Goal: Task Accomplishment & Management: Use online tool/utility

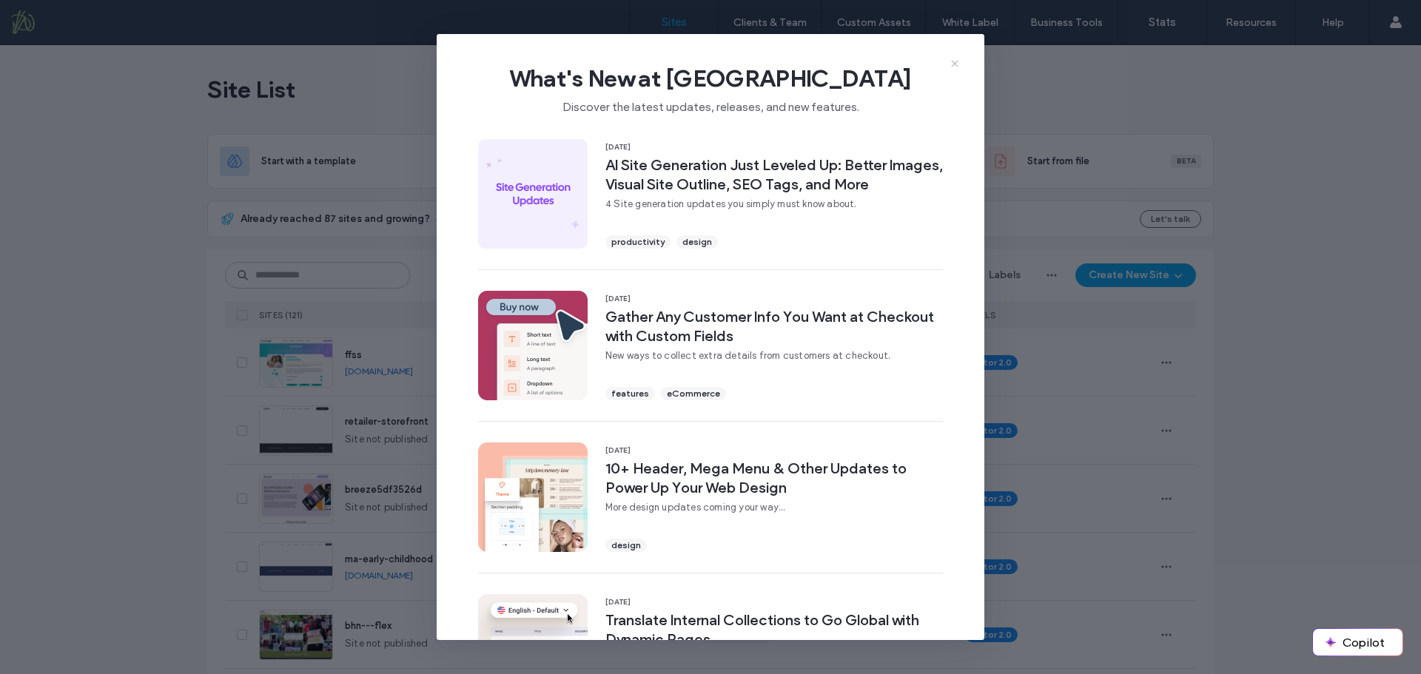
click at [953, 63] on icon at bounding box center [955, 64] width 12 height 12
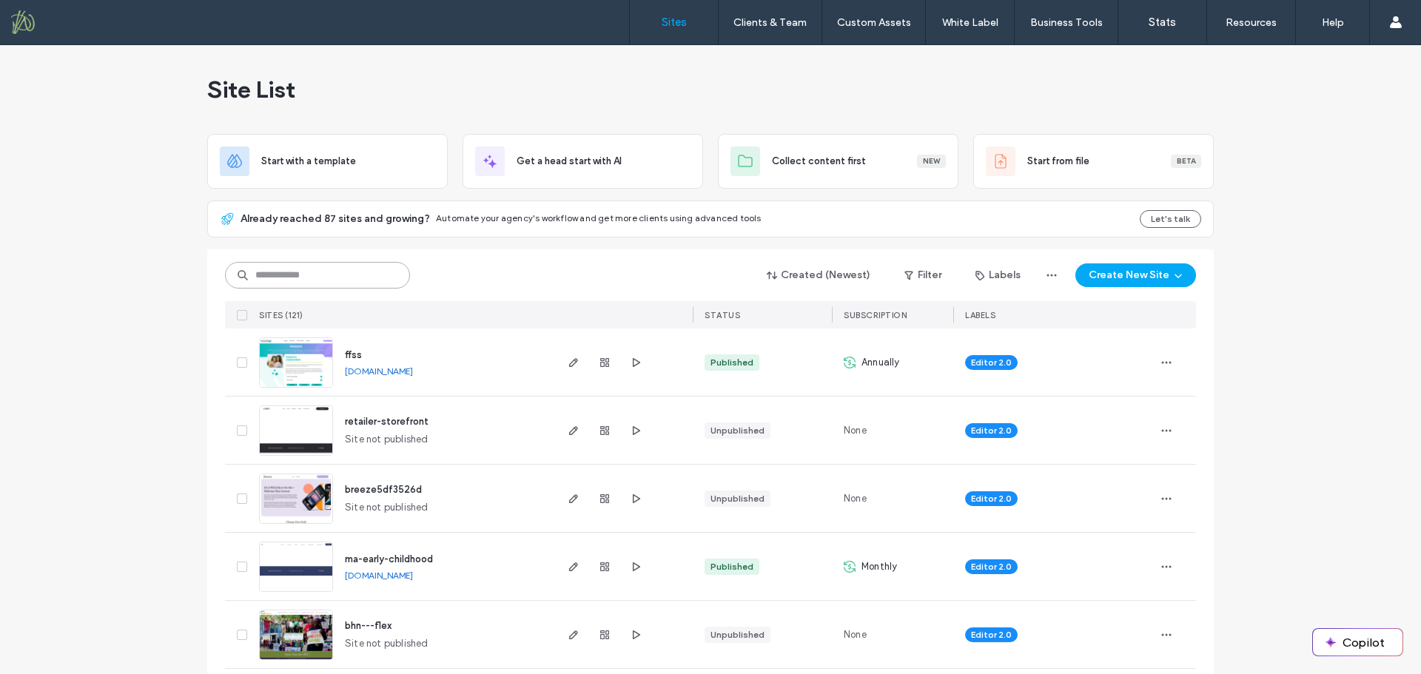
click at [290, 280] on input at bounding box center [317, 275] width 185 height 27
type input "*****"
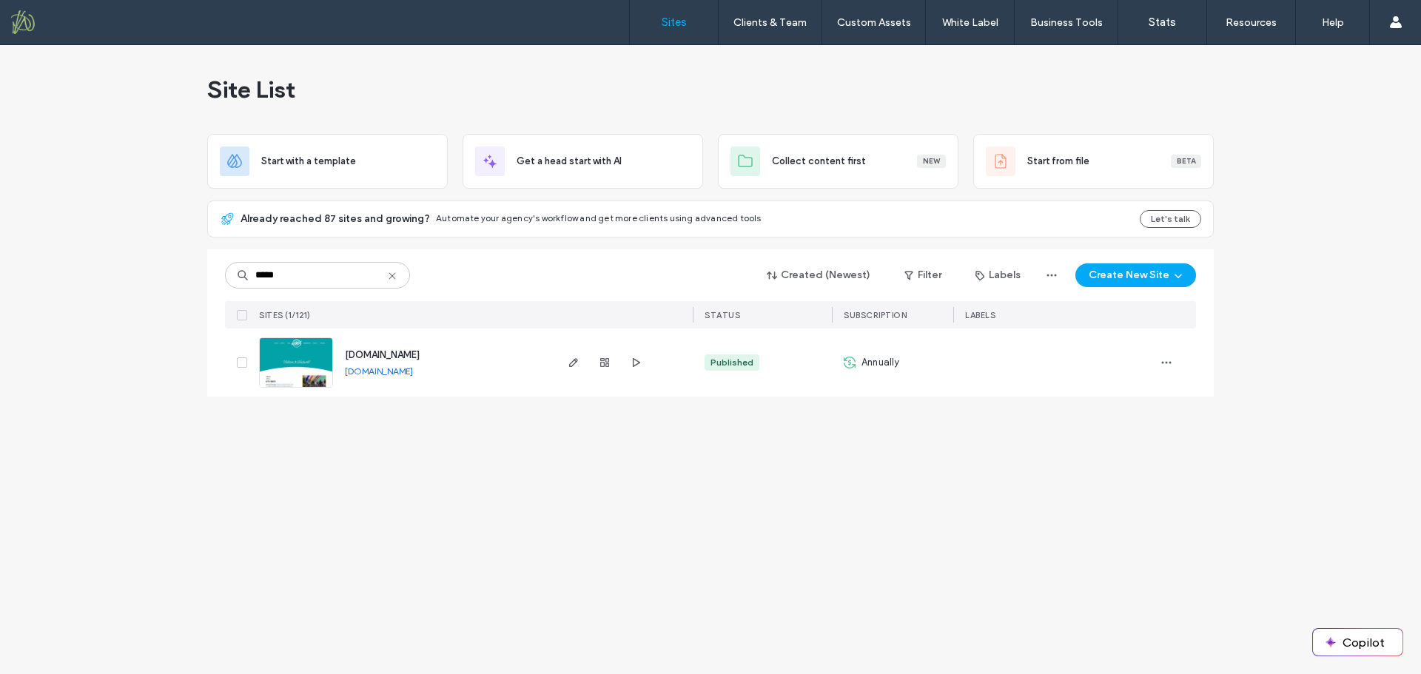
drag, startPoint x: 420, startPoint y: 355, endPoint x: 406, endPoint y: 354, distance: 14.1
click at [420, 354] on span "[DOMAIN_NAME]" at bounding box center [382, 354] width 75 height 11
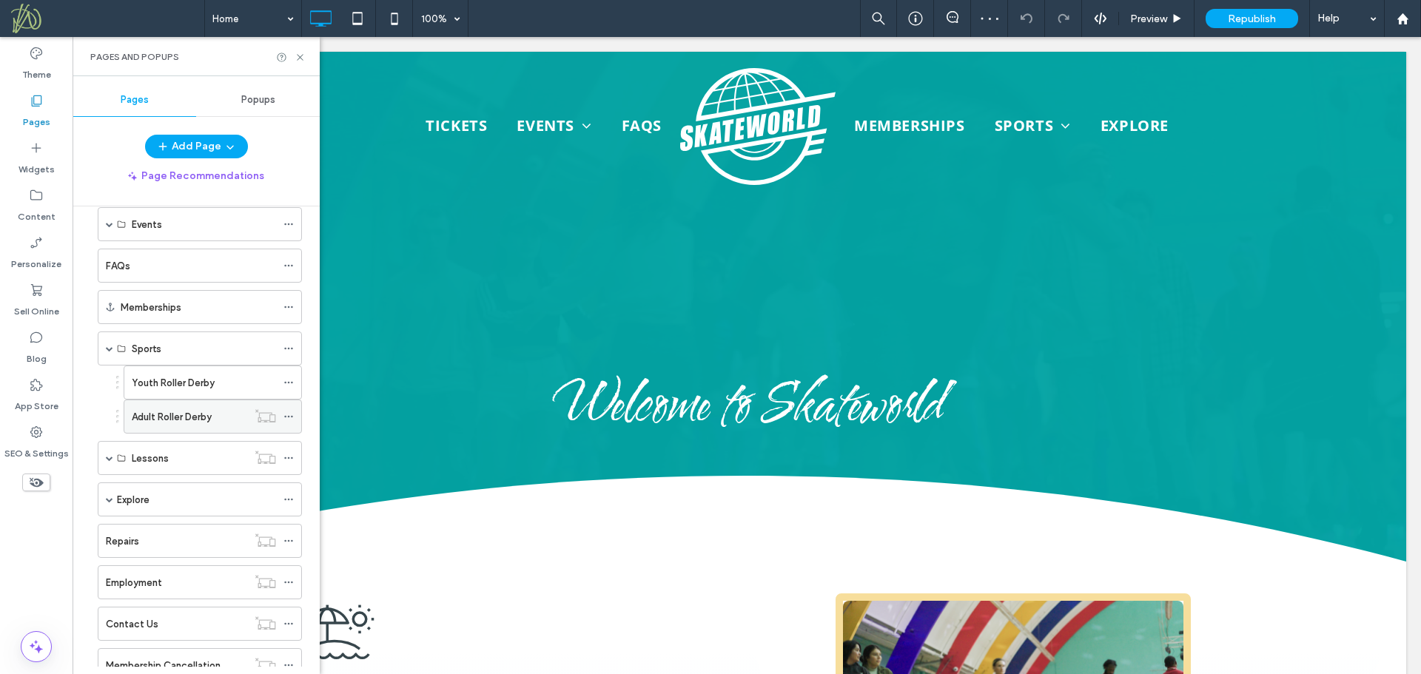
scroll to position [148, 0]
click at [112, 418] on span at bounding box center [109, 417] width 7 height 7
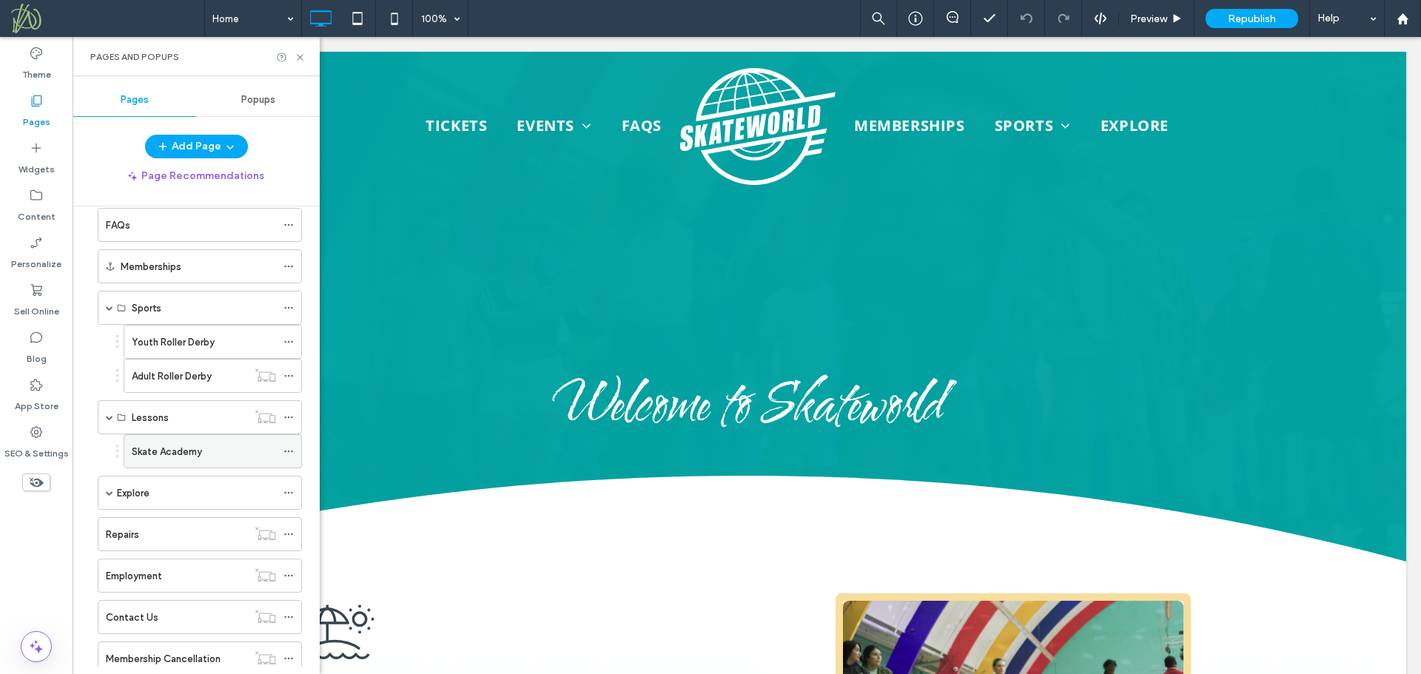
click at [201, 456] on label "Skate Academy" at bounding box center [167, 452] width 70 height 26
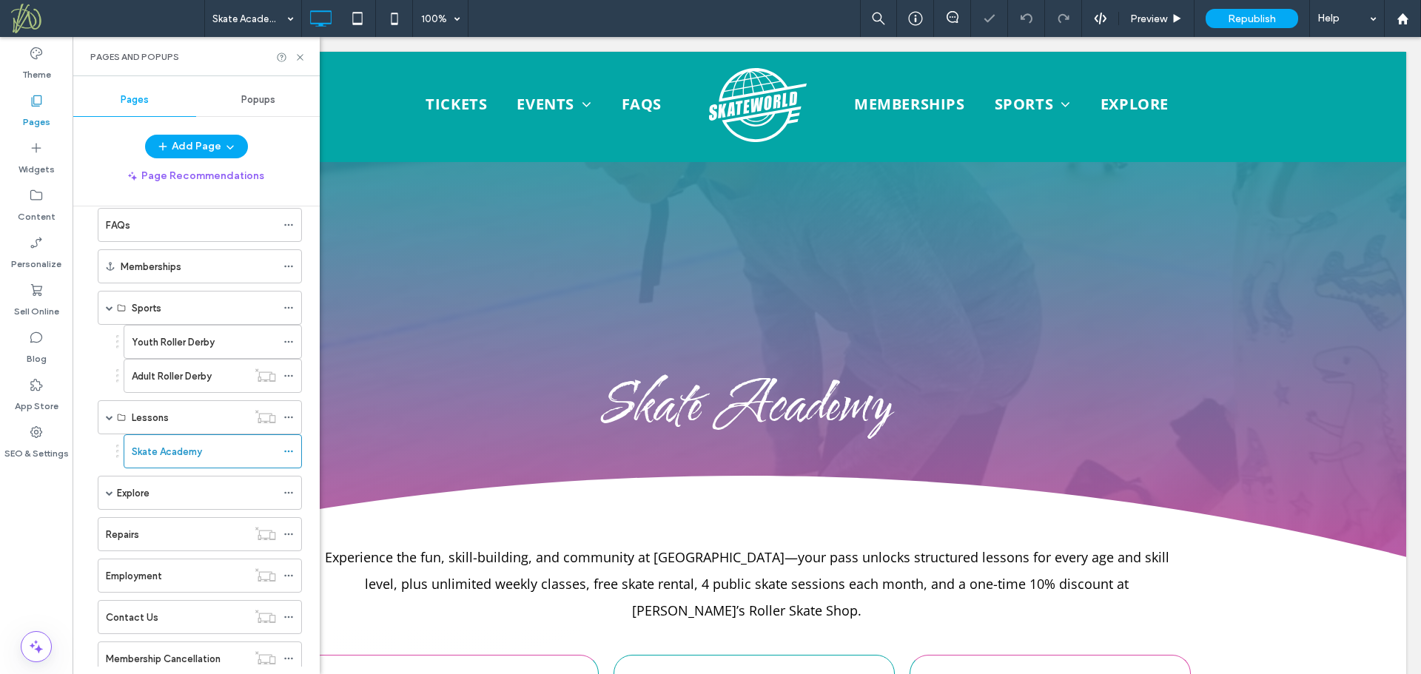
scroll to position [222, 0]
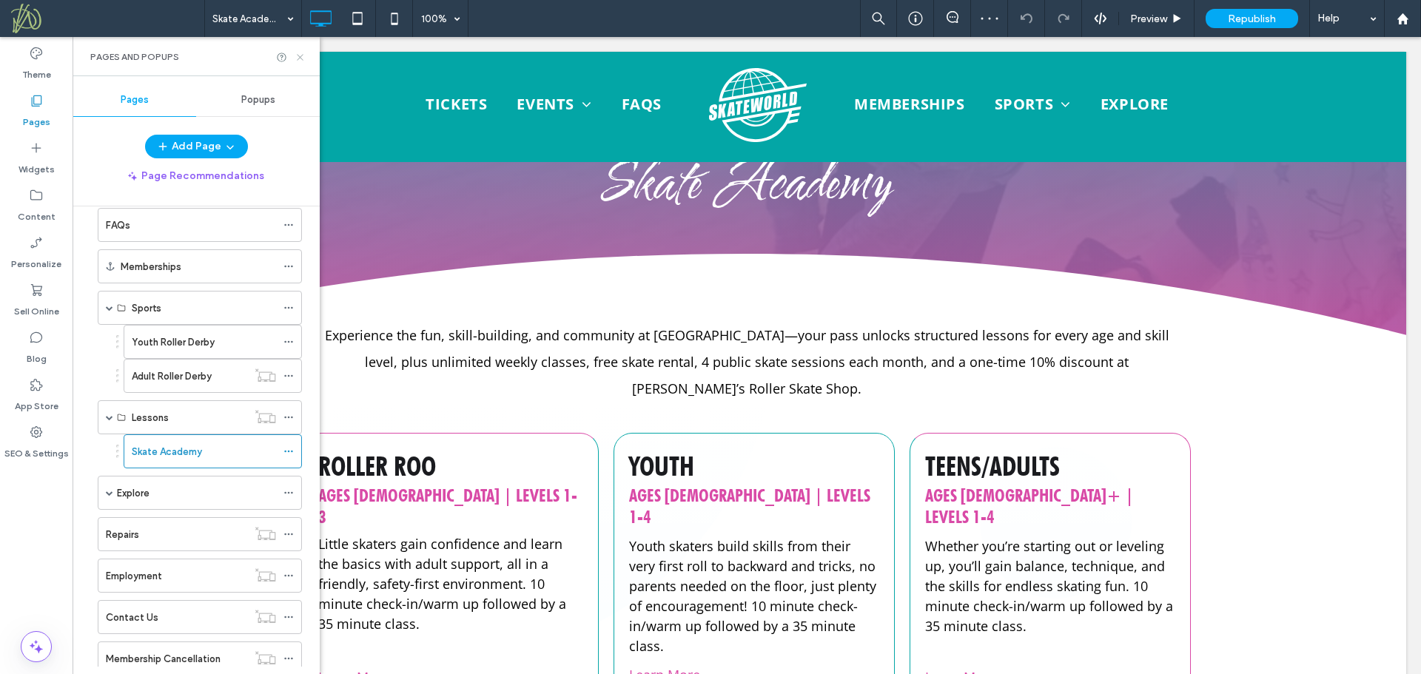
click at [299, 58] on use at bounding box center [300, 57] width 6 height 6
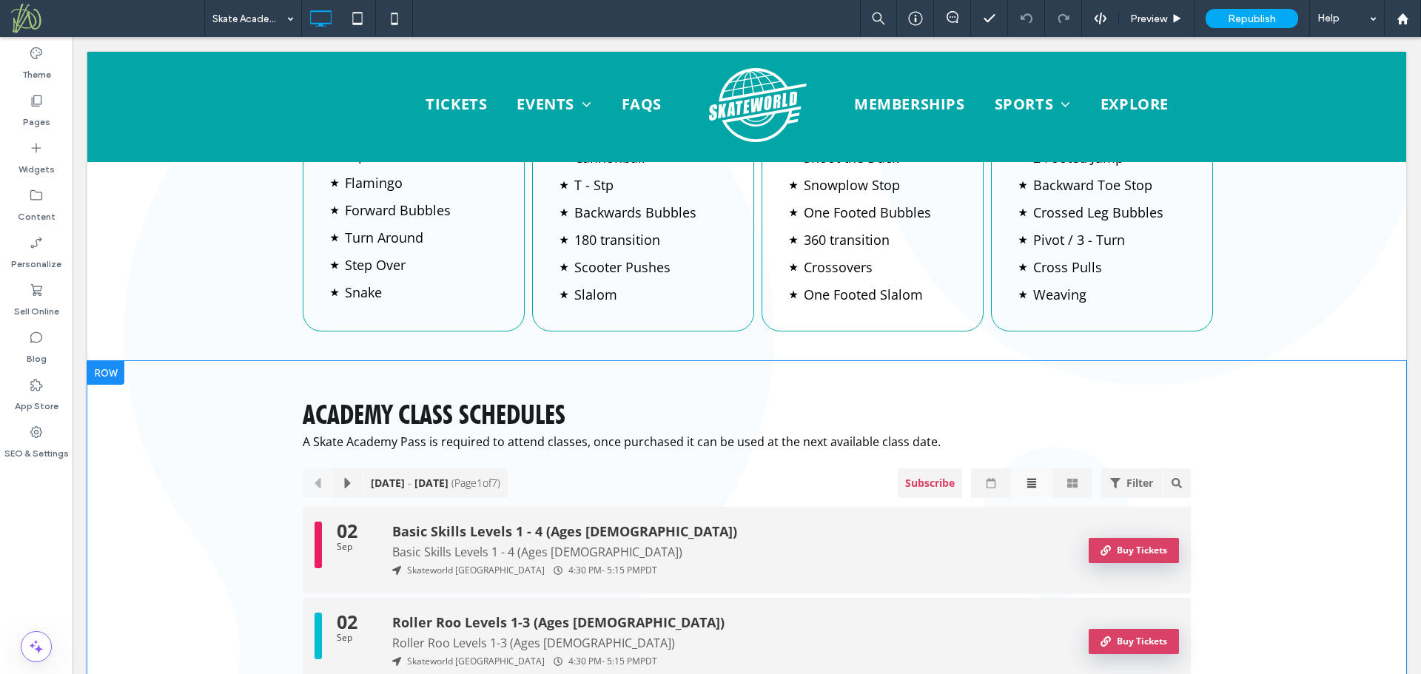
scroll to position [2652, 0]
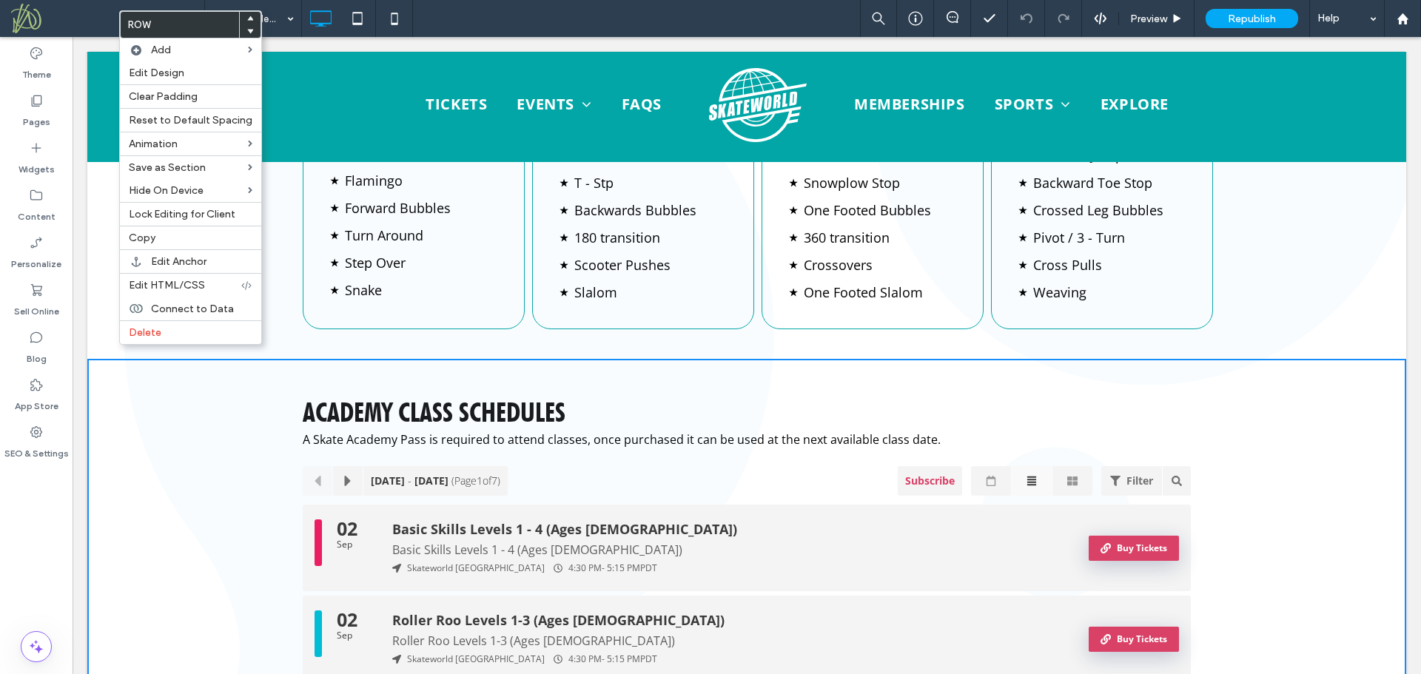
click at [247, 17] on use at bounding box center [250, 18] width 7 height 4
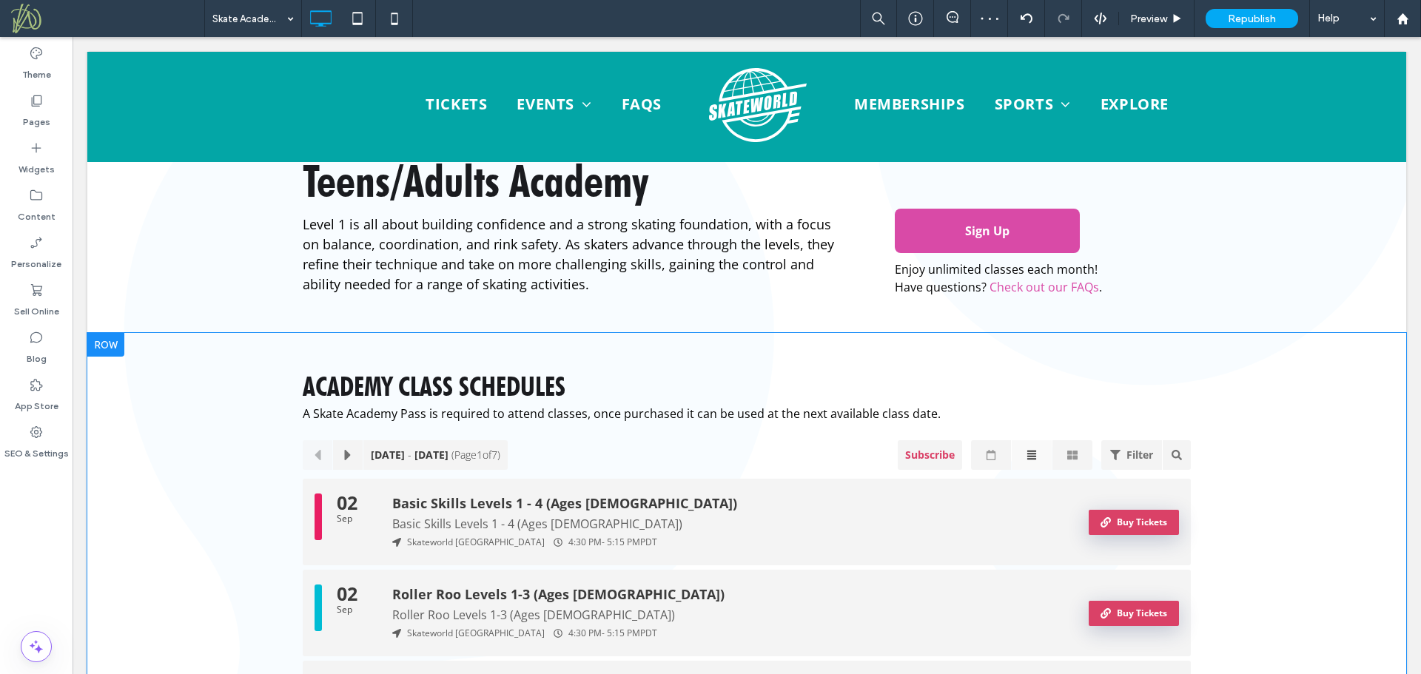
scroll to position [2270, 0]
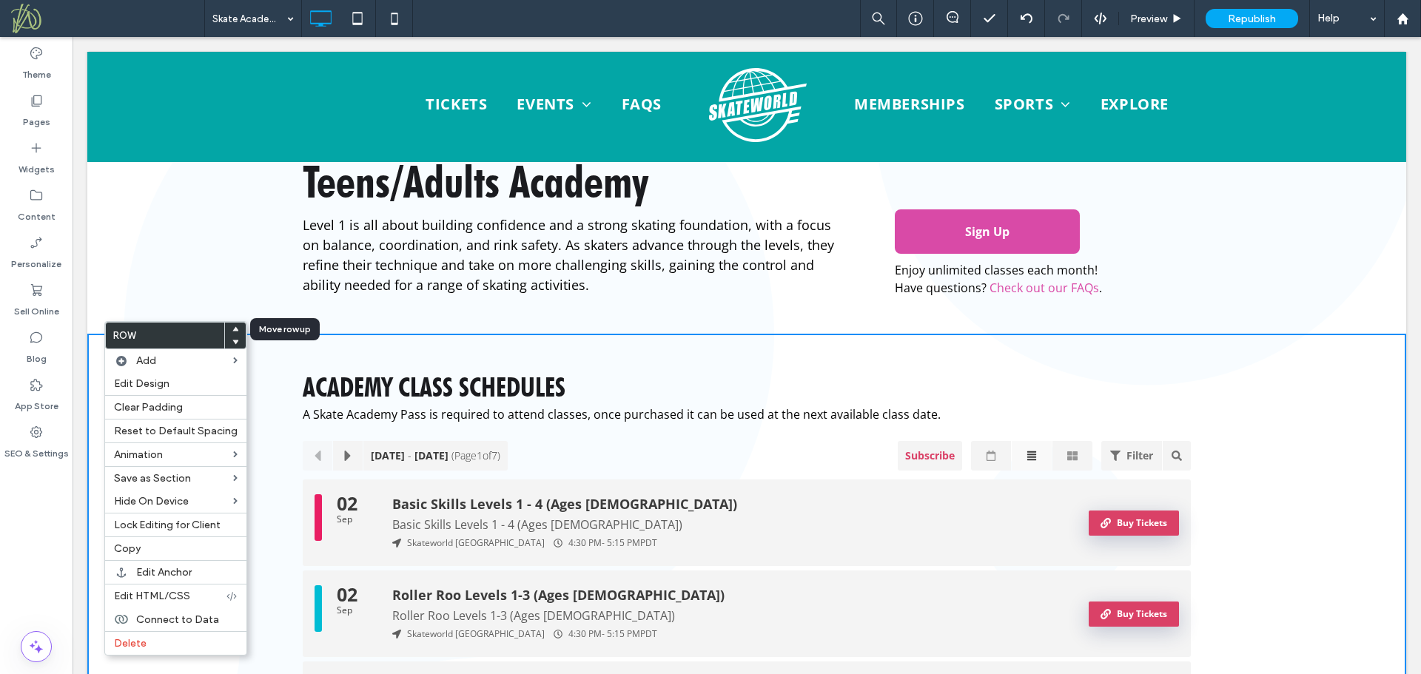
click at [232, 326] on icon at bounding box center [235, 329] width 6 height 6
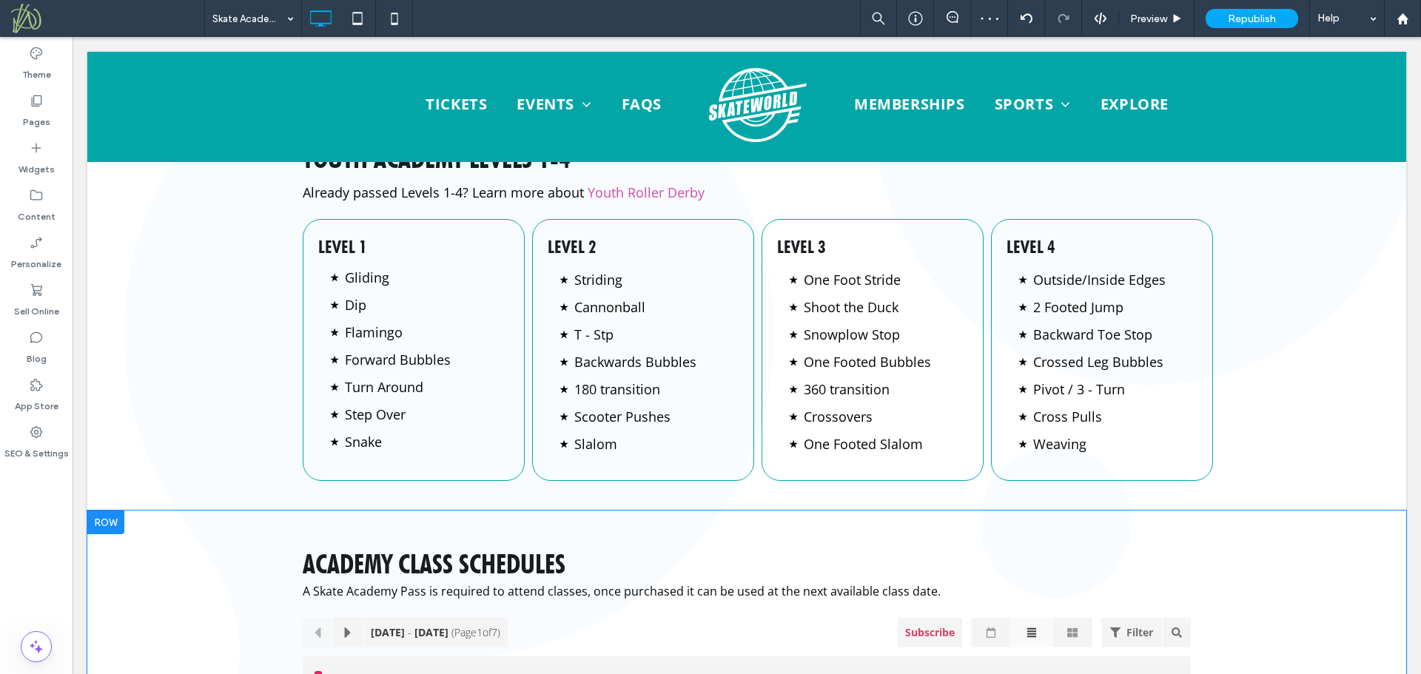
scroll to position [1879, 0]
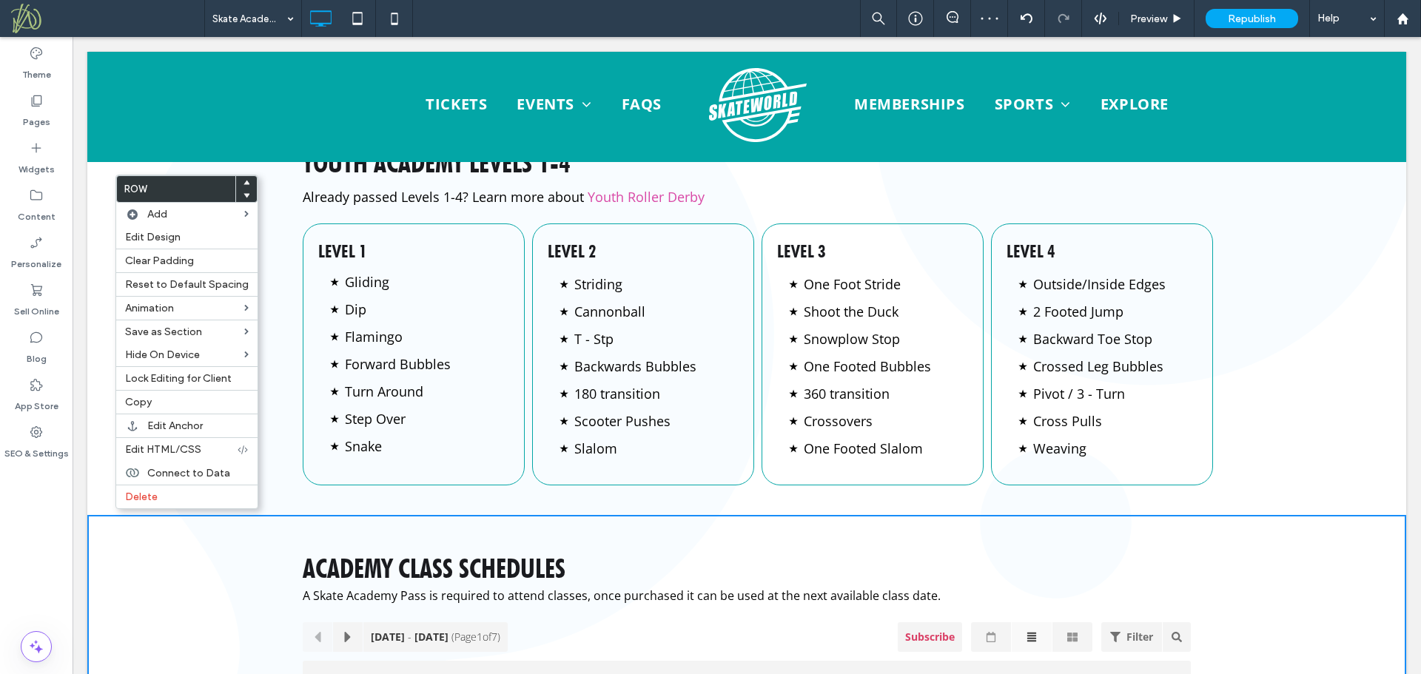
click at [245, 184] on div at bounding box center [246, 182] width 21 height 13
click at [243, 181] on icon at bounding box center [246, 183] width 6 height 6
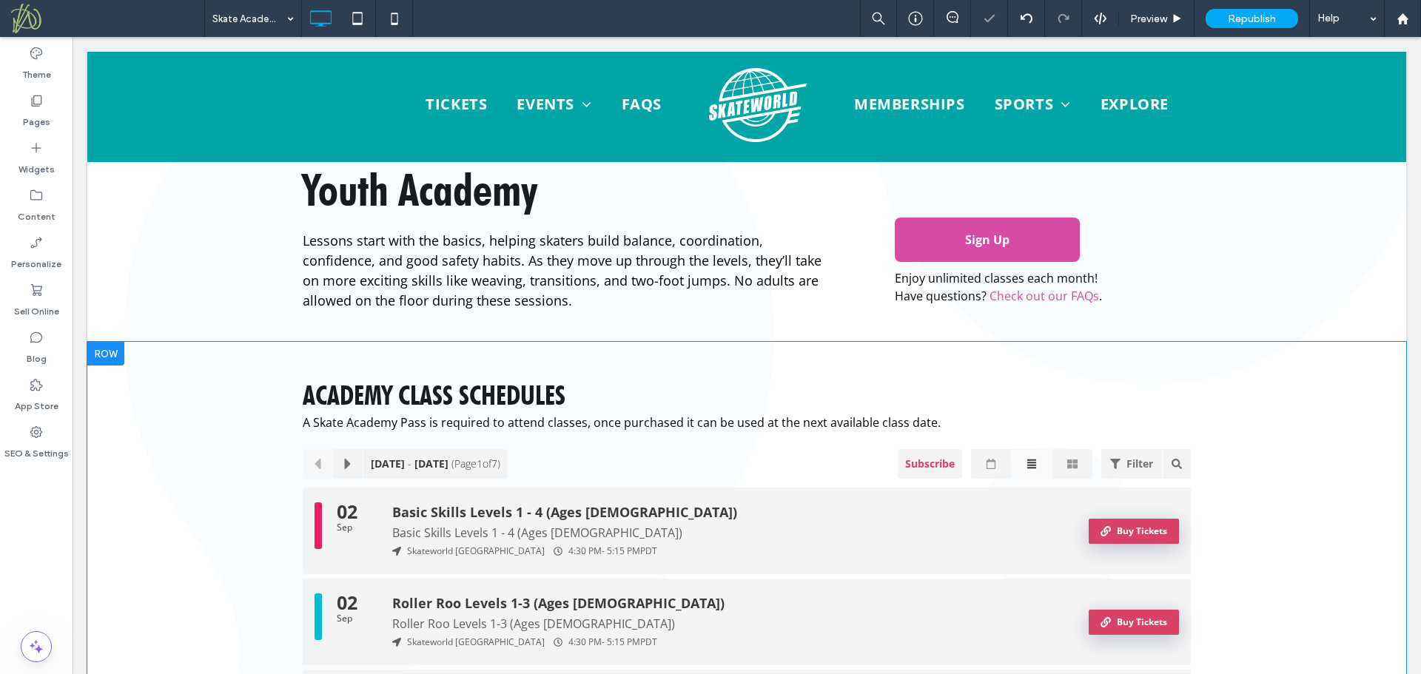
scroll to position [1657, 0]
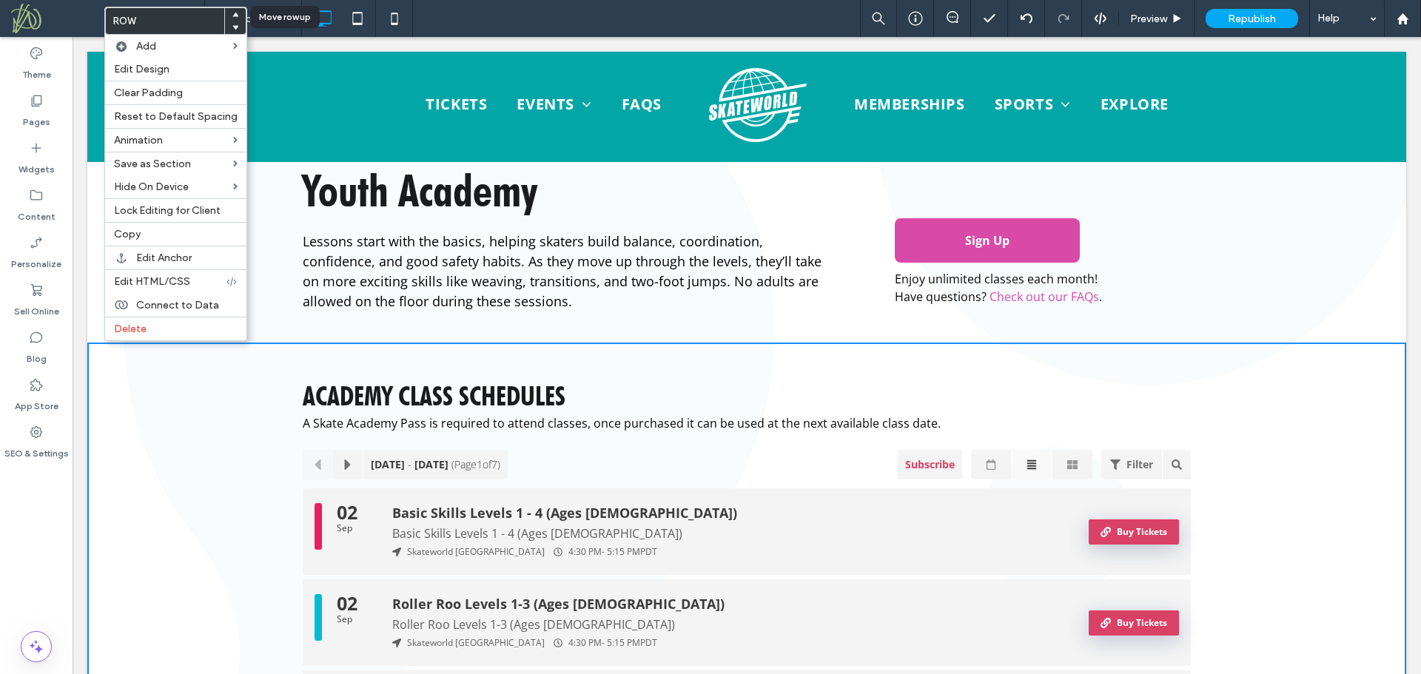
click at [232, 14] on use at bounding box center [235, 14] width 7 height 4
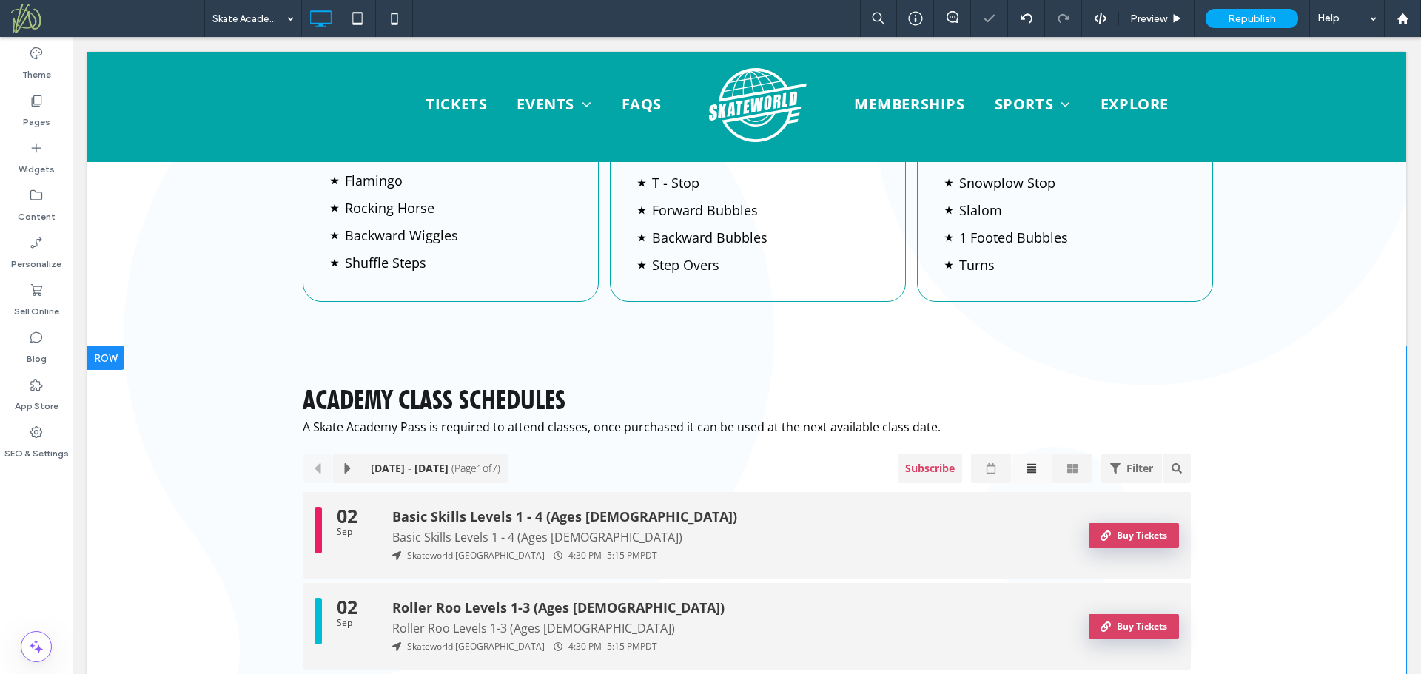
scroll to position [1436, 0]
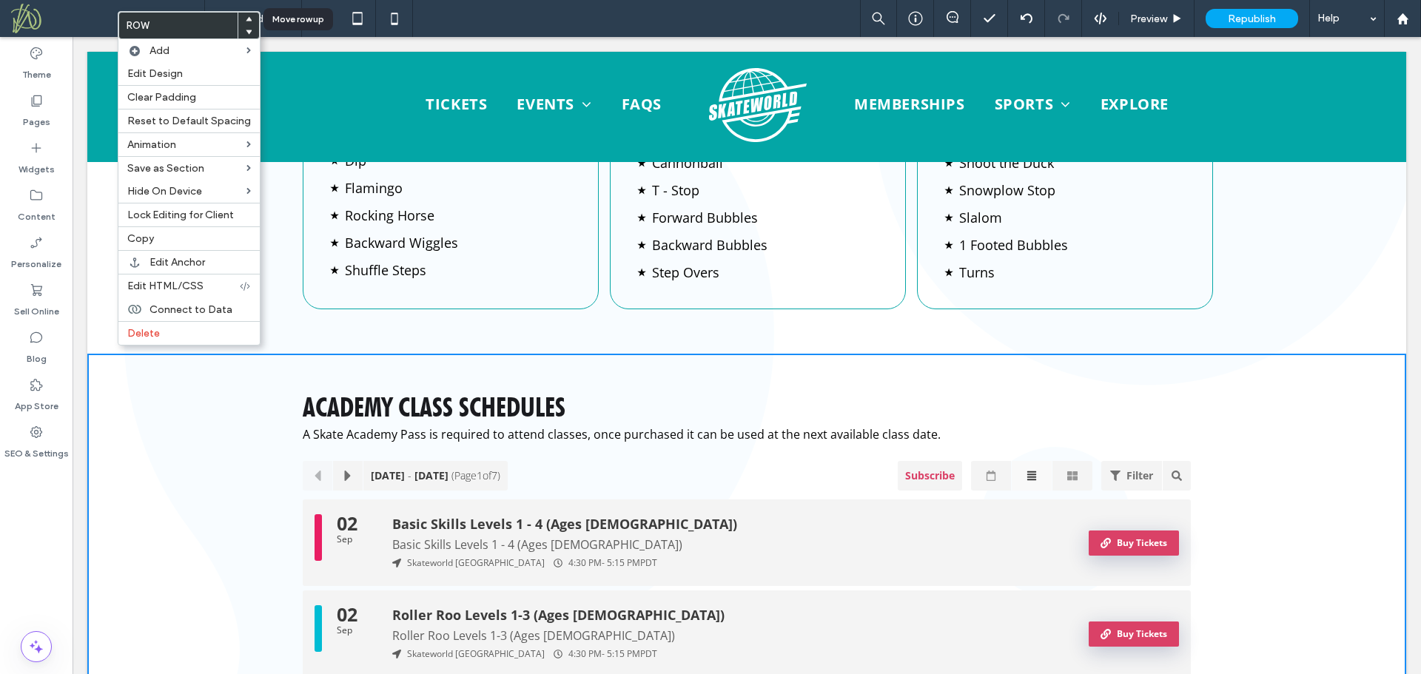
click at [246, 19] on use at bounding box center [249, 18] width 7 height 4
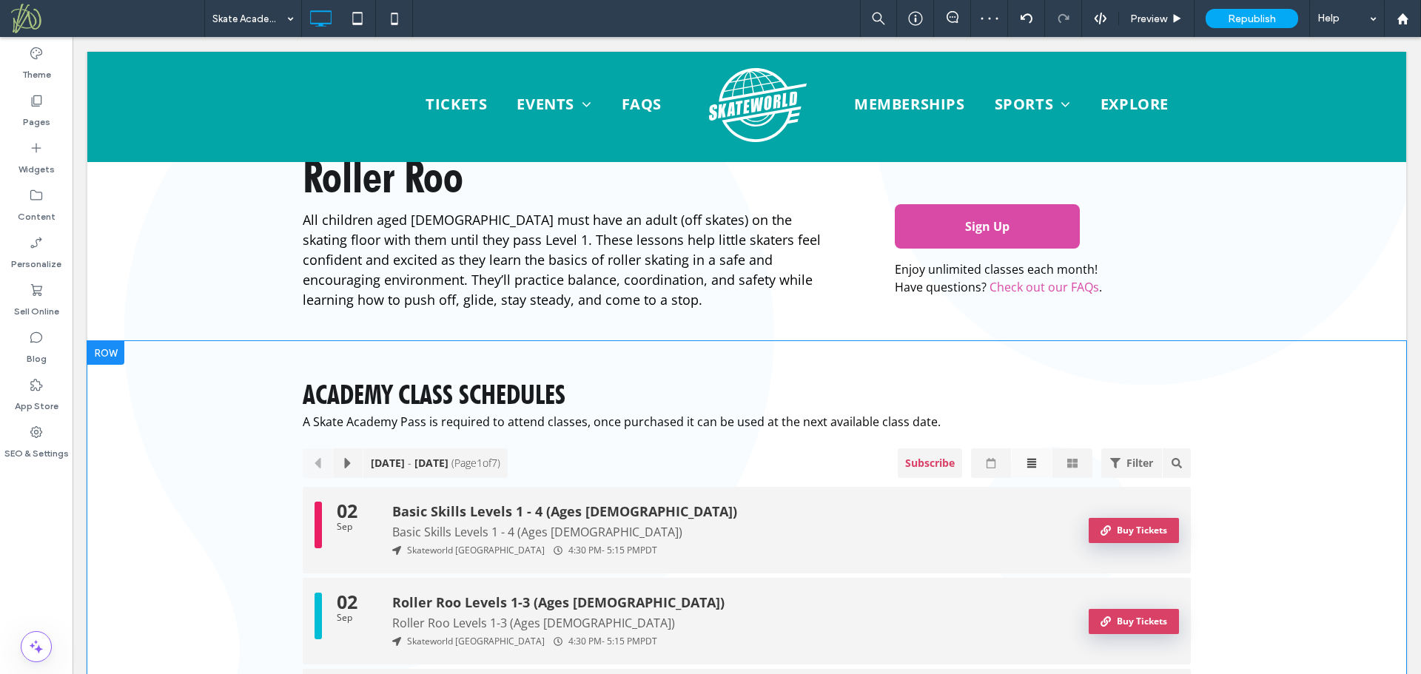
scroll to position [972, 0]
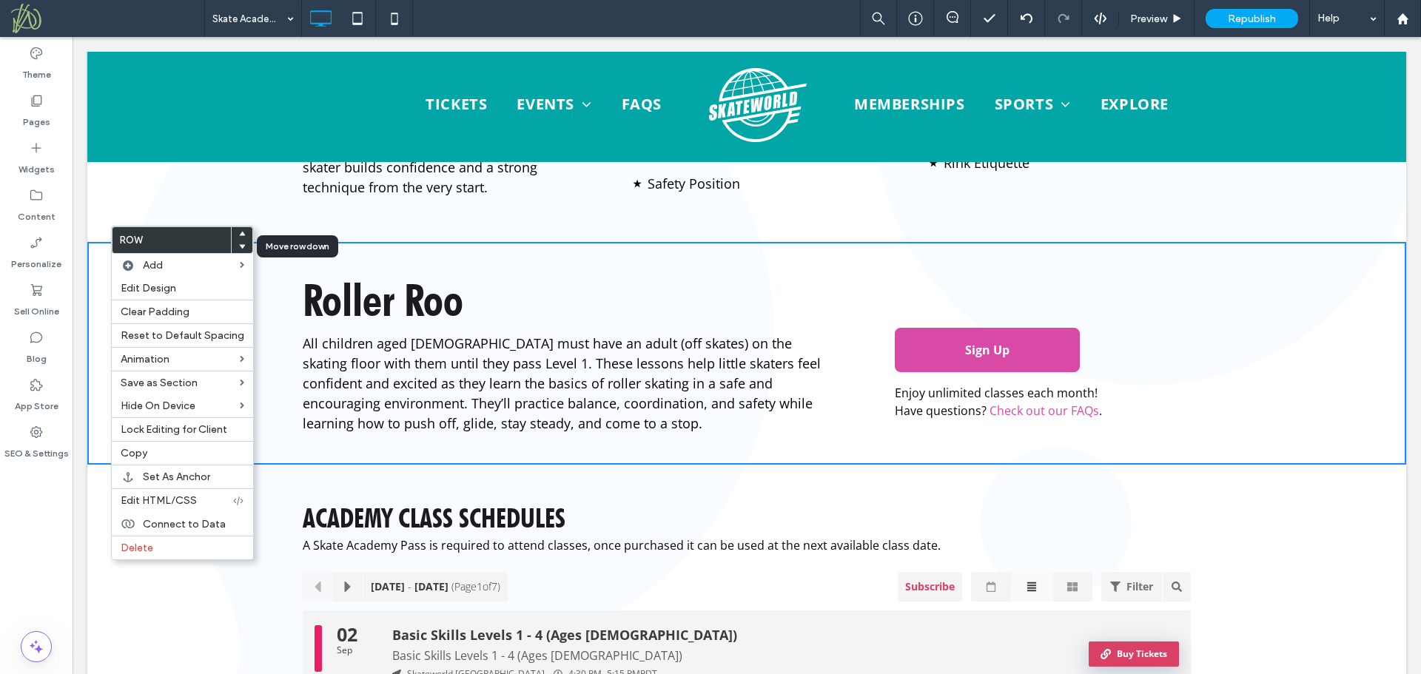
click at [241, 246] on div at bounding box center [242, 247] width 21 height 13
click at [239, 245] on use at bounding box center [242, 247] width 7 height 4
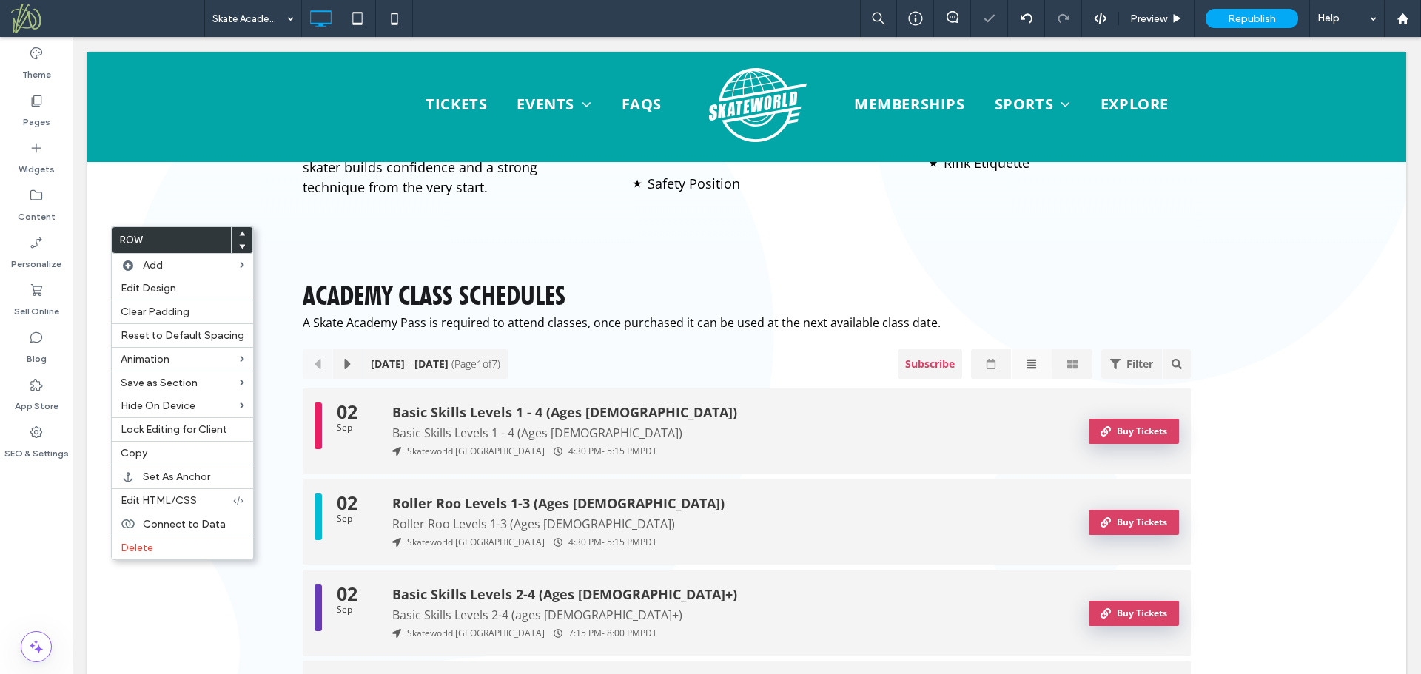
click at [269, 457] on div "Academy Class Schedules A Skate Academy Pass is required to attend classes, onc…" at bounding box center [746, 597] width 1319 height 710
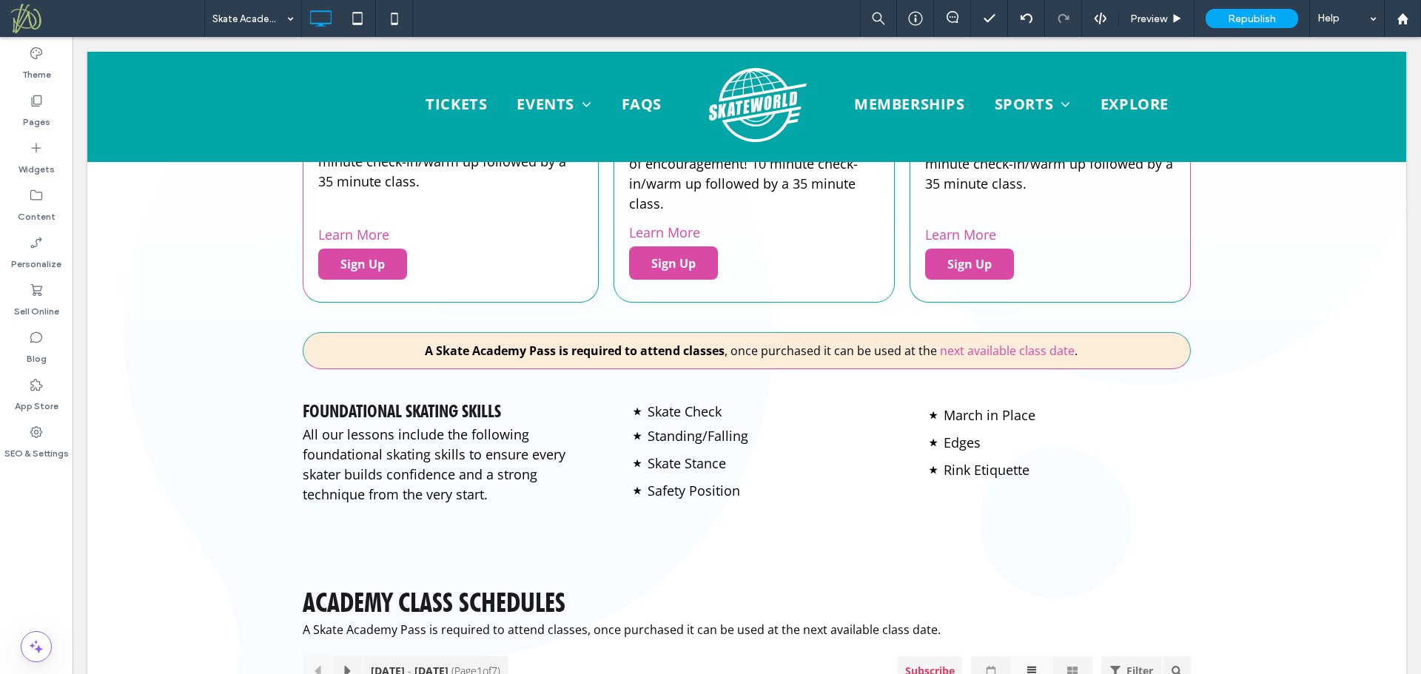
scroll to position [656, 0]
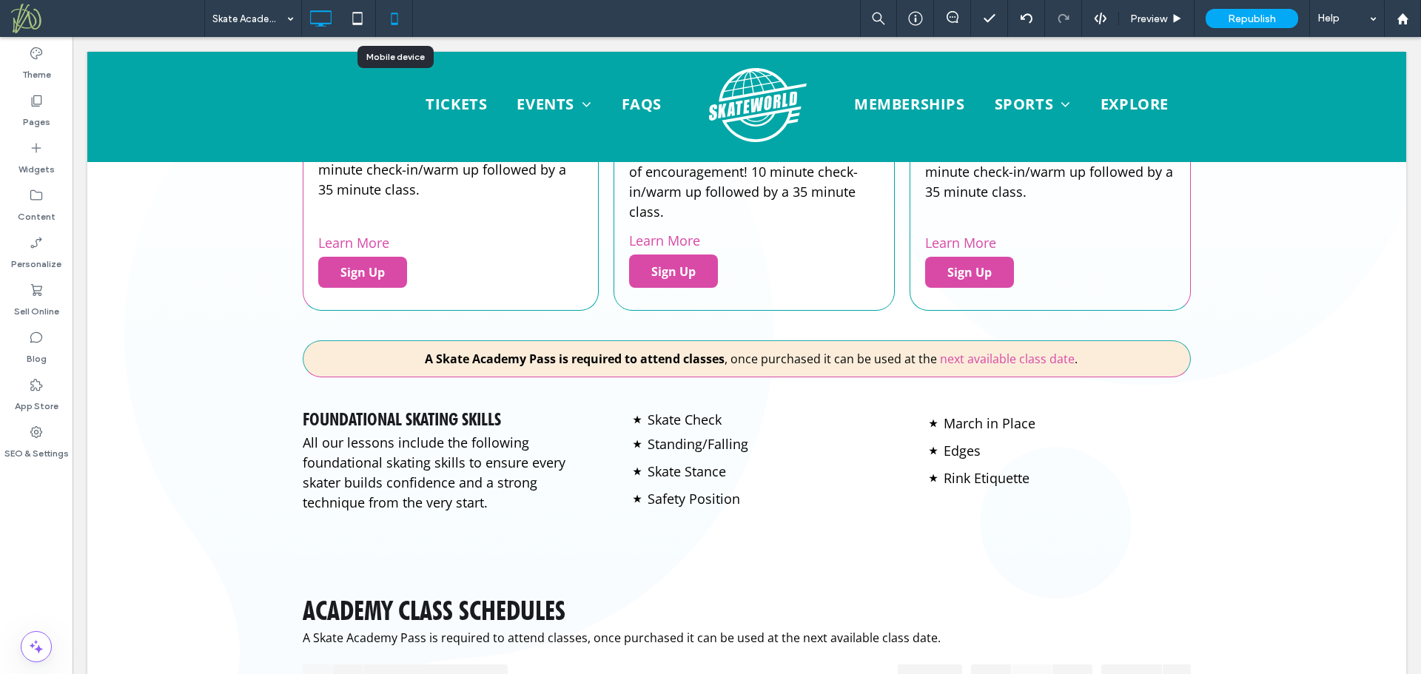
click at [395, 21] on icon at bounding box center [395, 19] width 30 height 30
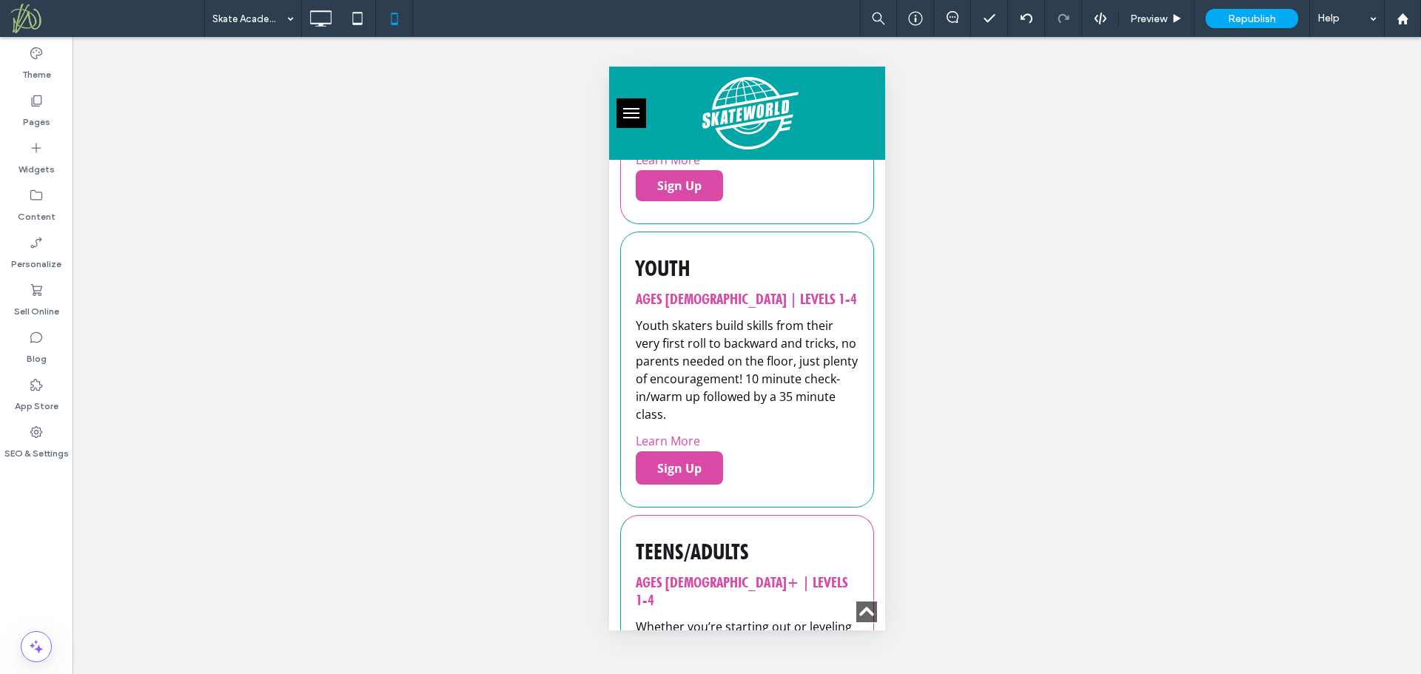
scroll to position [0, 0]
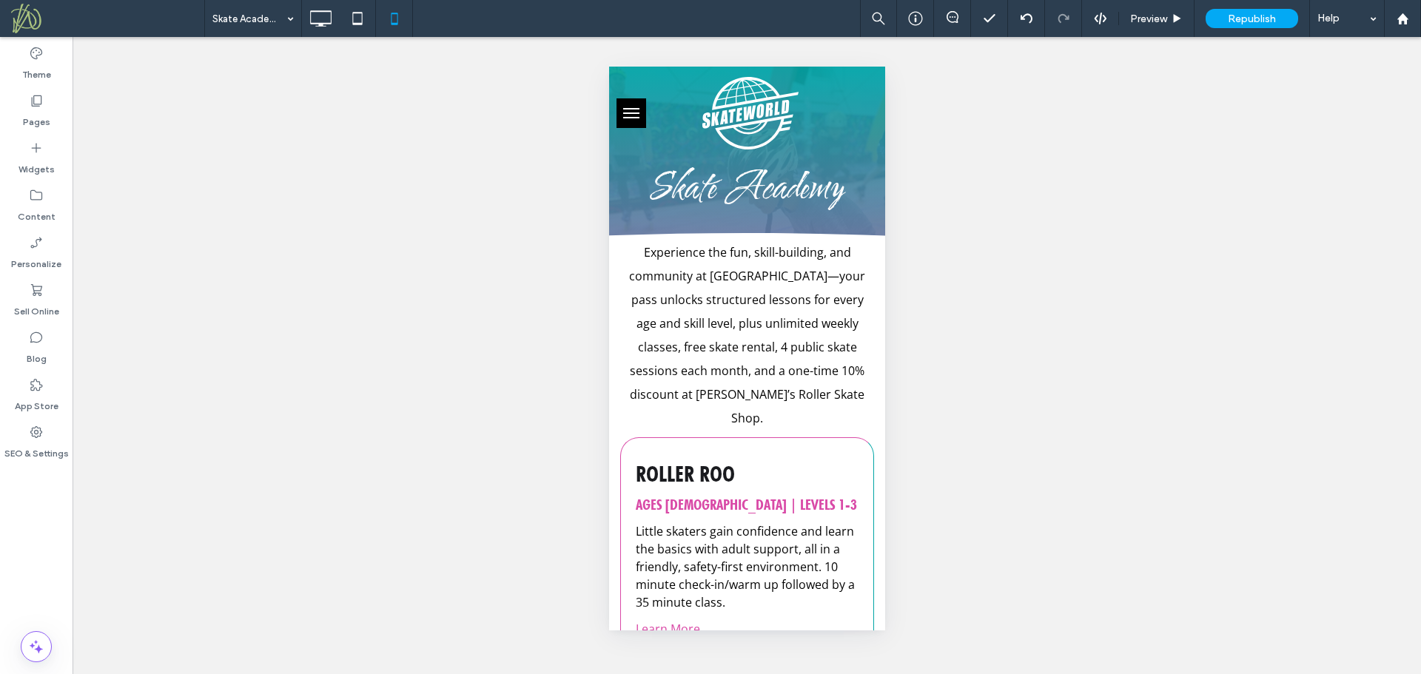
drag, startPoint x: 880, startPoint y: 100, endPoint x: 1462, endPoint y: 132, distance: 582.5
click at [317, 13] on icon at bounding box center [321, 19] width 30 height 30
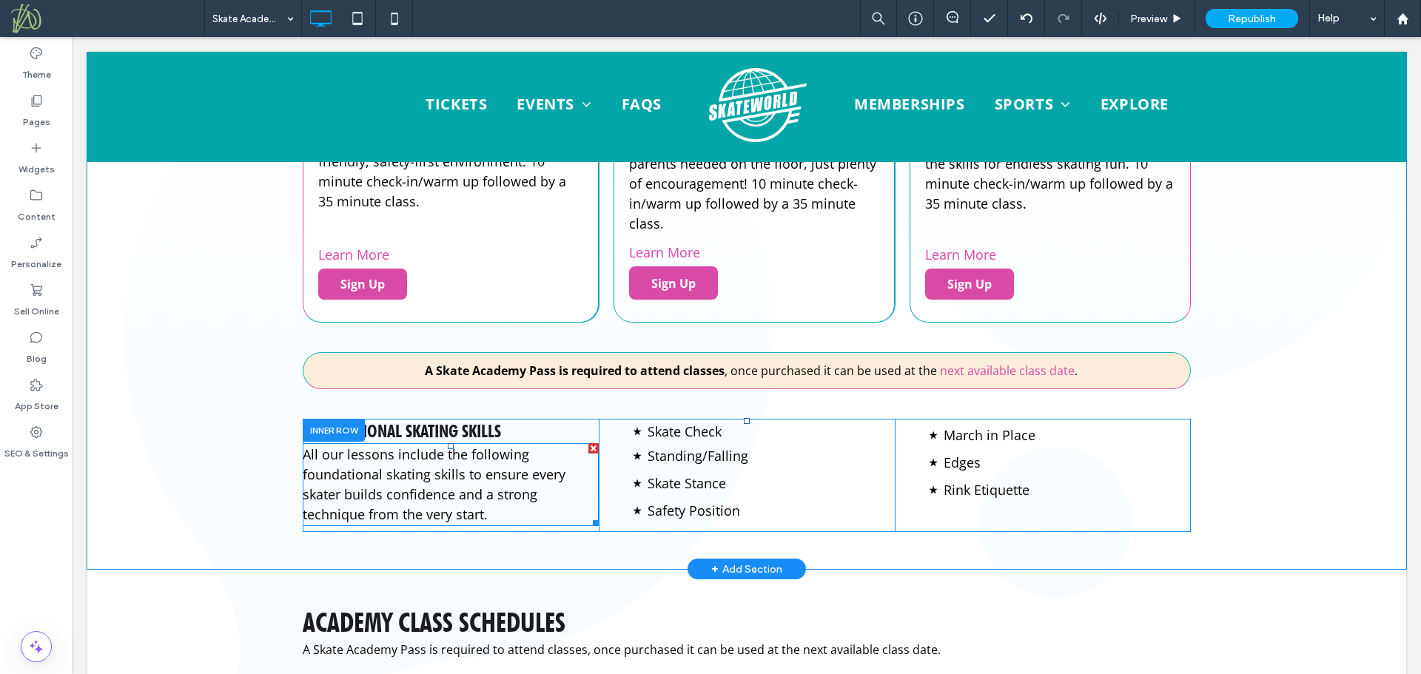
scroll to position [627, 0]
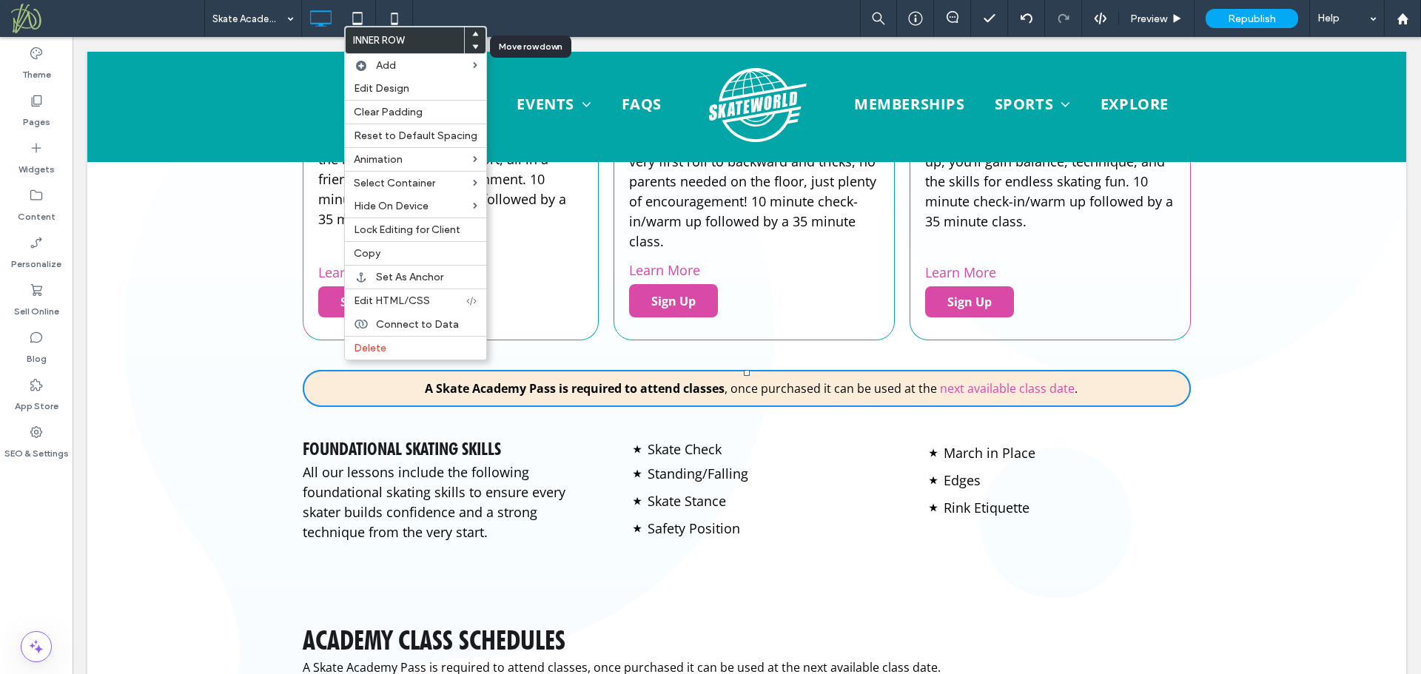
click at [472, 47] on use at bounding box center [475, 47] width 7 height 4
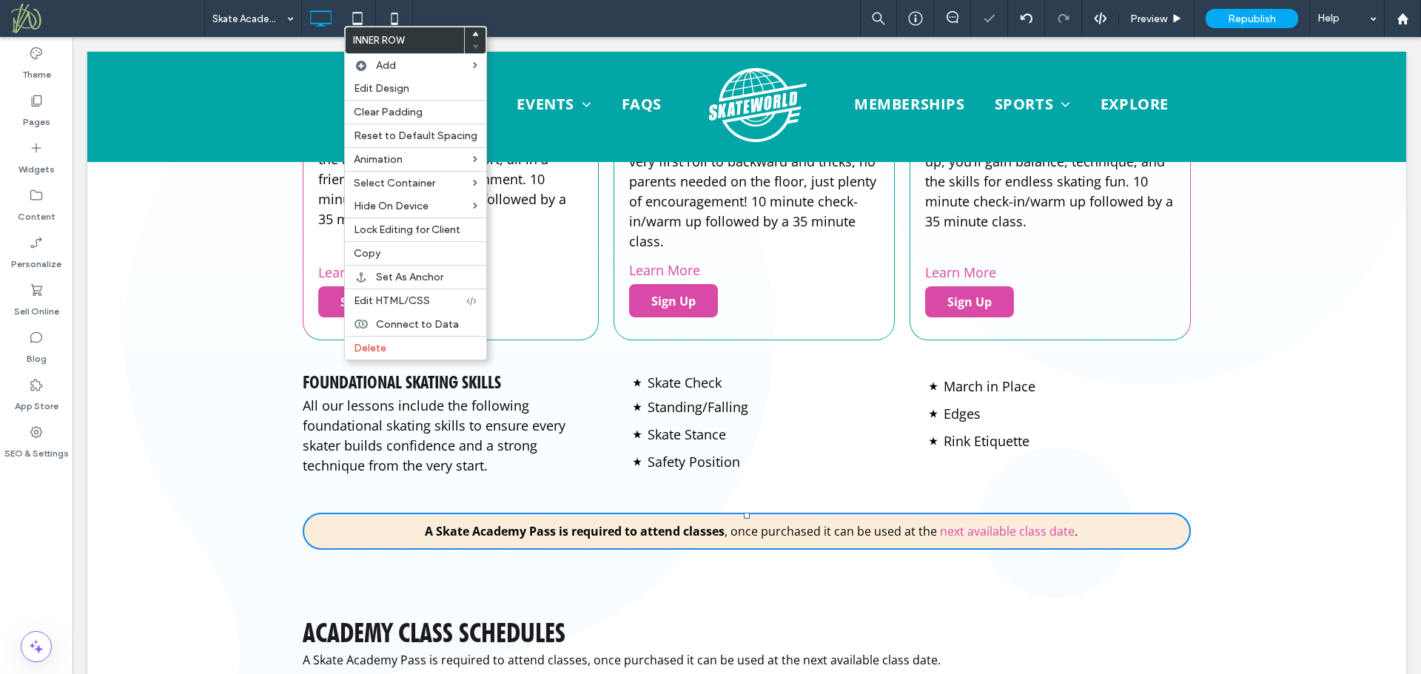
click at [172, 366] on div "Roller Roo Ages 3-5 | Levels 1-3 Little skaters gain confidence and learn the b…" at bounding box center [746, 289] width 1319 height 581
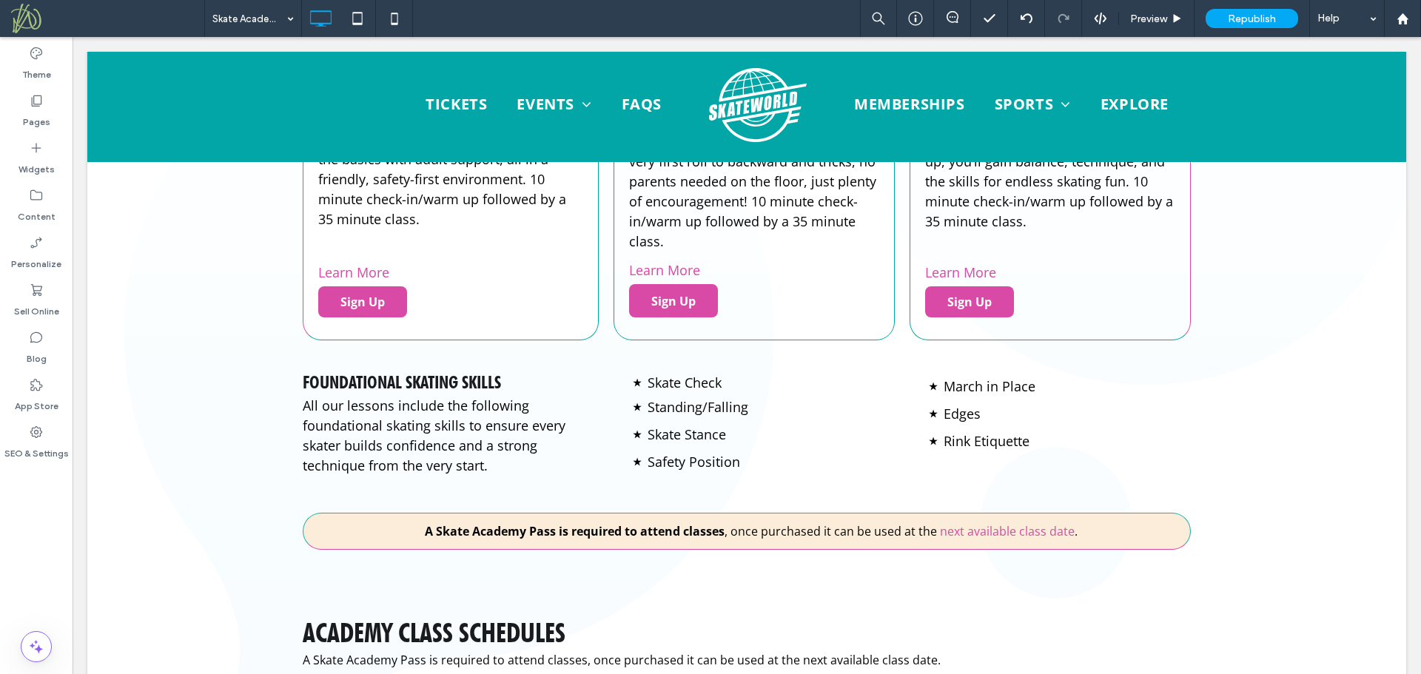
scroll to position [639, 0]
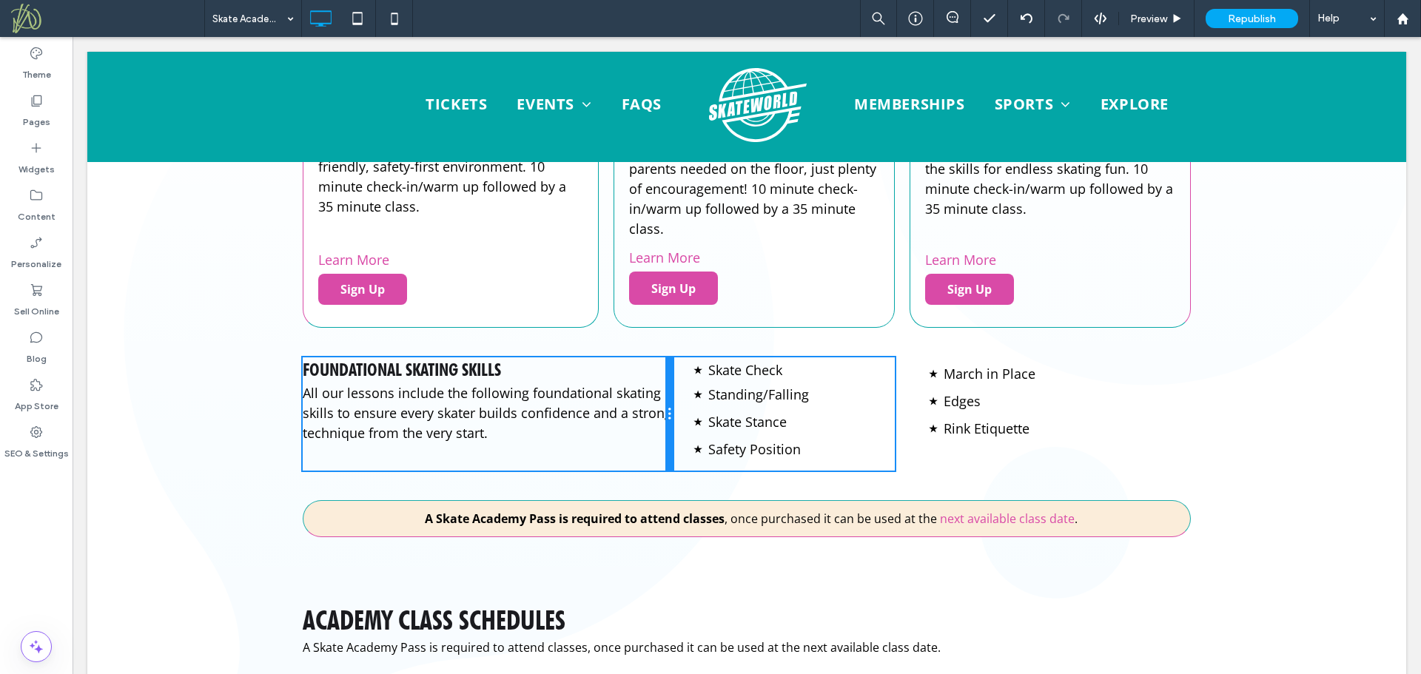
drag, startPoint x: 588, startPoint y: 373, endPoint x: 852, endPoint y: 426, distance: 269.4
click at [665, 383] on div at bounding box center [668, 413] width 7 height 113
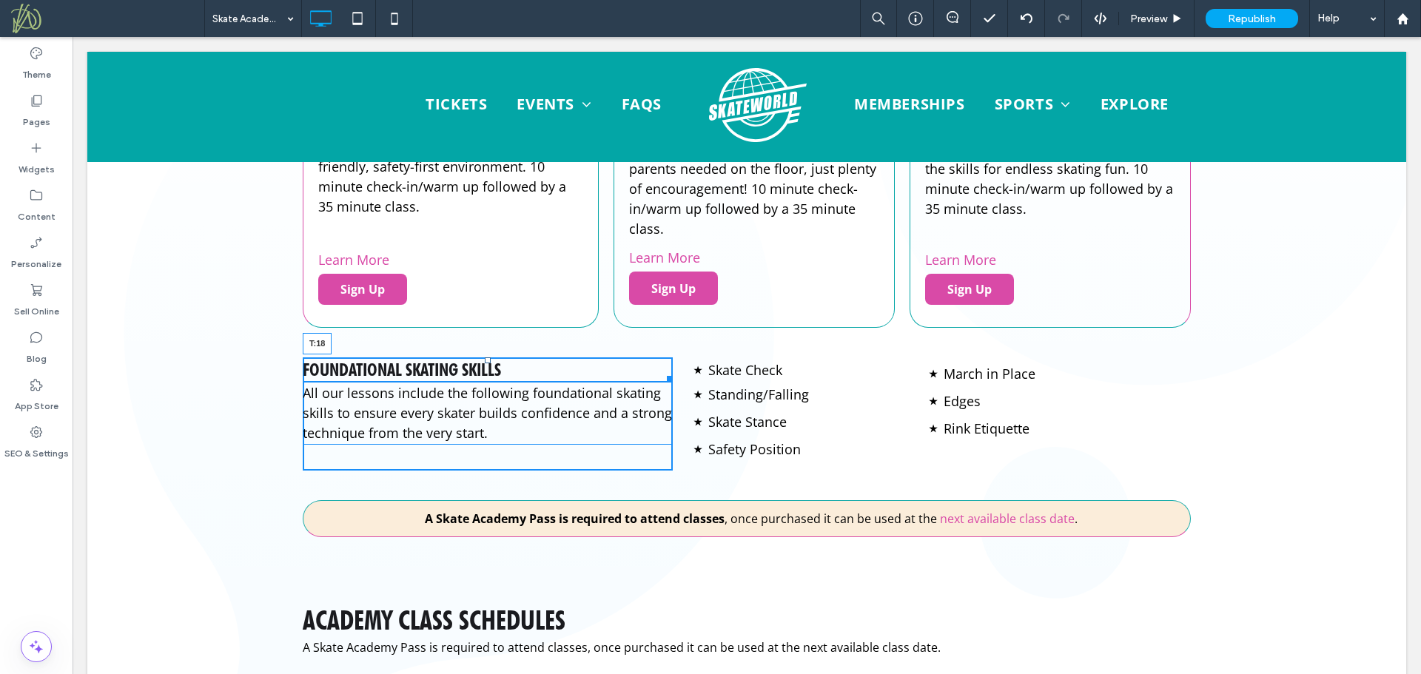
drag, startPoint x: 482, startPoint y: 339, endPoint x: 1100, endPoint y: 436, distance: 626.2
click at [485, 357] on div at bounding box center [488, 360] width 6 height 6
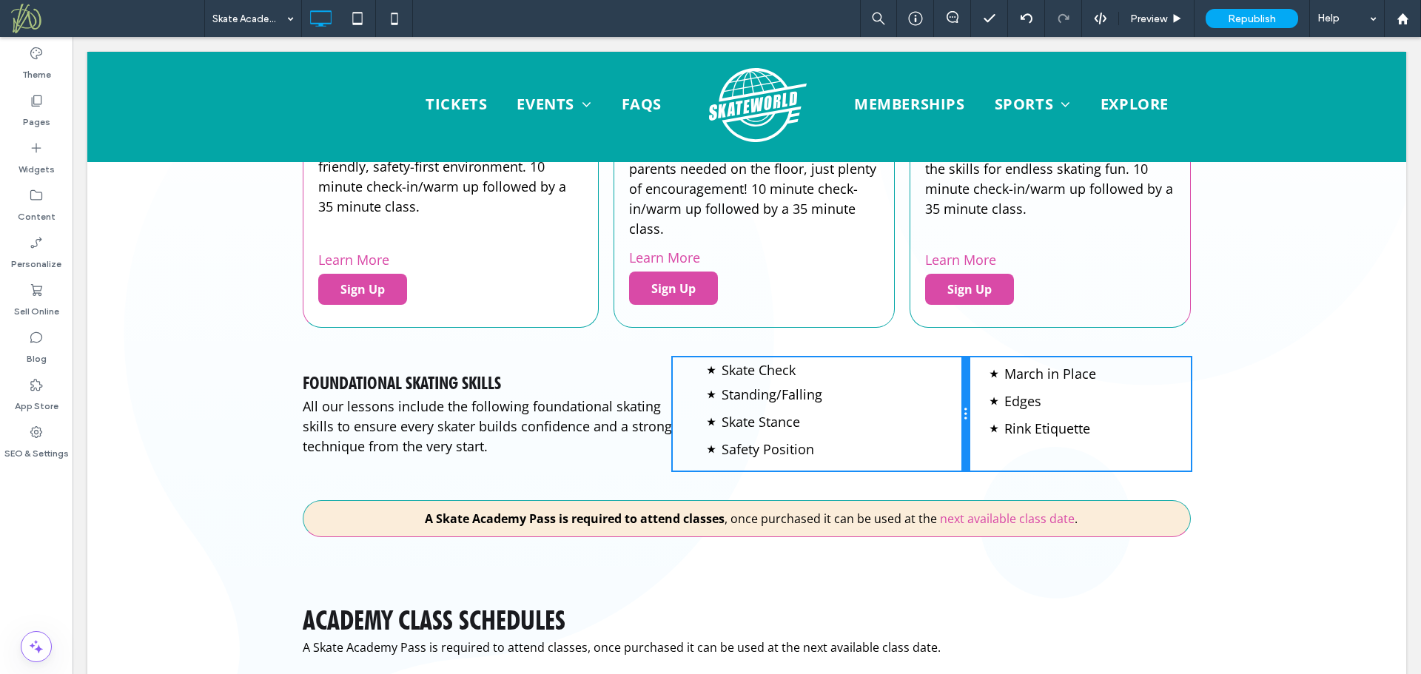
drag, startPoint x: 887, startPoint y: 418, endPoint x: 1085, endPoint y: 458, distance: 202.3
click at [941, 419] on div "Skate Check Standing/Falling Skate Stance Safety Position Click To Paste" at bounding box center [821, 413] width 296 height 113
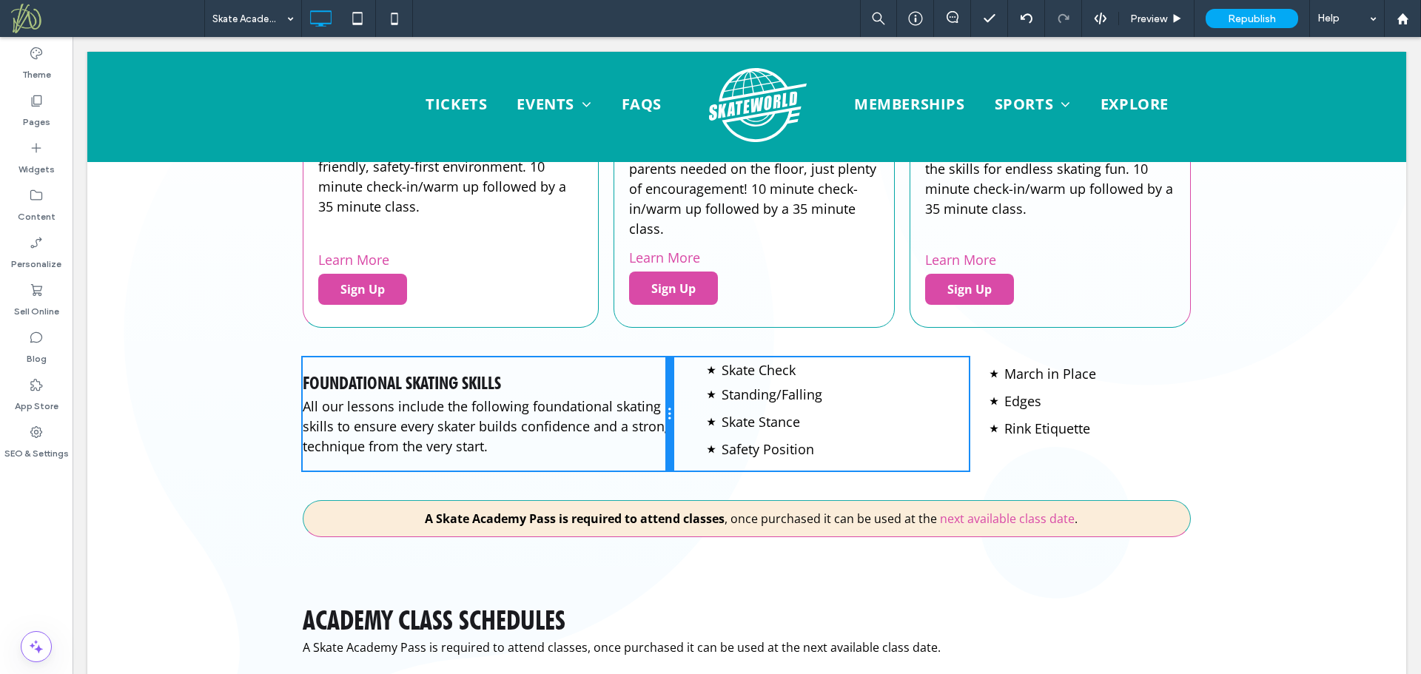
drag, startPoint x: 665, startPoint y: 438, endPoint x: 804, endPoint y: 454, distance: 139.3
click at [675, 436] on div "Foundational Skating Skills All our lessons include the following foundational …" at bounding box center [747, 413] width 888 height 113
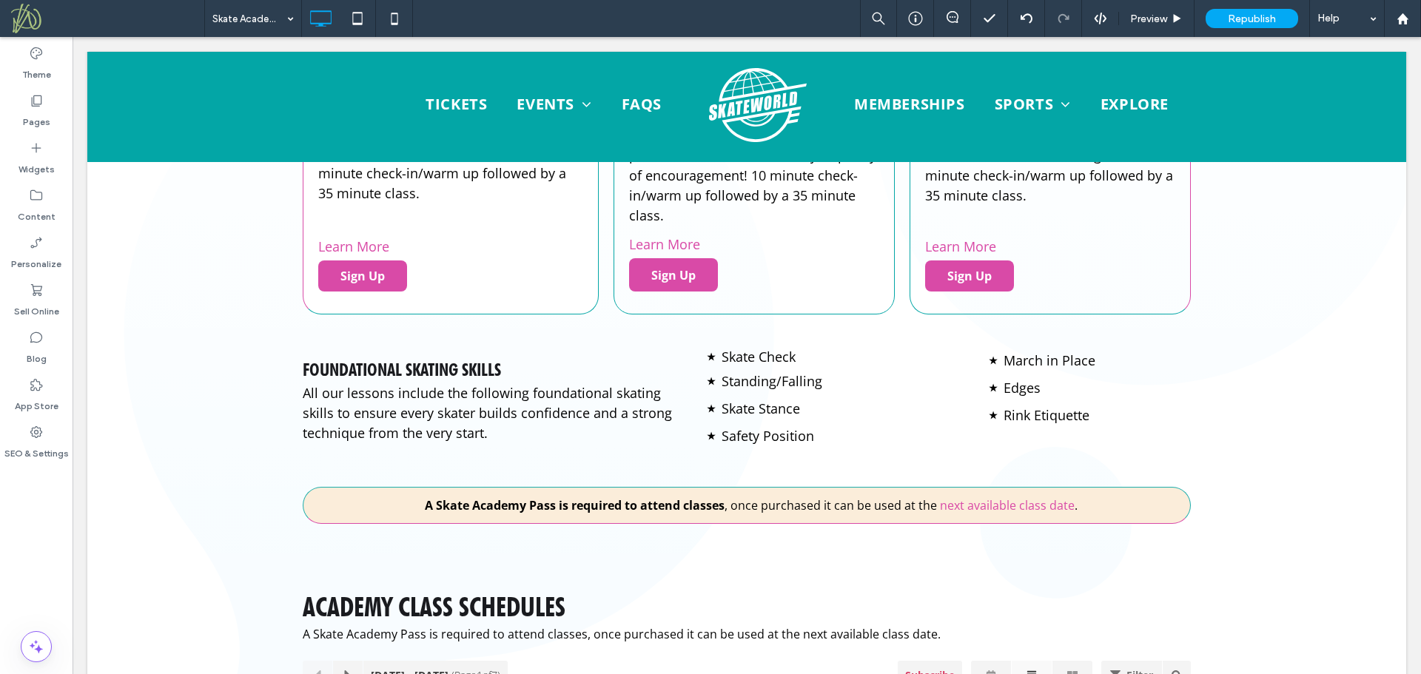
scroll to position [659, 0]
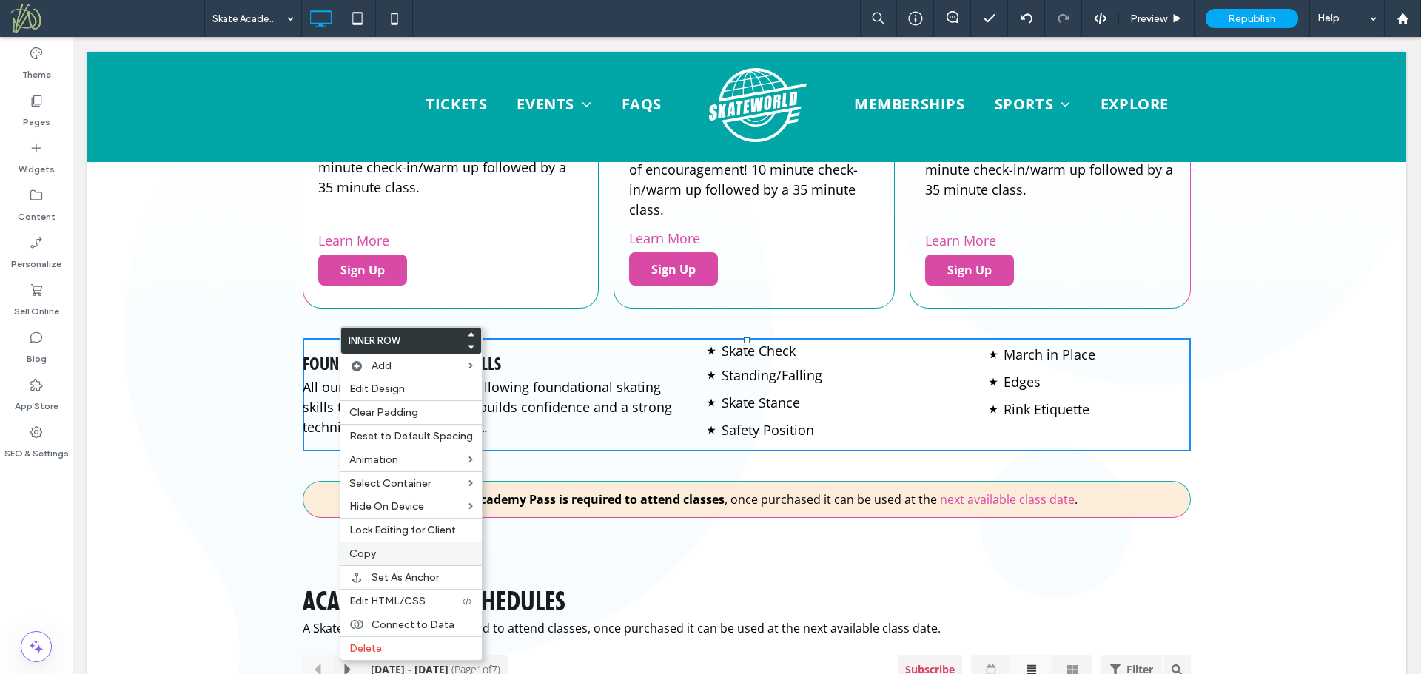
drag, startPoint x: 414, startPoint y: 556, endPoint x: 344, endPoint y: 503, distance: 87.2
click at [414, 555] on label "Copy" at bounding box center [411, 554] width 124 height 13
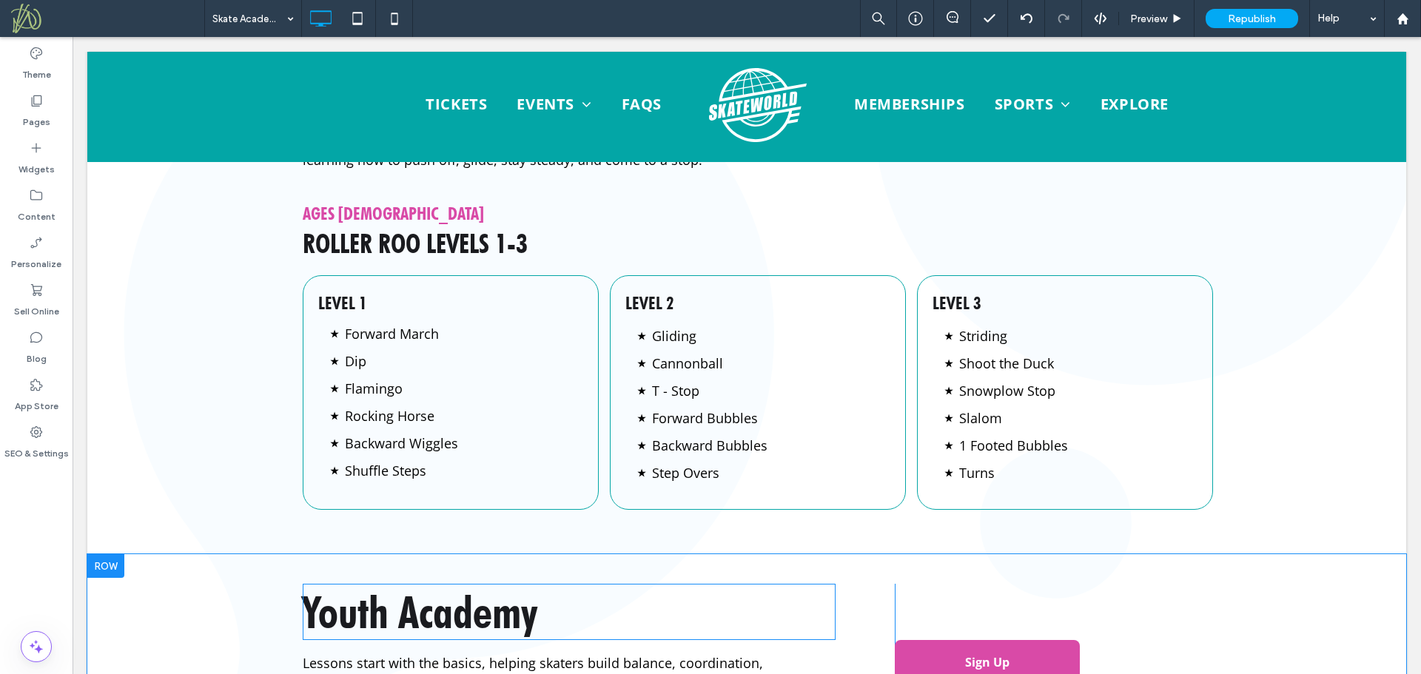
scroll to position [1986, 0]
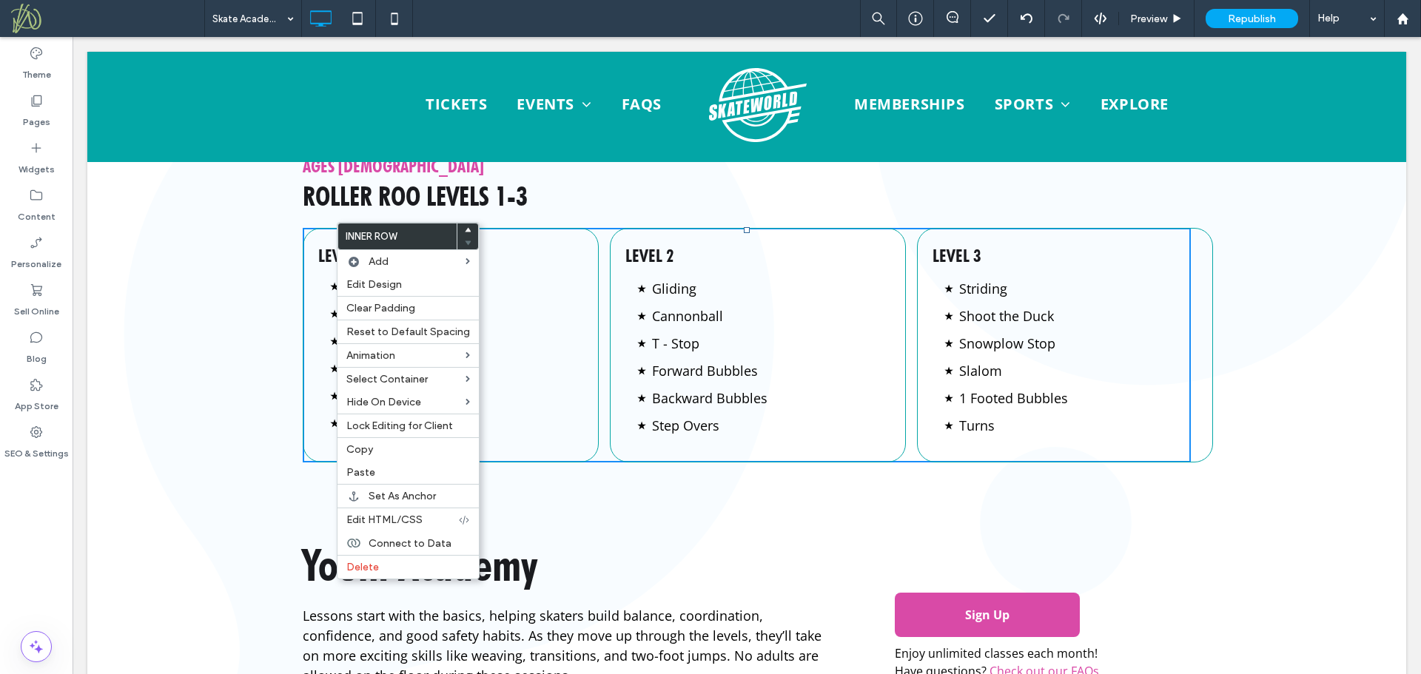
drag, startPoint x: 423, startPoint y: 473, endPoint x: 570, endPoint y: 474, distance: 146.5
click at [443, 470] on label "Paste" at bounding box center [408, 472] width 124 height 13
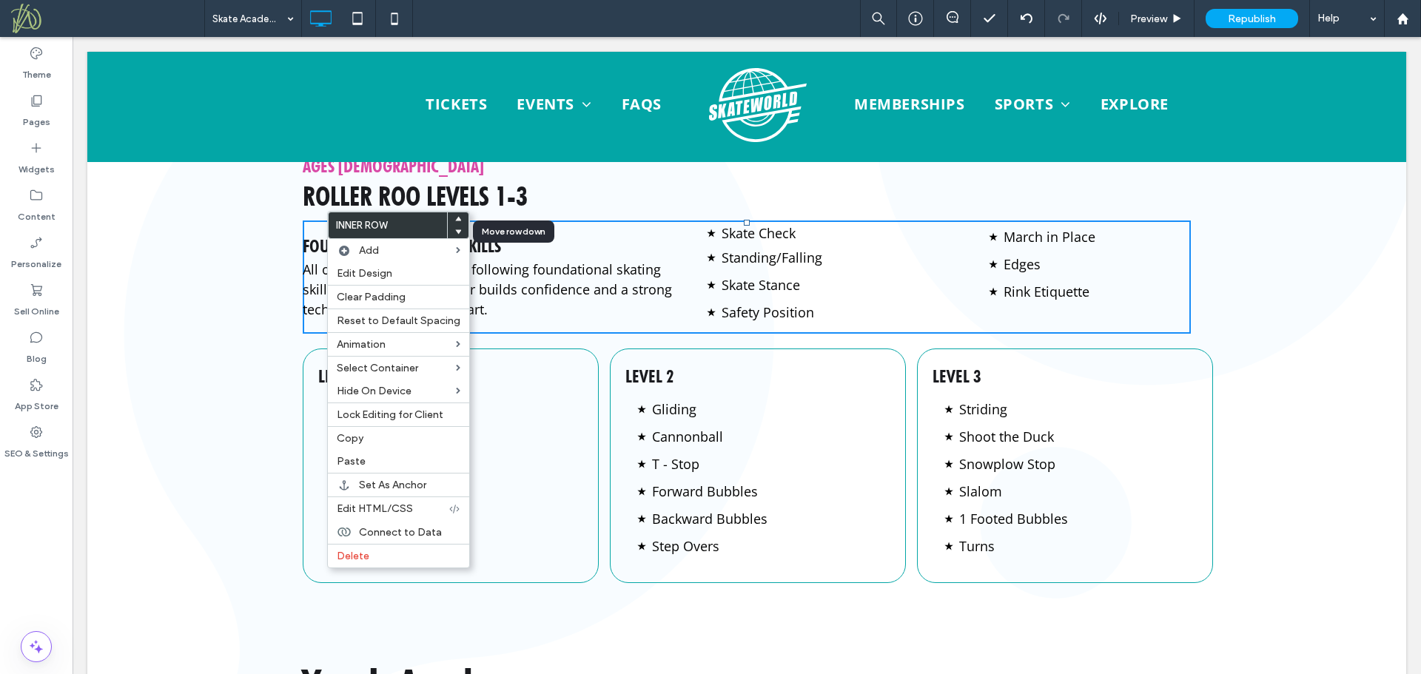
click at [455, 233] on icon at bounding box center [458, 232] width 6 height 6
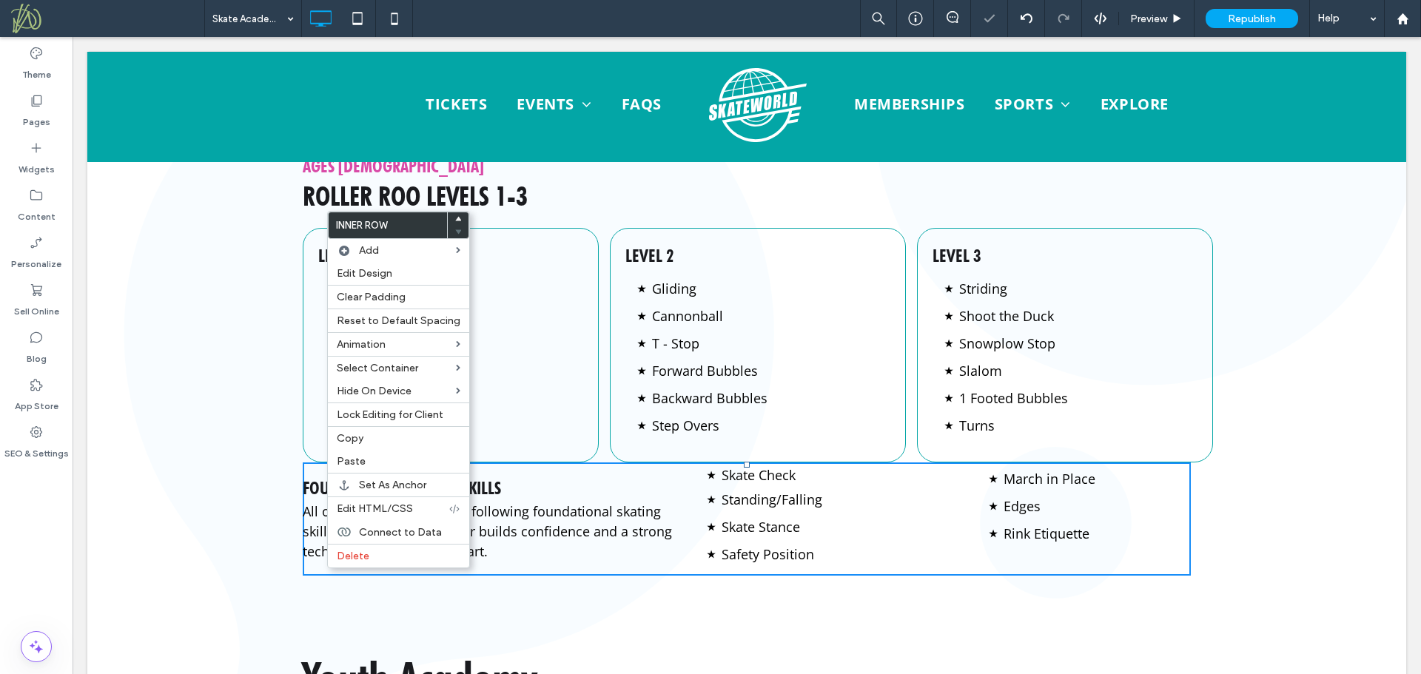
click at [175, 374] on div "Ages 3-5 Roller Roo Levels 1-3 Click To Paste Level 1 Forward March Dip Flaming…" at bounding box center [746, 387] width 1319 height 466
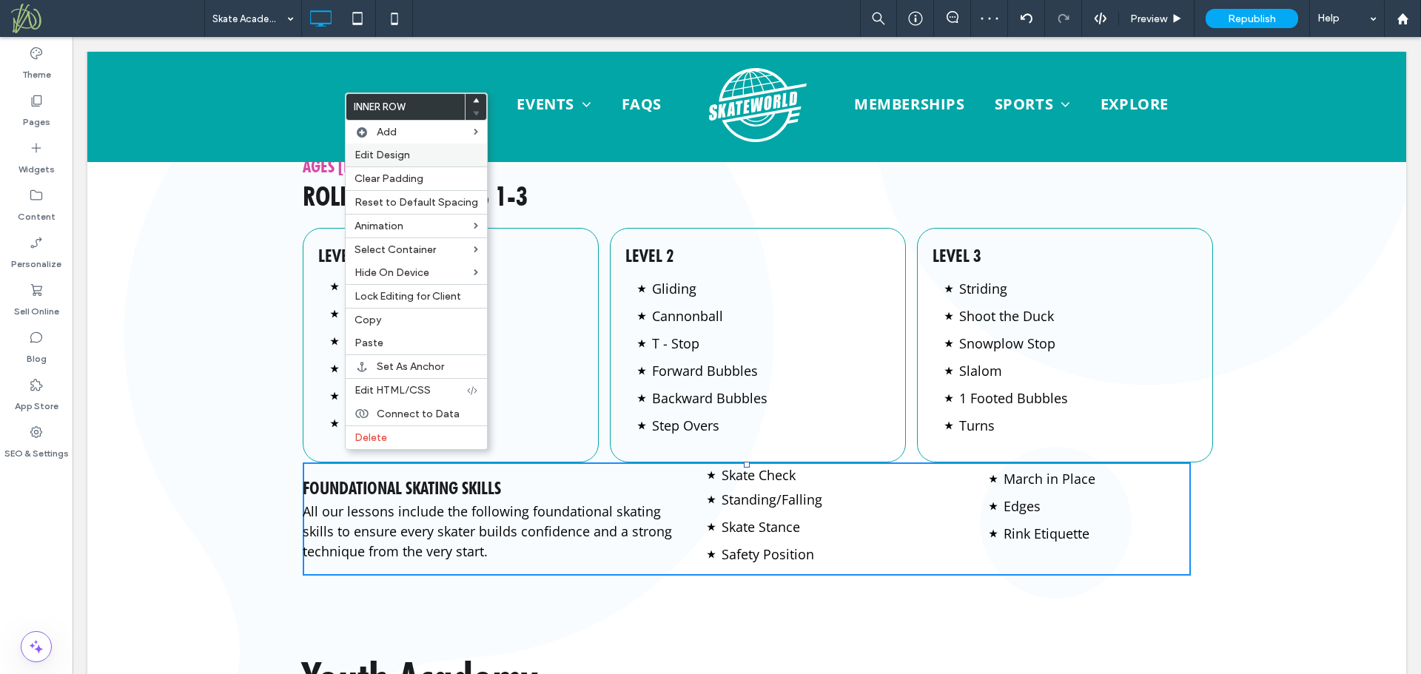
click at [397, 158] on span "Edit Design" at bounding box center [382, 155] width 56 height 13
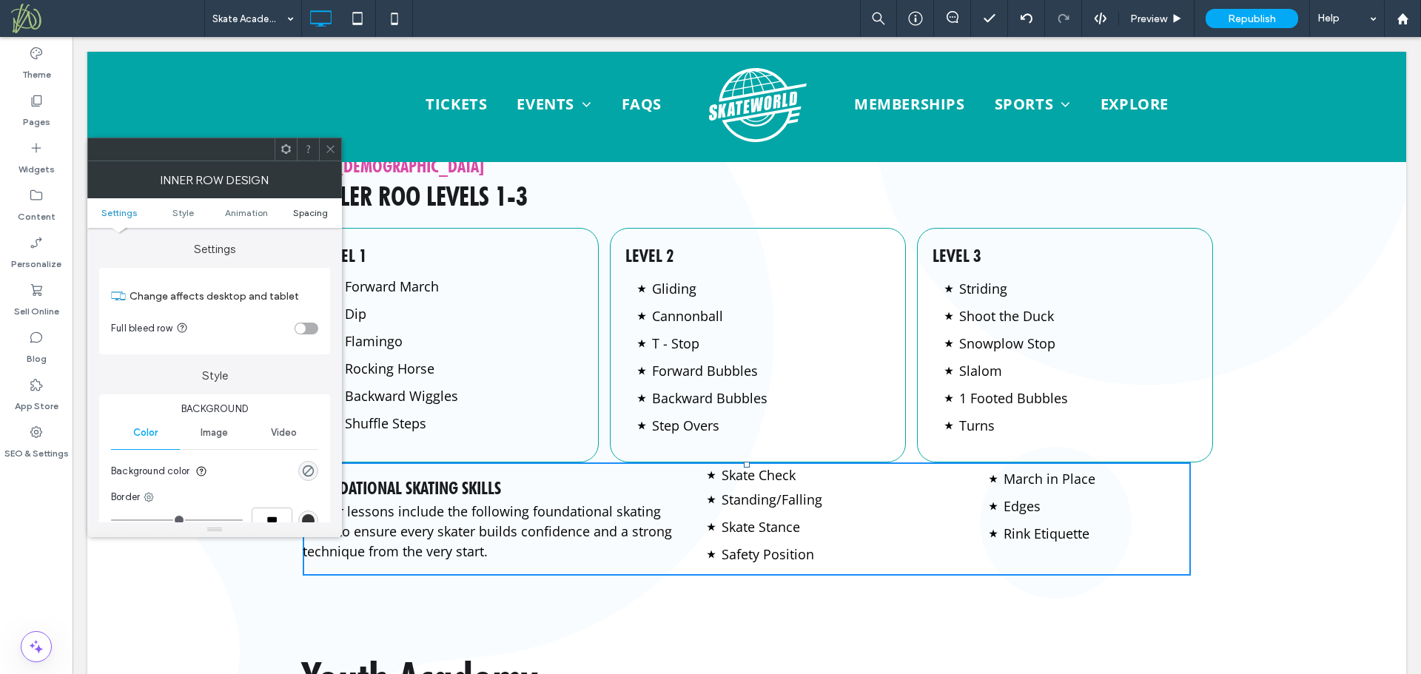
click at [310, 215] on span "Spacing" at bounding box center [310, 212] width 35 height 11
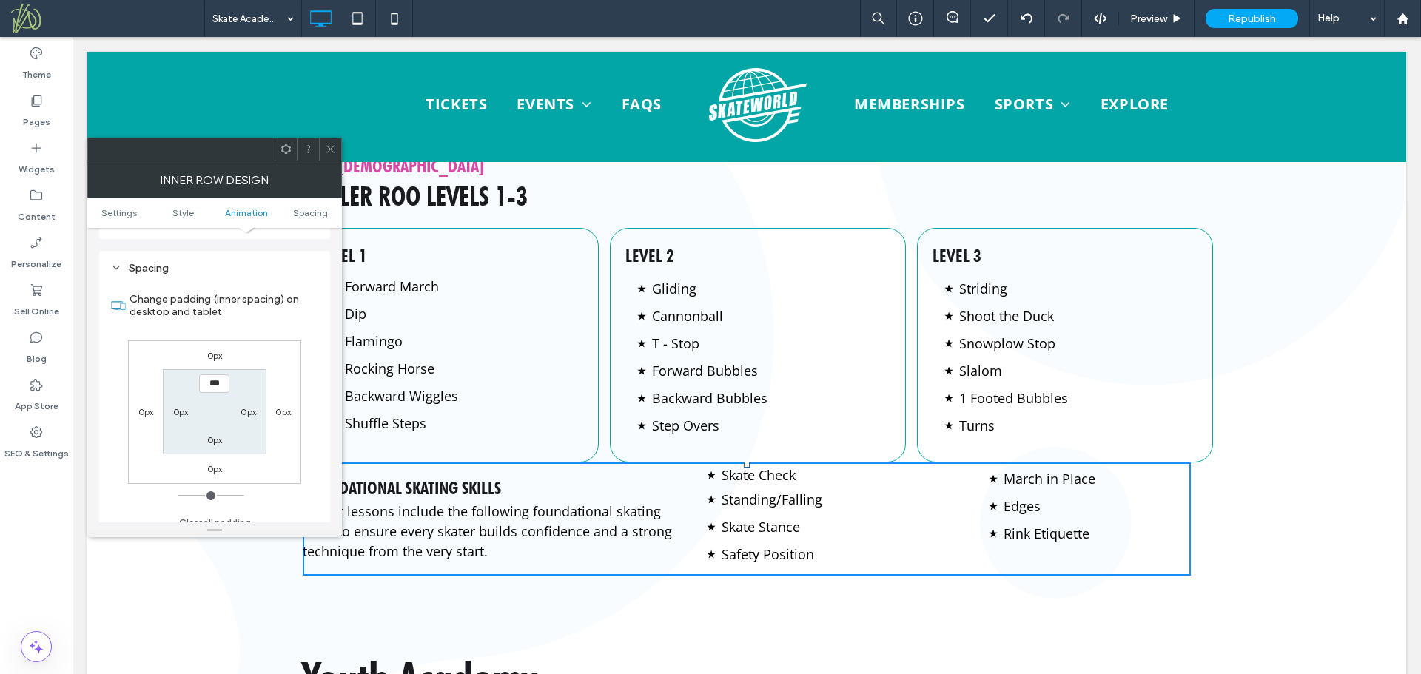
scroll to position [474, 0]
click at [215, 349] on label "0px" at bounding box center [215, 344] width 16 height 11
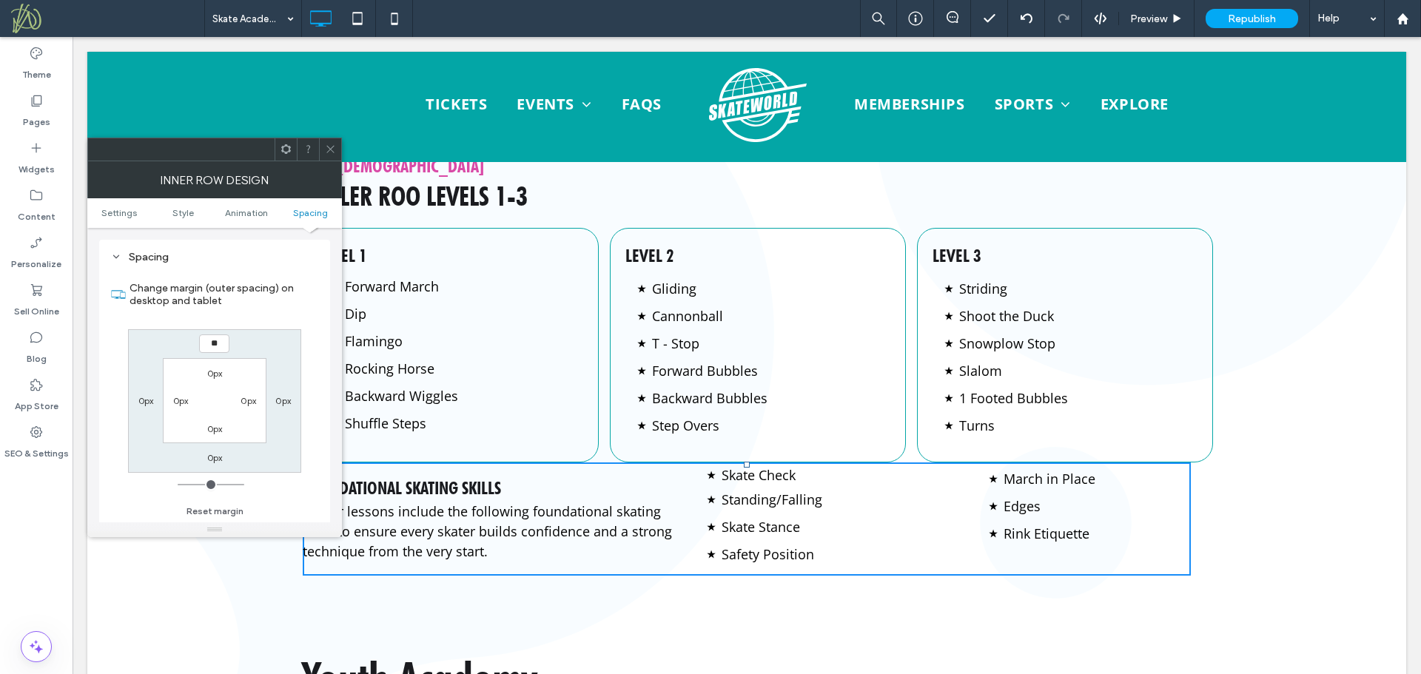
type input "**"
type input "****"
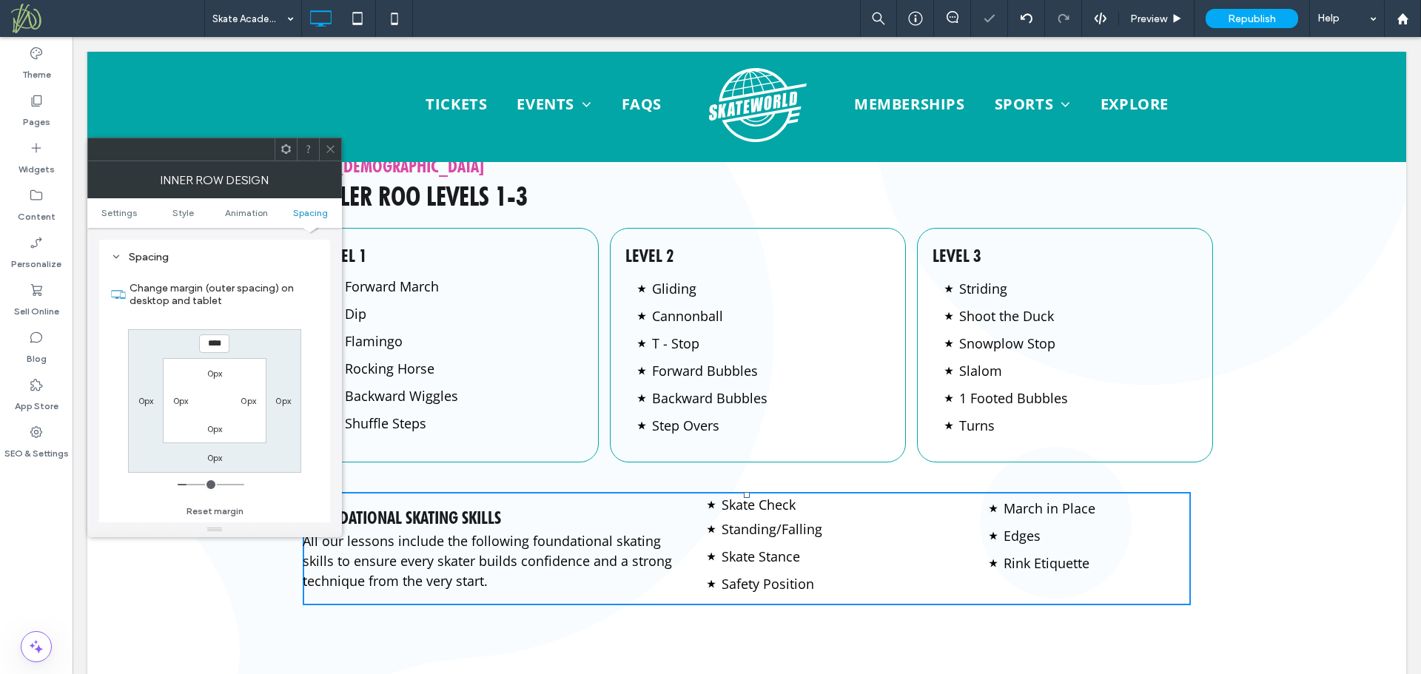
click at [333, 152] on icon at bounding box center [330, 149] width 11 height 11
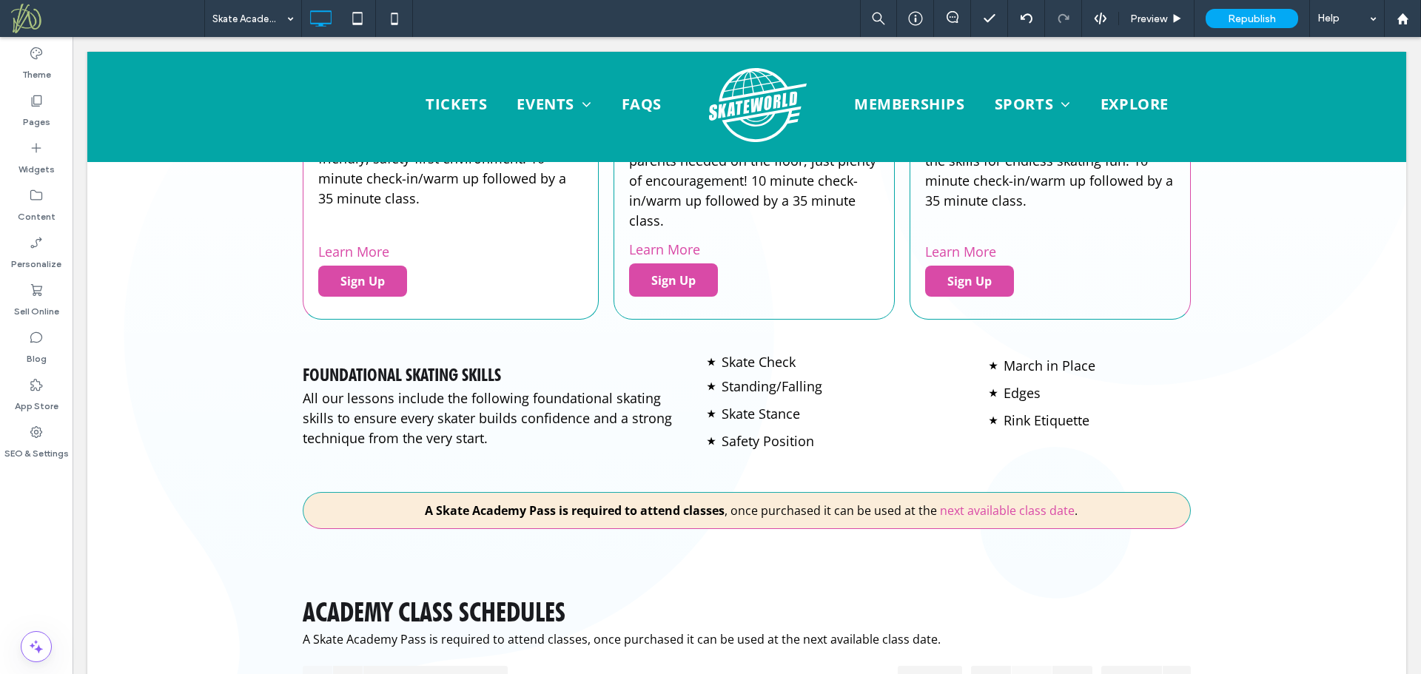
scroll to position [642, 0]
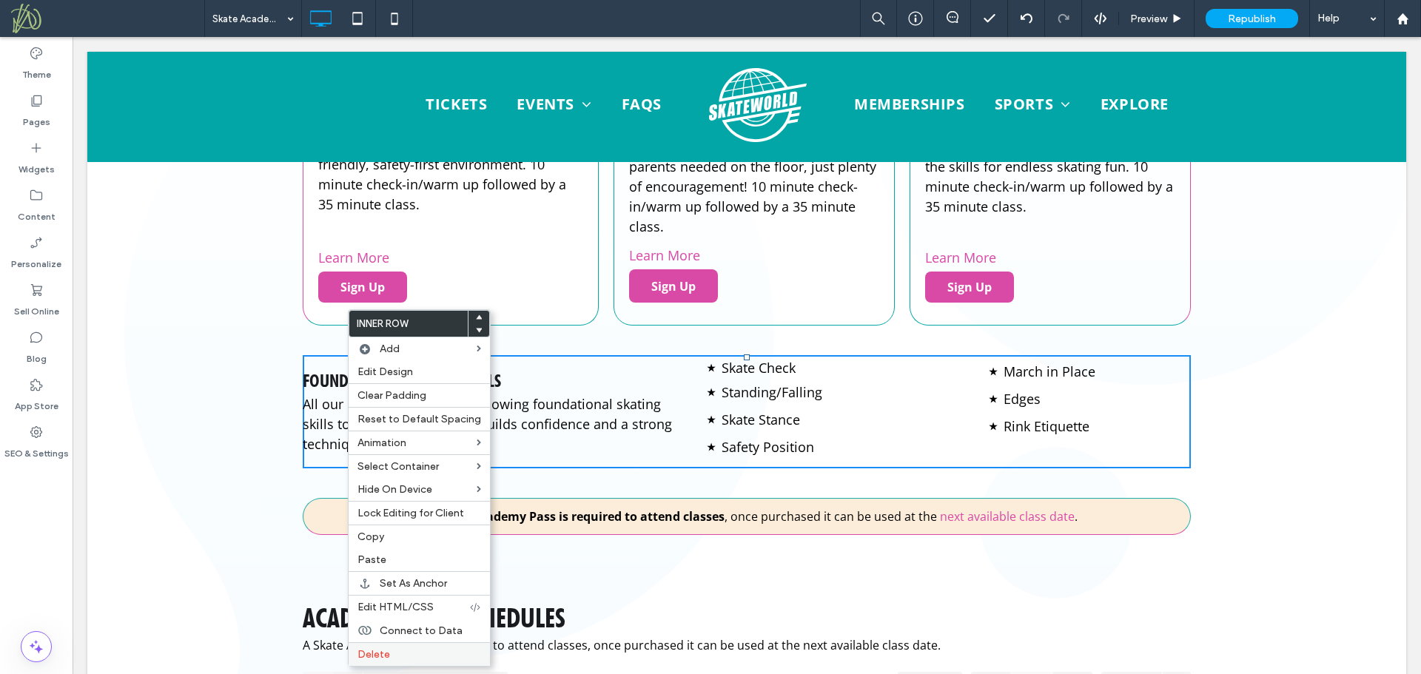
click at [395, 653] on label "Delete" at bounding box center [419, 654] width 124 height 13
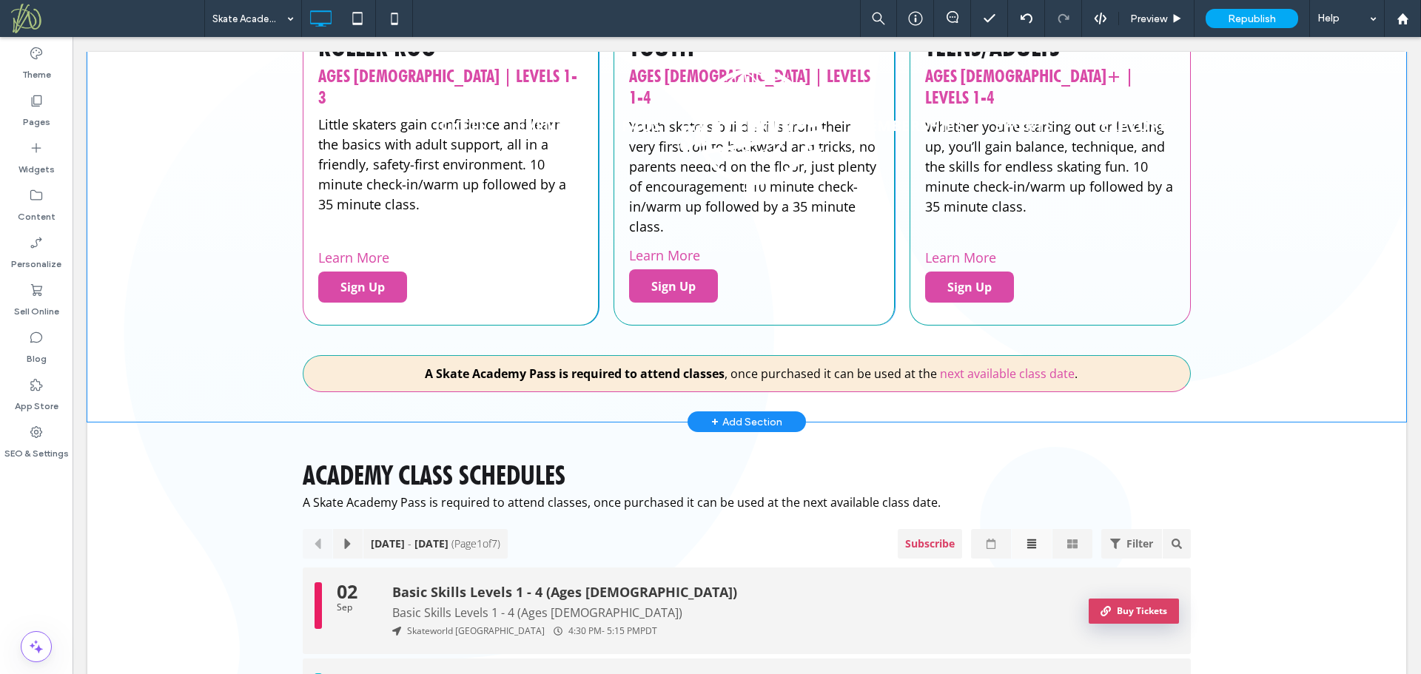
click at [241, 382] on div "Roller Roo Ages 3-5 | Levels 1-3 Little skaters gain confidence and learn the b…" at bounding box center [746, 203] width 1319 height 438
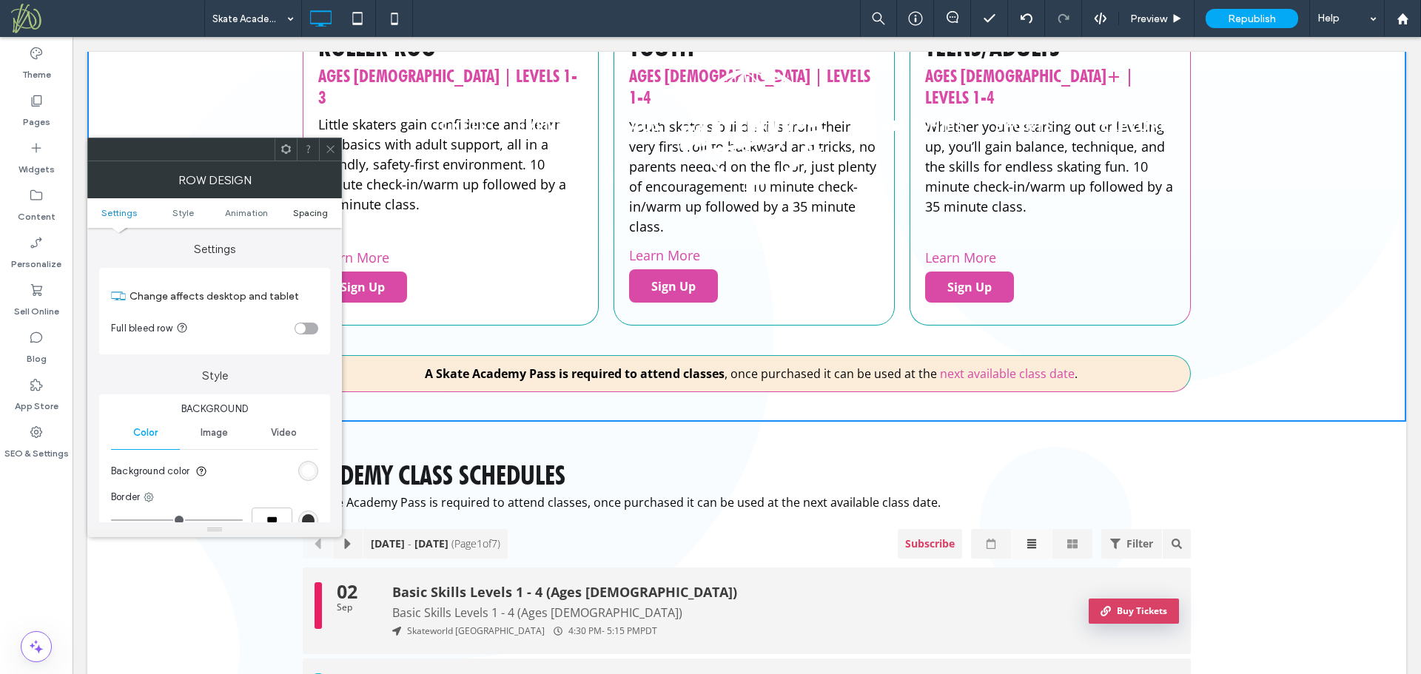
click at [308, 209] on span "Spacing" at bounding box center [310, 212] width 35 height 11
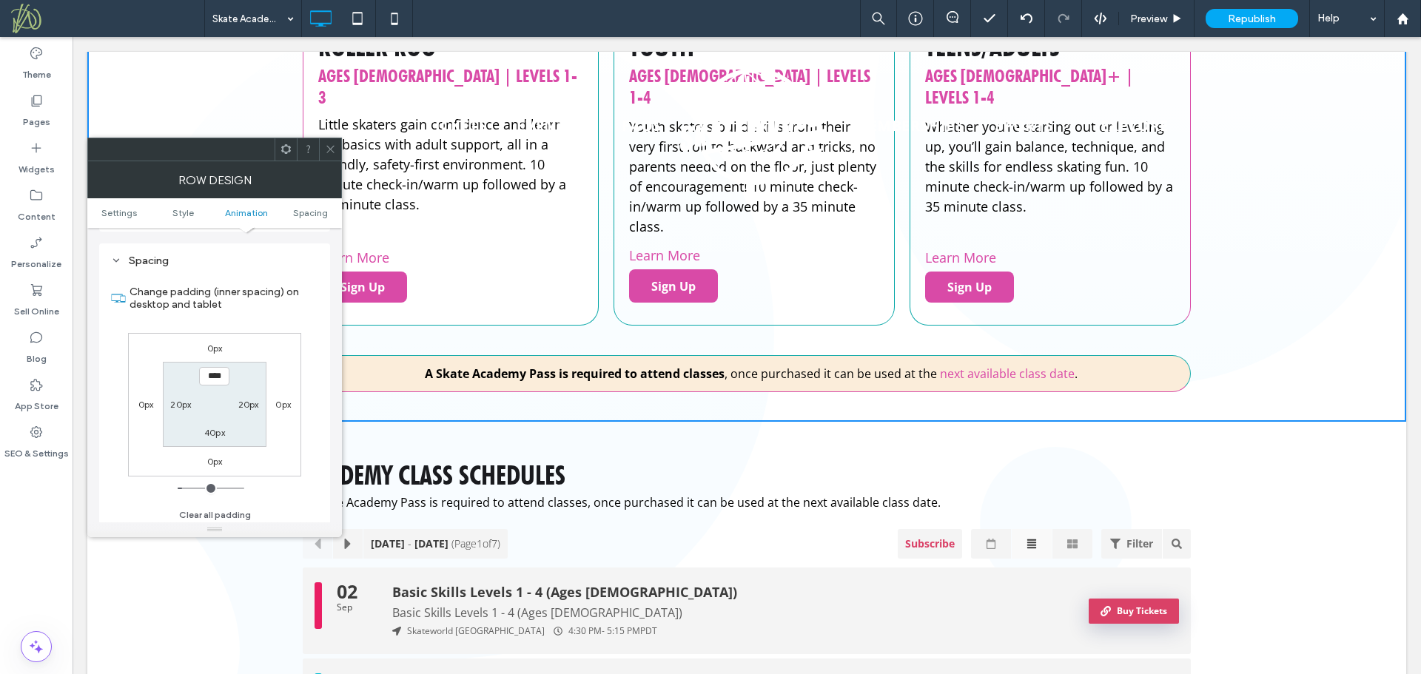
scroll to position [418, 0]
click at [213, 428] on label "40px" at bounding box center [214, 428] width 21 height 11
type input "**"
type input "*"
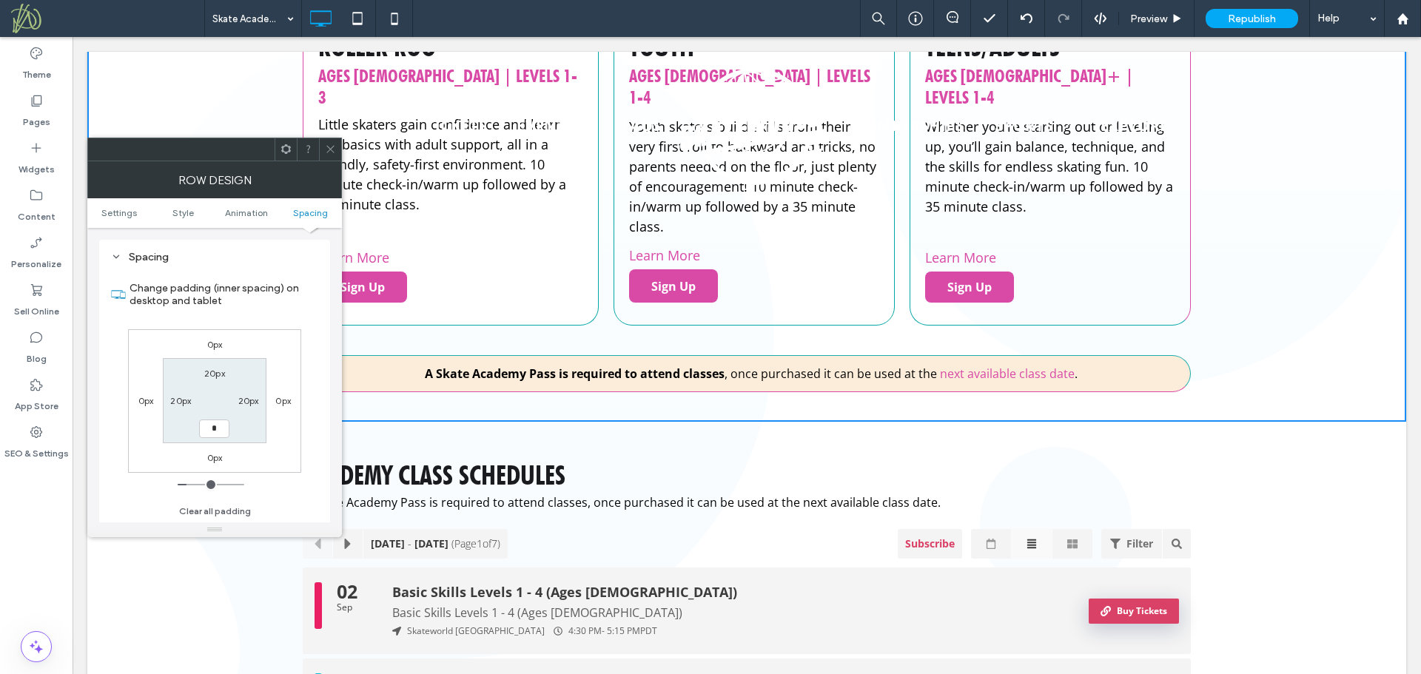
type input "***"
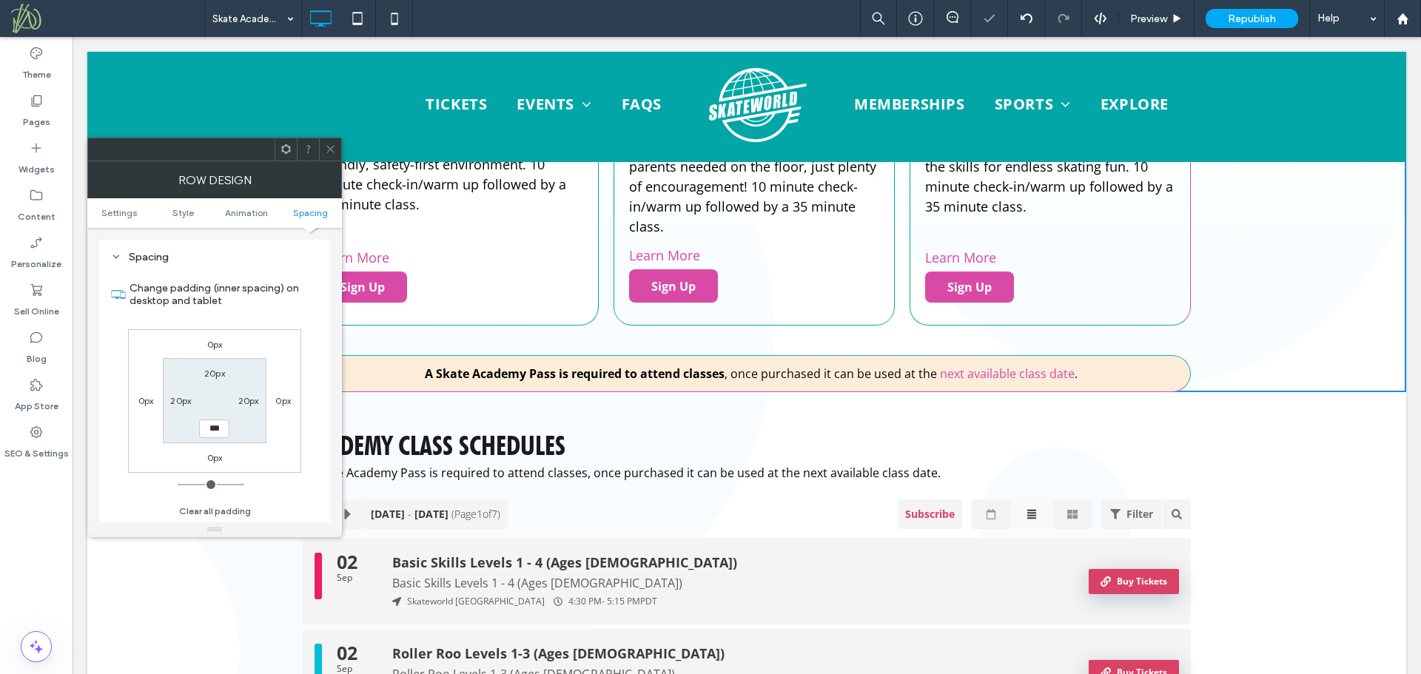
scroll to position [612, 0]
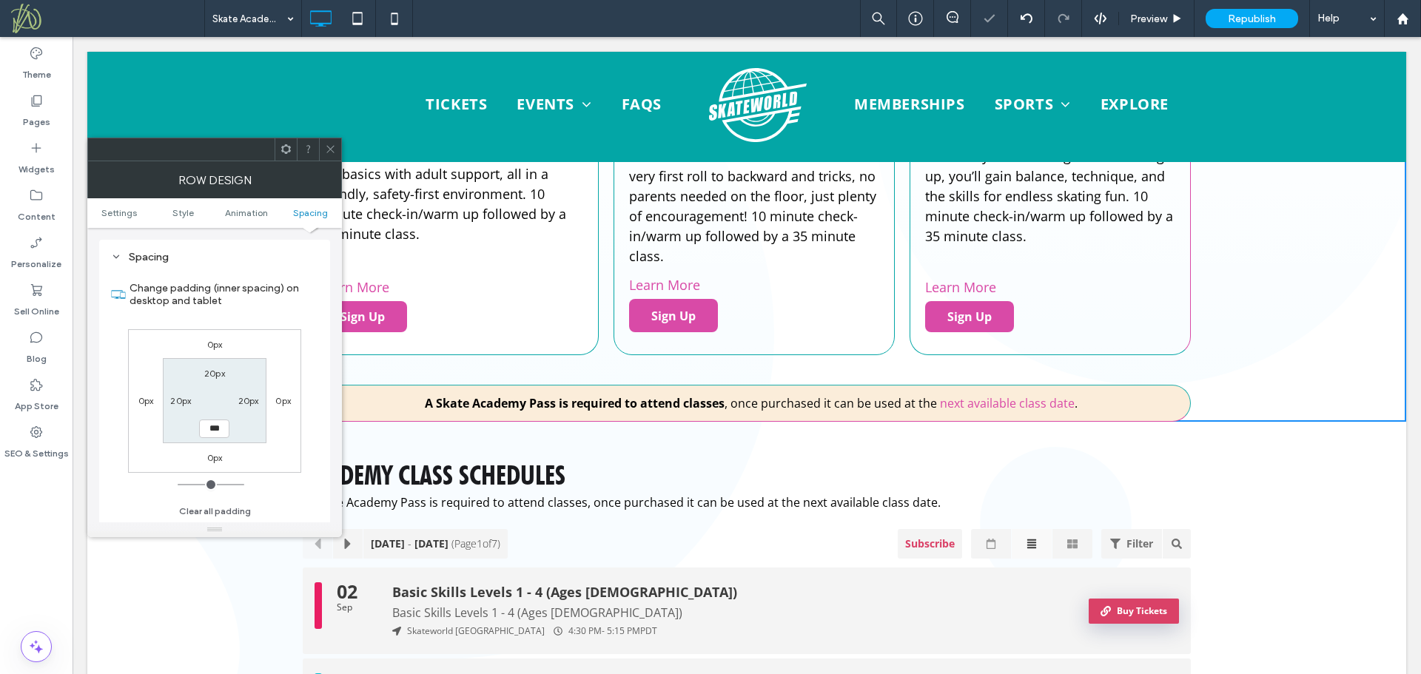
click at [328, 149] on icon at bounding box center [330, 149] width 11 height 11
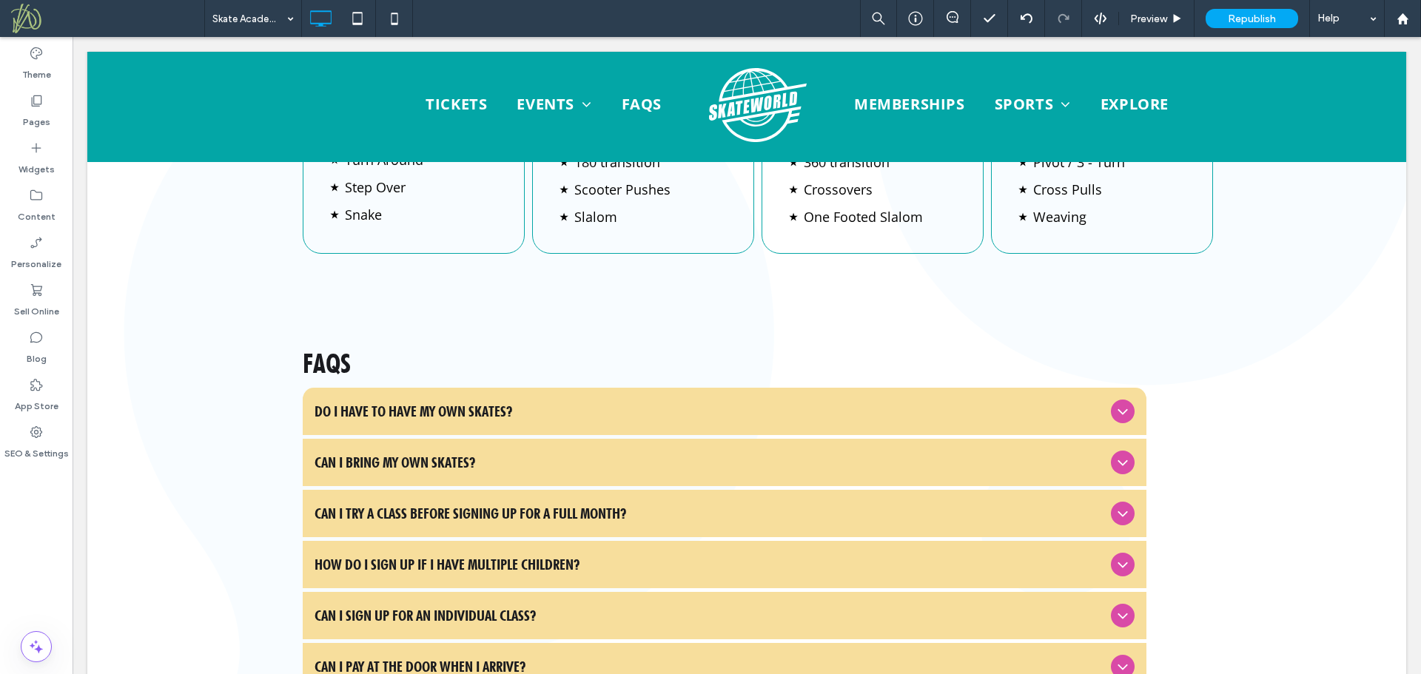
scroll to position [3420, 0]
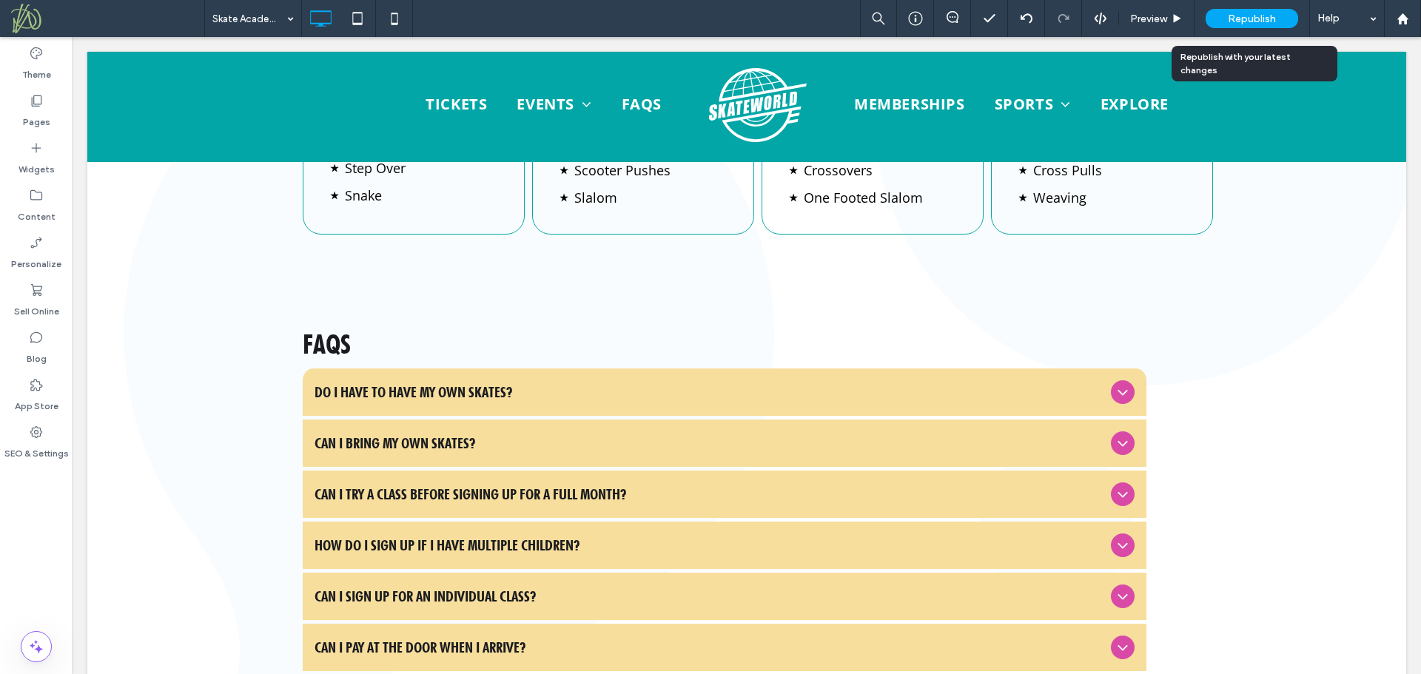
click at [1265, 16] on span "Republish" at bounding box center [1252, 19] width 48 height 13
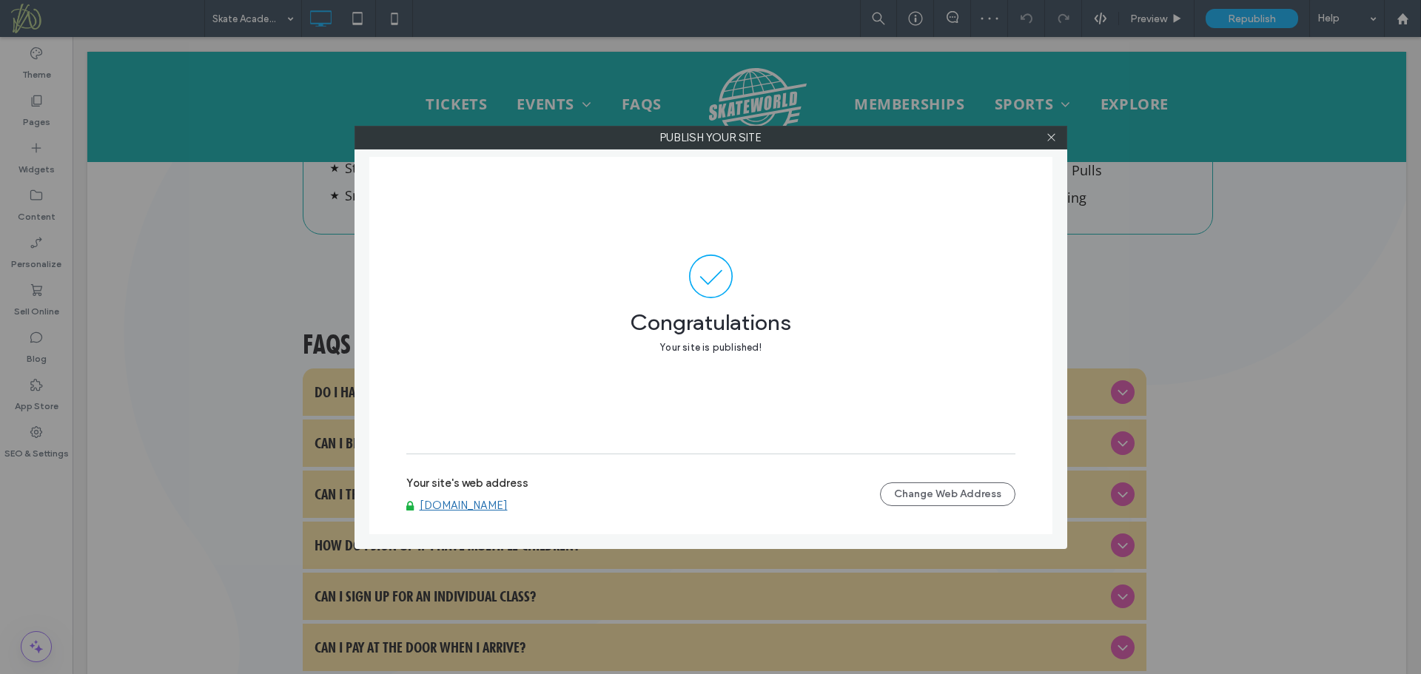
click at [487, 506] on link "[DOMAIN_NAME]" at bounding box center [464, 505] width 88 height 13
click at [1047, 135] on div at bounding box center [1051, 138] width 22 height 22
drag, startPoint x: 1050, startPoint y: 135, endPoint x: 1077, endPoint y: 158, distance: 35.3
click at [1056, 142] on icon at bounding box center [1051, 137] width 11 height 11
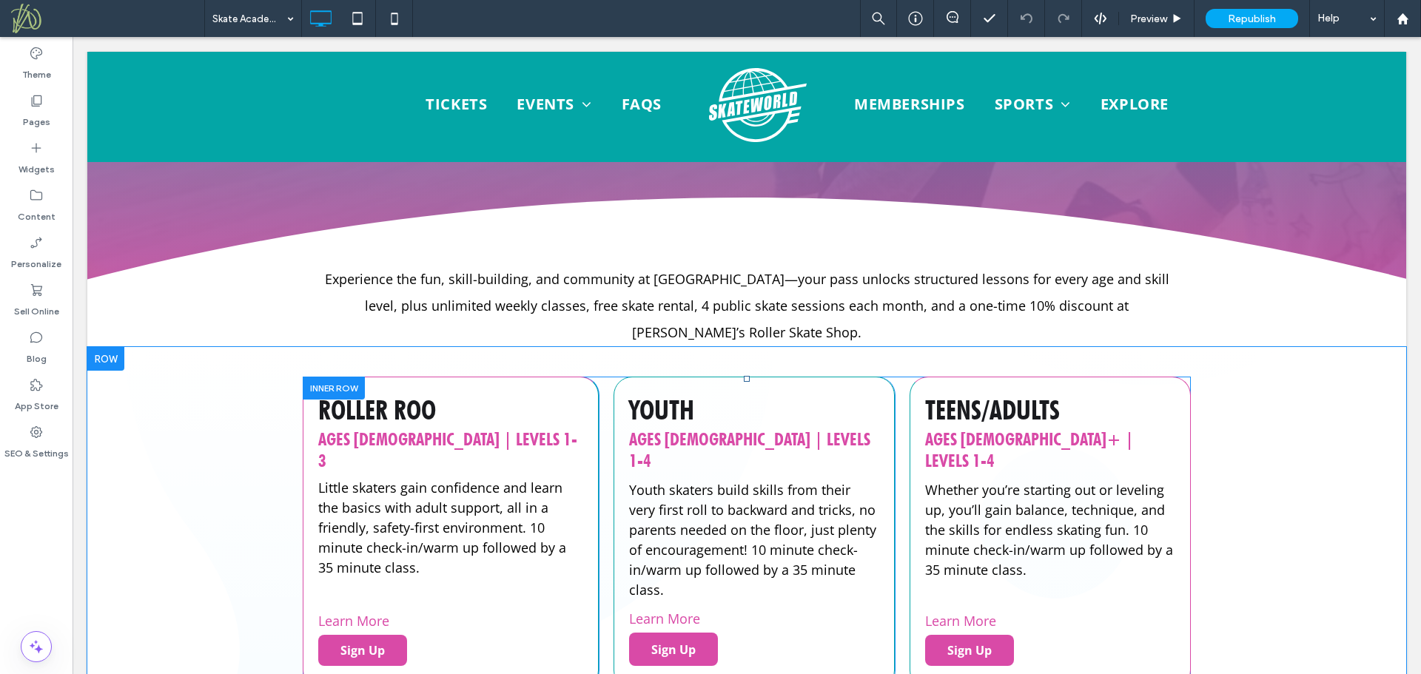
scroll to position [310, 0]
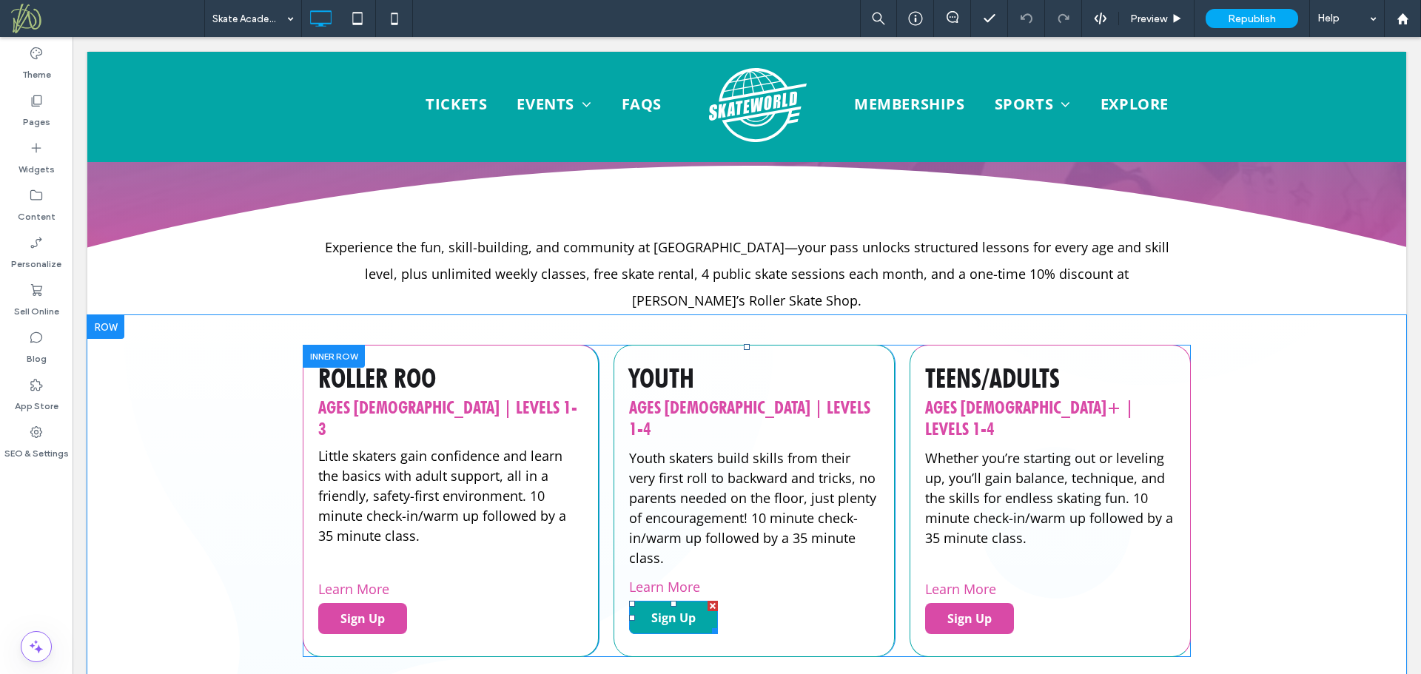
click at [687, 610] on span "Sign Up" at bounding box center [673, 618] width 44 height 16
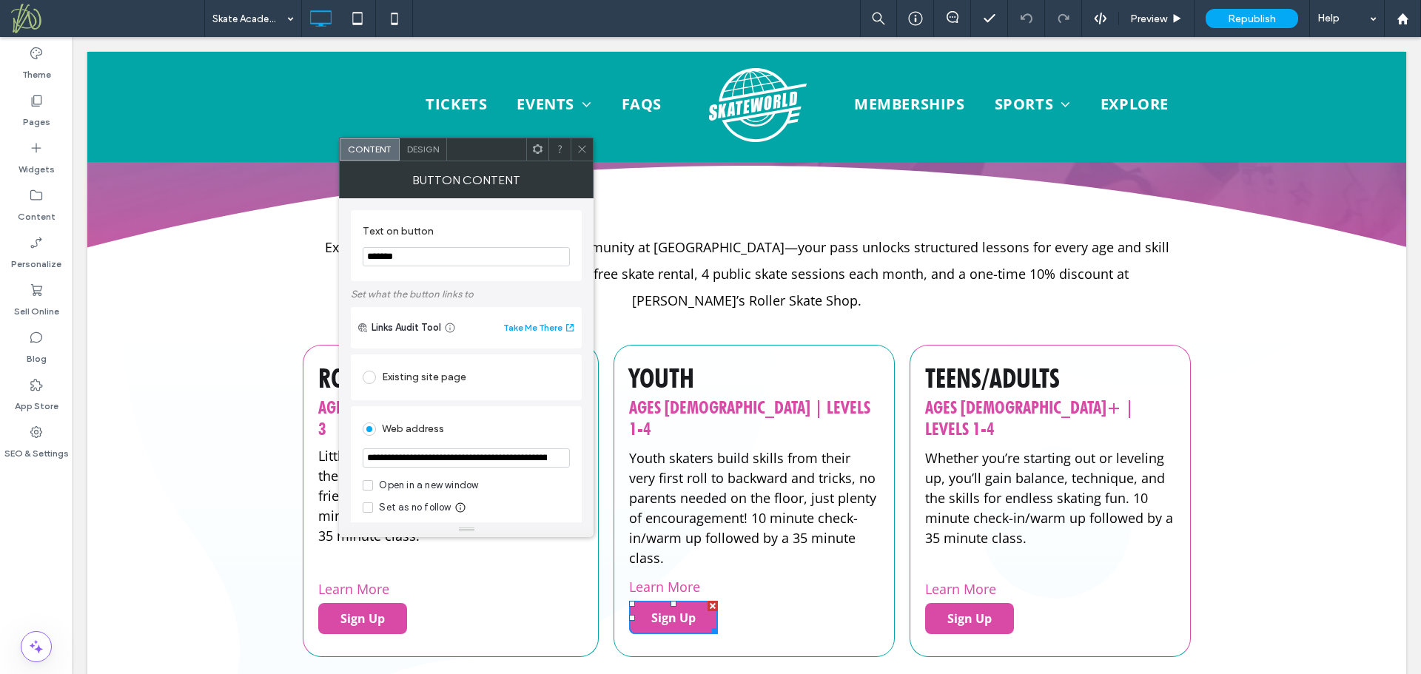
click at [366, 489] on span at bounding box center [368, 485] width 10 height 10
click at [581, 149] on icon at bounding box center [581, 149] width 11 height 11
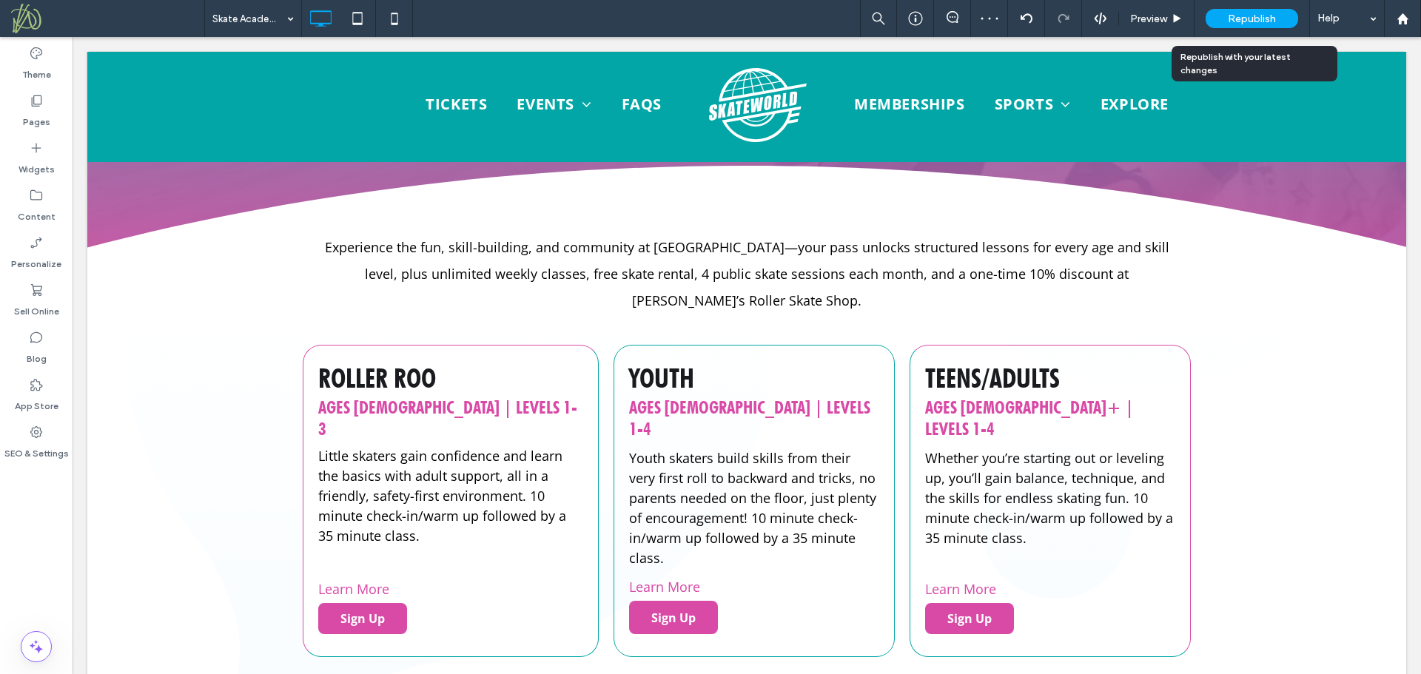
click at [1280, 17] on div "Republish" at bounding box center [1252, 18] width 93 height 19
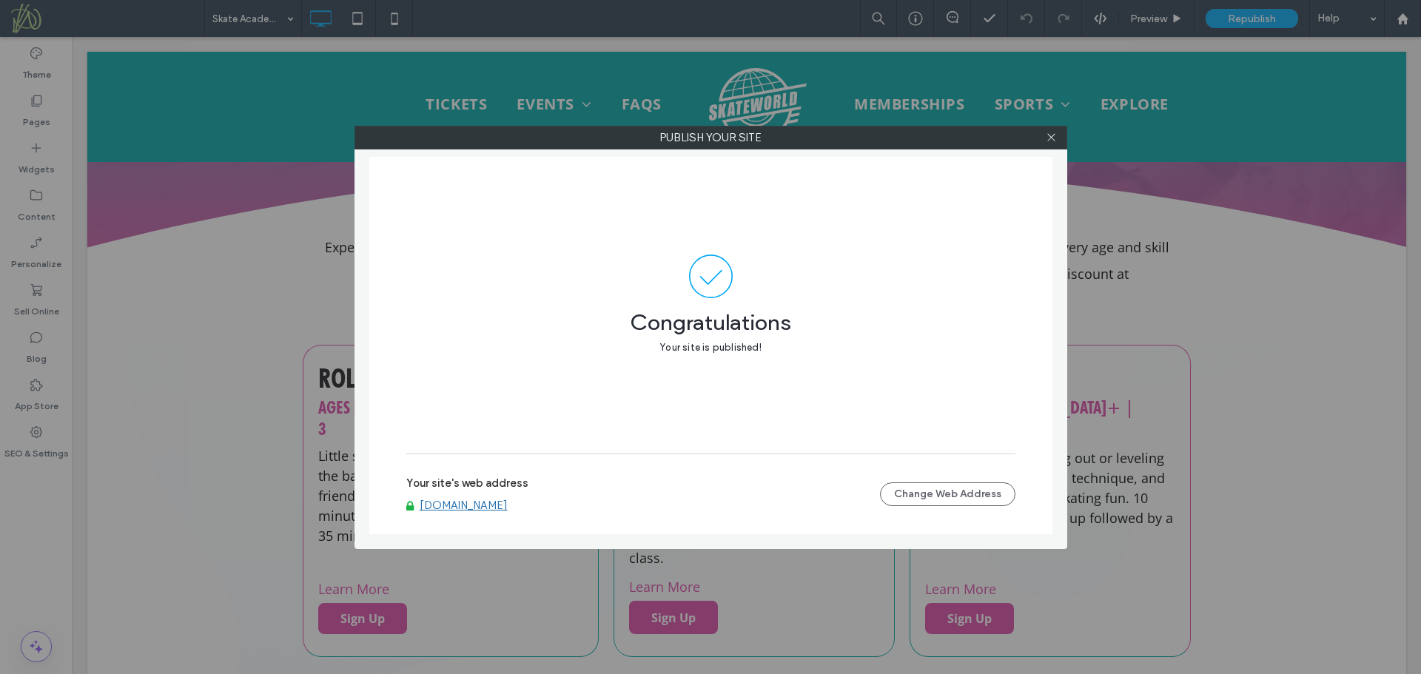
drag, startPoint x: 1053, startPoint y: 132, endPoint x: 1420, endPoint y: 158, distance: 368.0
click at [1053, 133] on icon at bounding box center [1051, 137] width 11 height 11
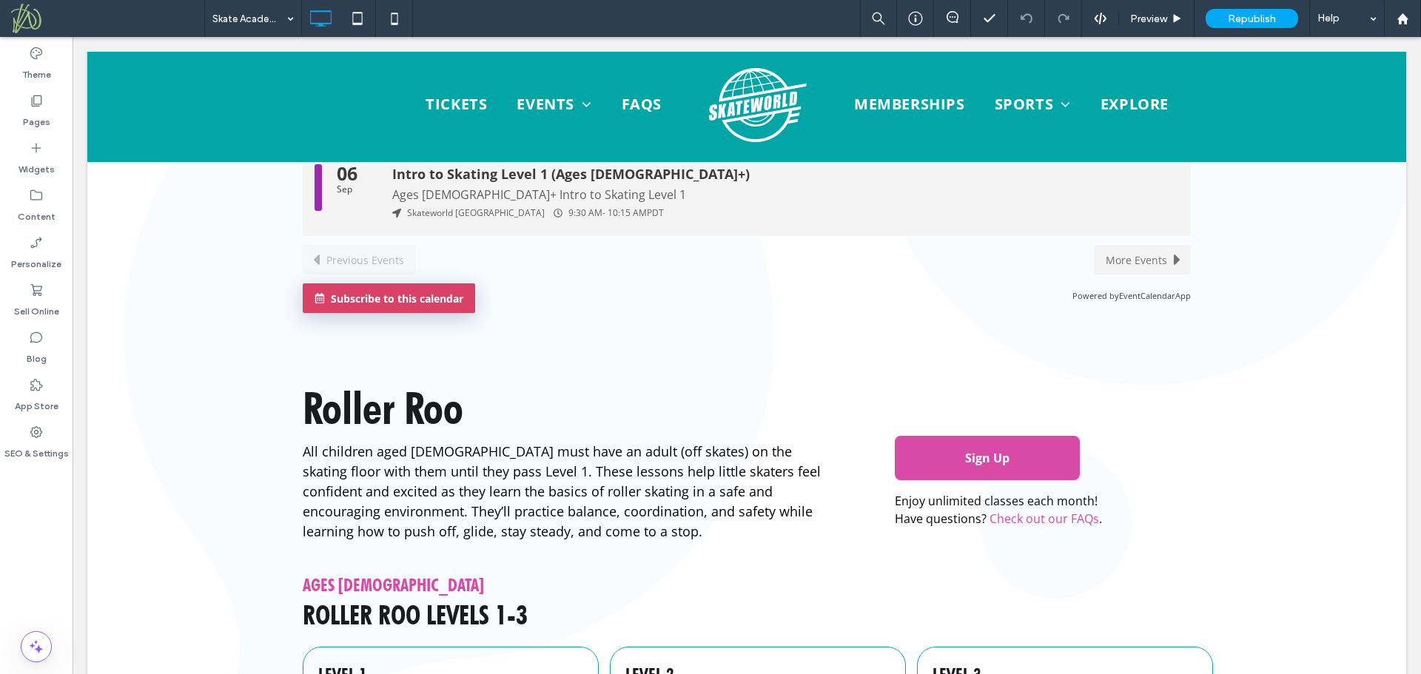
scroll to position [1419, 0]
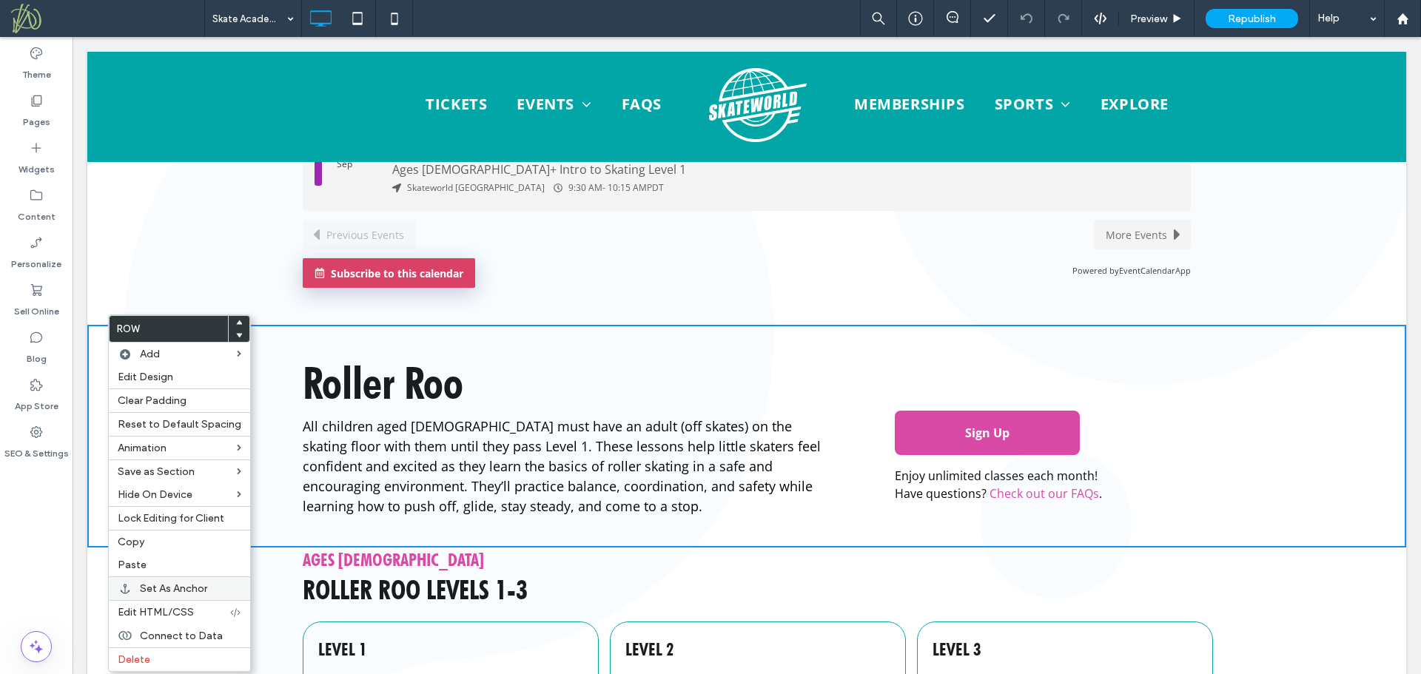
click at [204, 588] on span "Set As Anchor" at bounding box center [173, 588] width 67 height 13
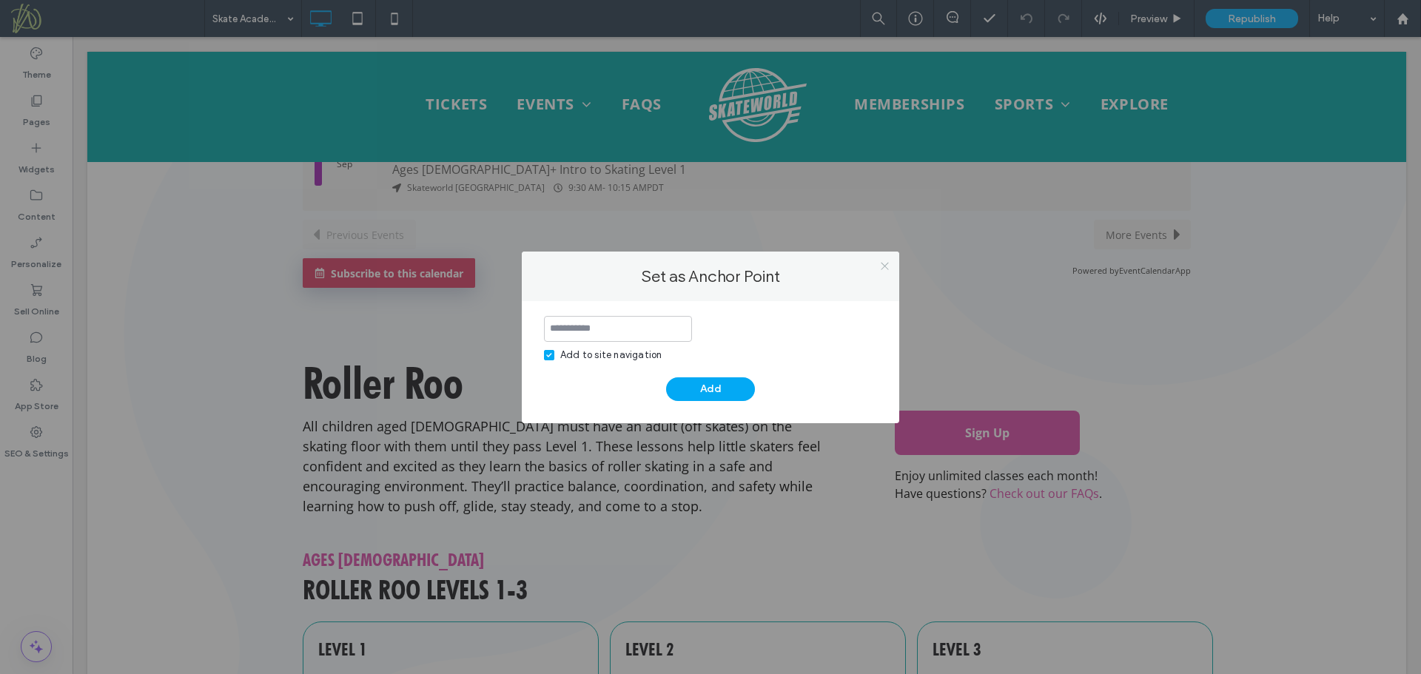
click at [884, 269] on icon at bounding box center [884, 265] width 11 height 11
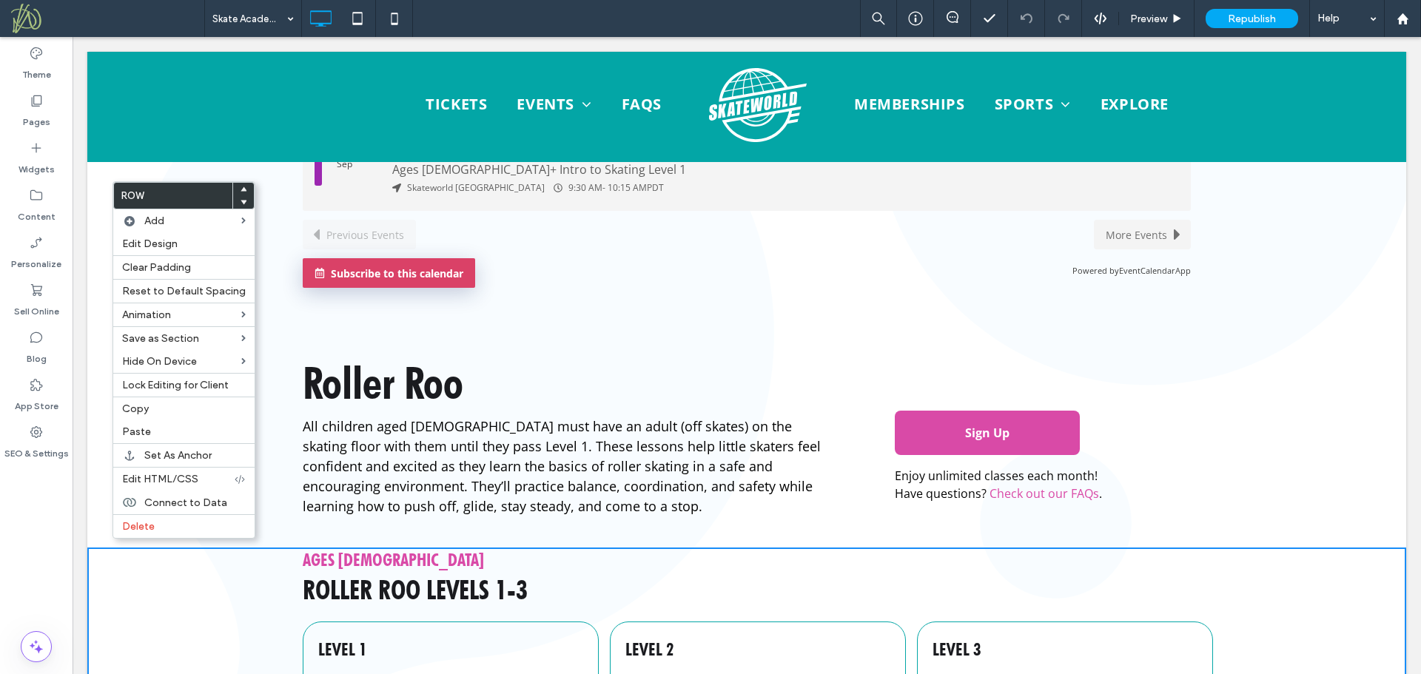
drag, startPoint x: 315, startPoint y: 448, endPoint x: 251, endPoint y: 414, distance: 73.2
click at [274, 423] on div "Roller Roo All children aged 3-4 must have an adult (off skates) on the skating…" at bounding box center [746, 436] width 1319 height 223
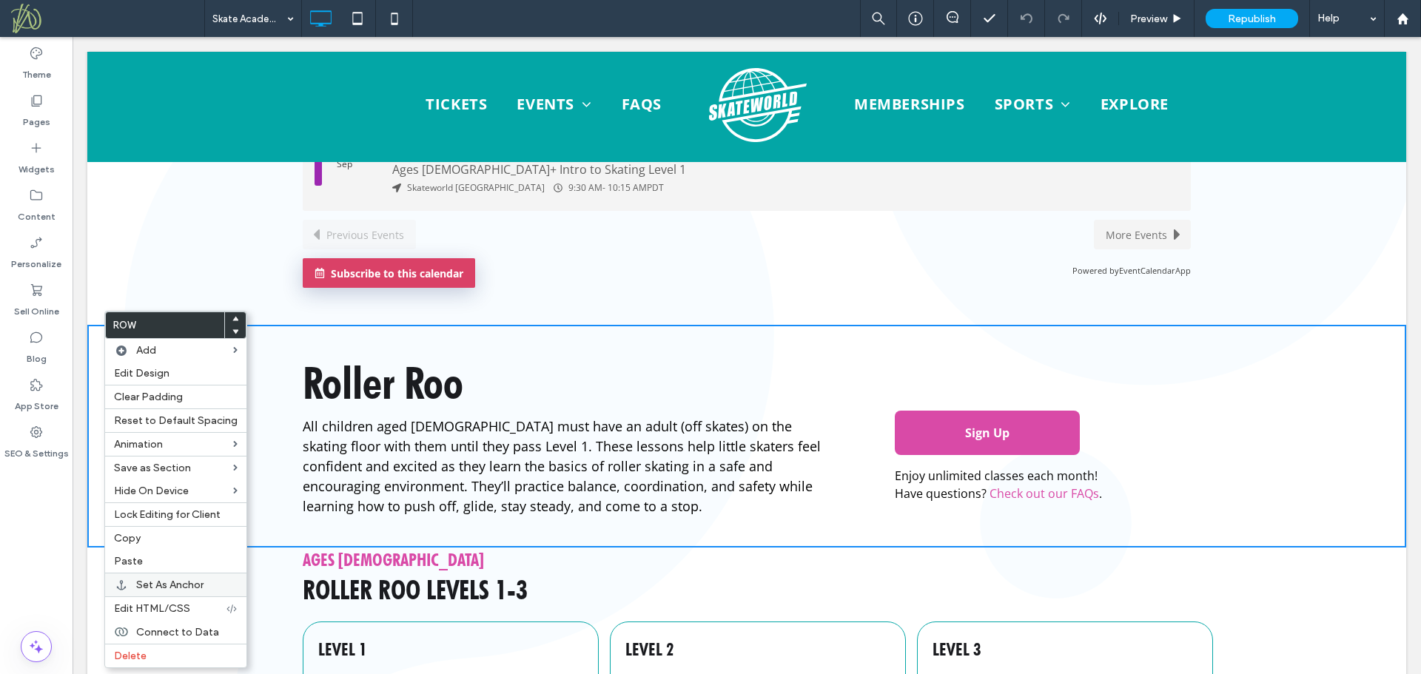
click at [175, 583] on span "Set As Anchor" at bounding box center [169, 585] width 67 height 13
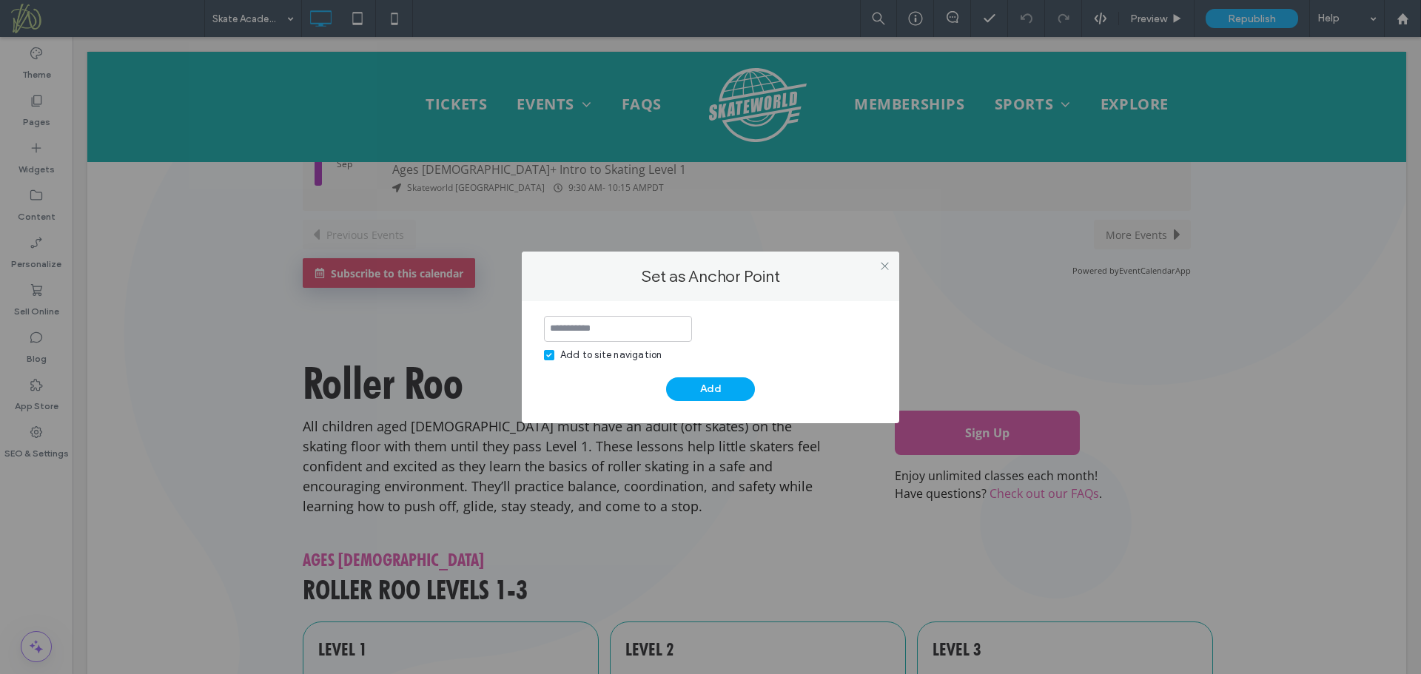
click at [568, 332] on input at bounding box center [618, 329] width 148 height 26
type input "*********"
click at [548, 354] on icon at bounding box center [549, 355] width 6 height 4
click at [687, 387] on button "Add" at bounding box center [710, 389] width 89 height 24
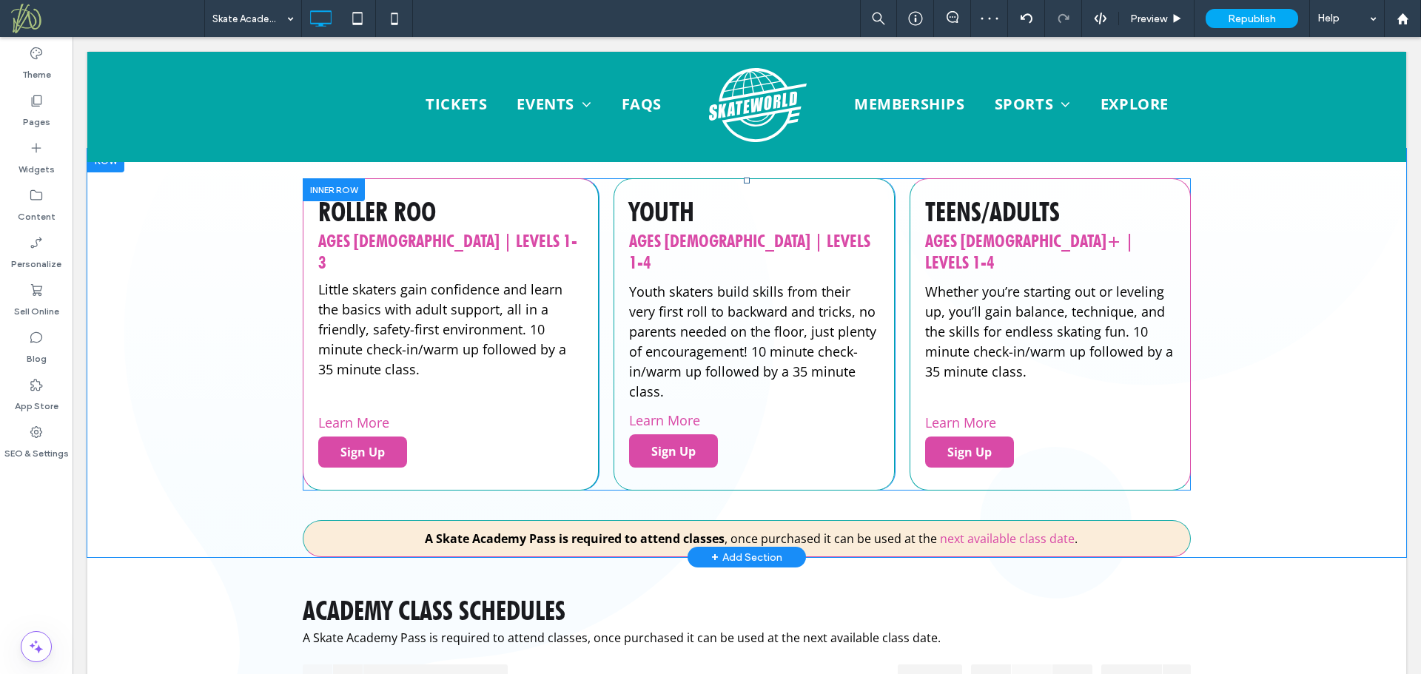
scroll to position [459, 0]
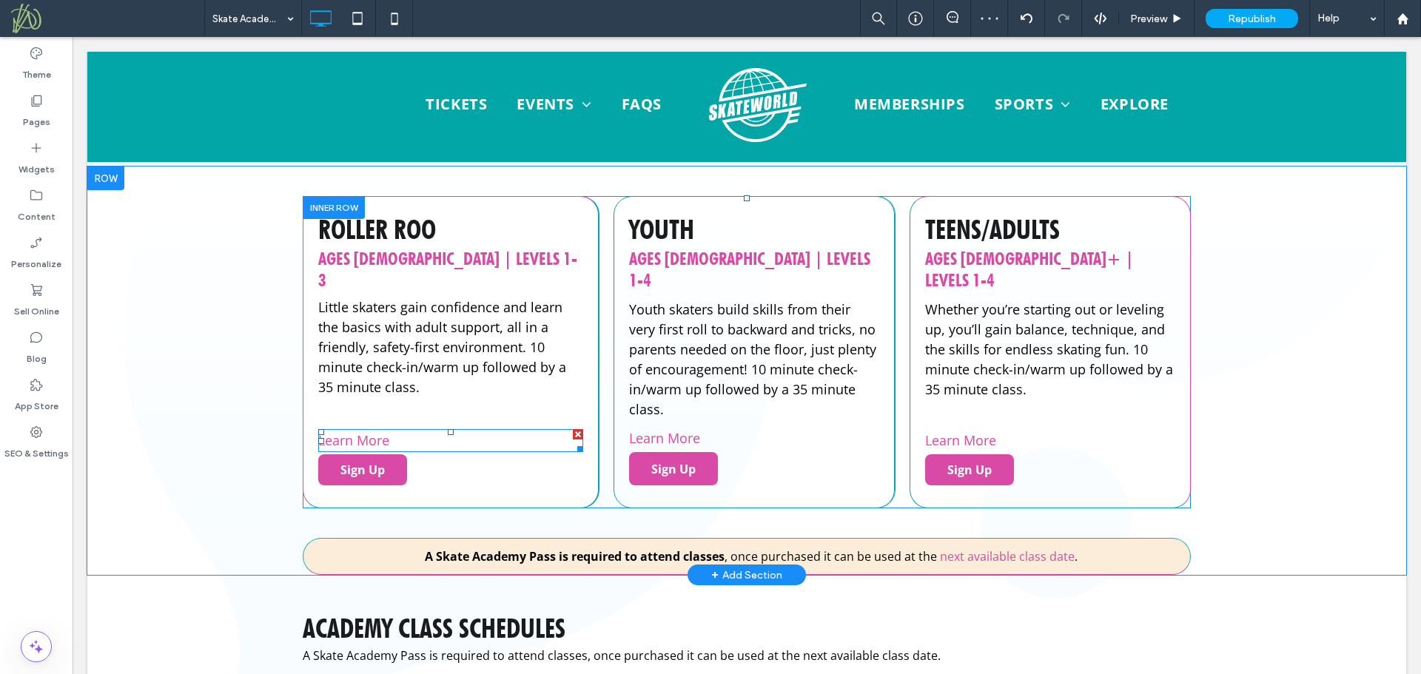
click at [431, 431] on p "Learn More" at bounding box center [450, 441] width 265 height 20
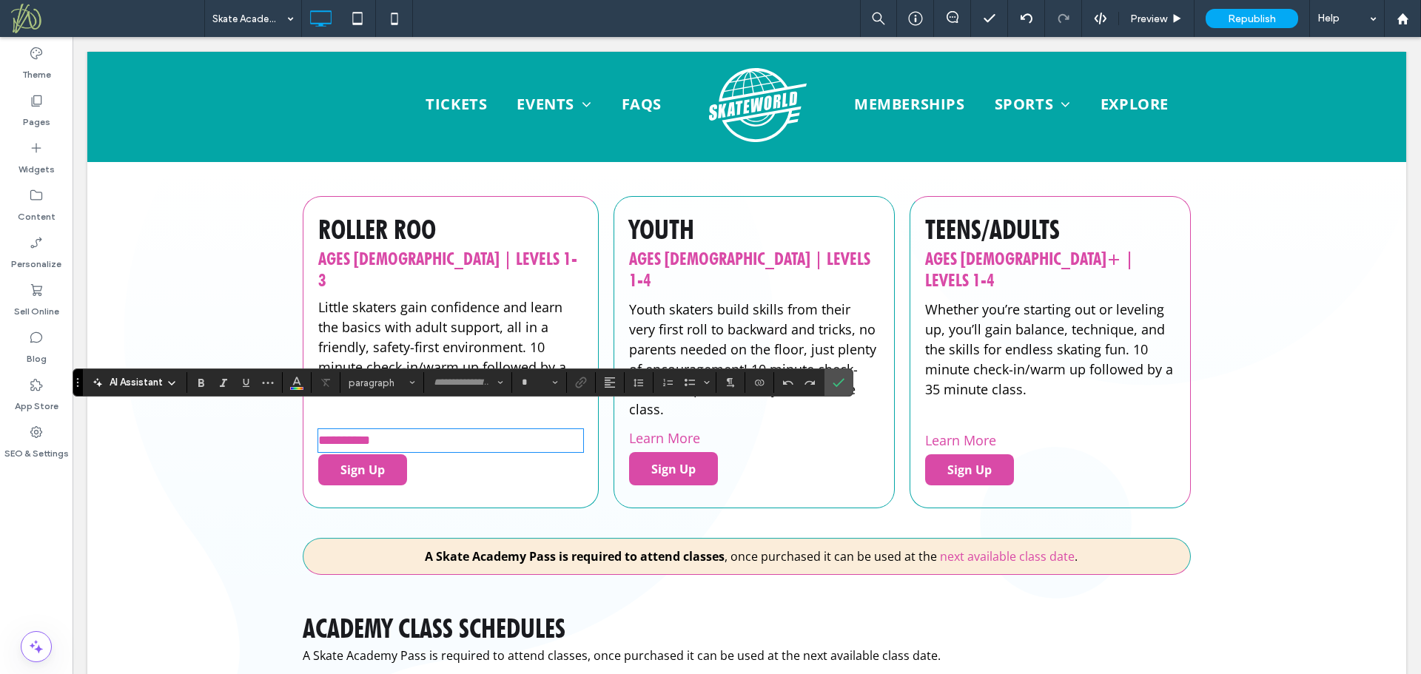
type input "*********"
type input "**"
click at [582, 378] on use "Link" at bounding box center [581, 382] width 11 height 11
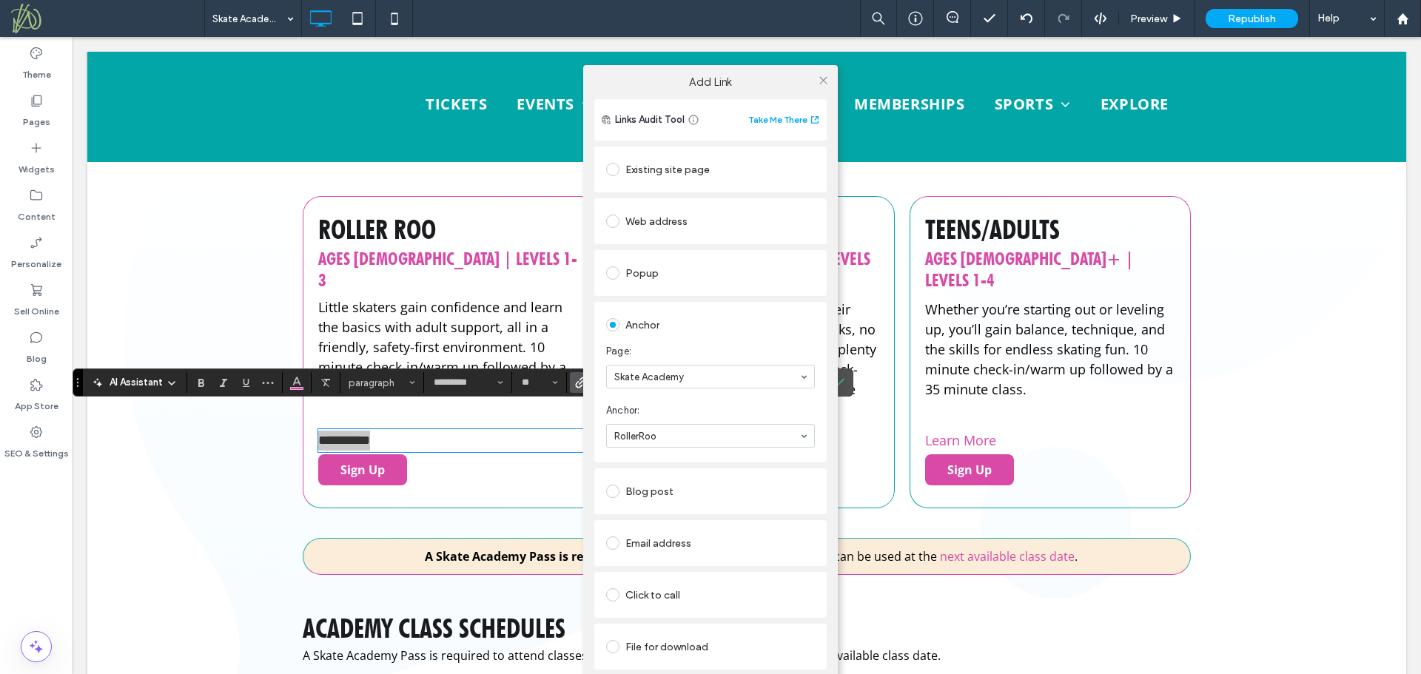
drag, startPoint x: 824, startPoint y: 78, endPoint x: 827, endPoint y: 138, distance: 60.1
click at [824, 79] on icon at bounding box center [823, 80] width 11 height 11
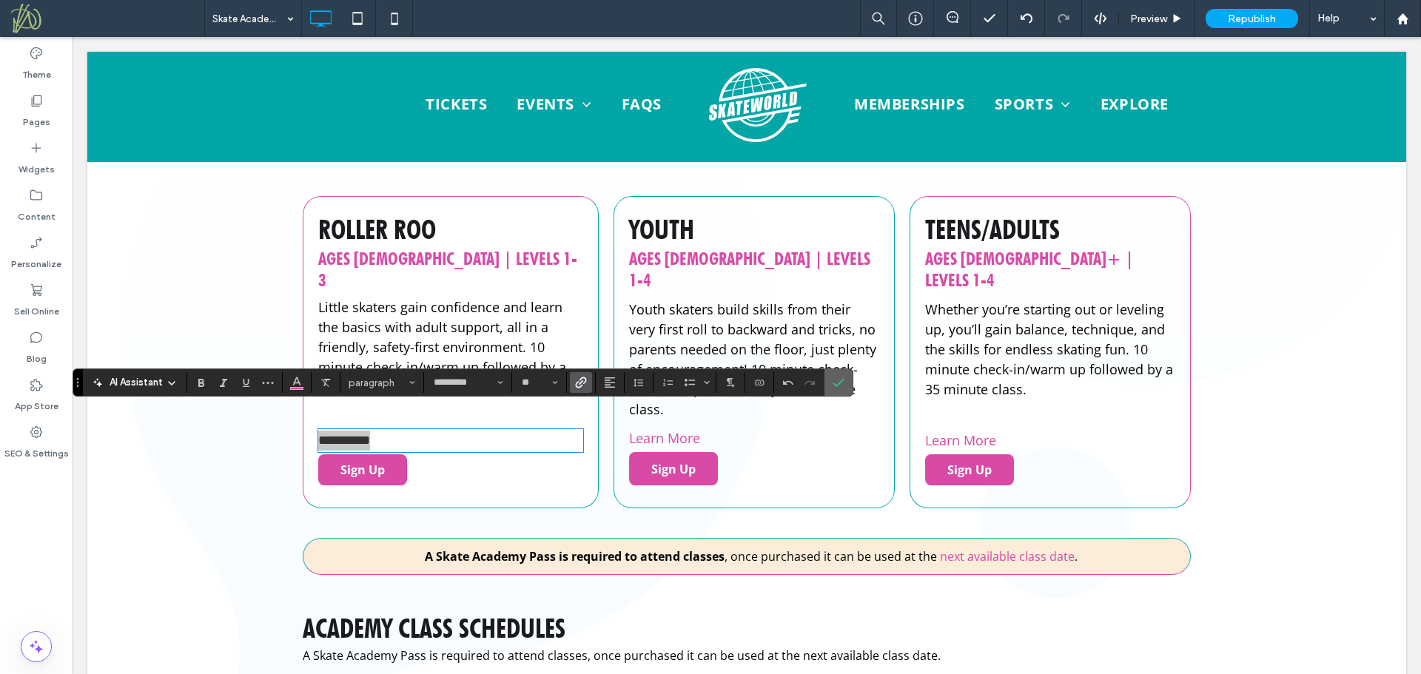
click at [838, 378] on icon "Confirm" at bounding box center [839, 383] width 12 height 12
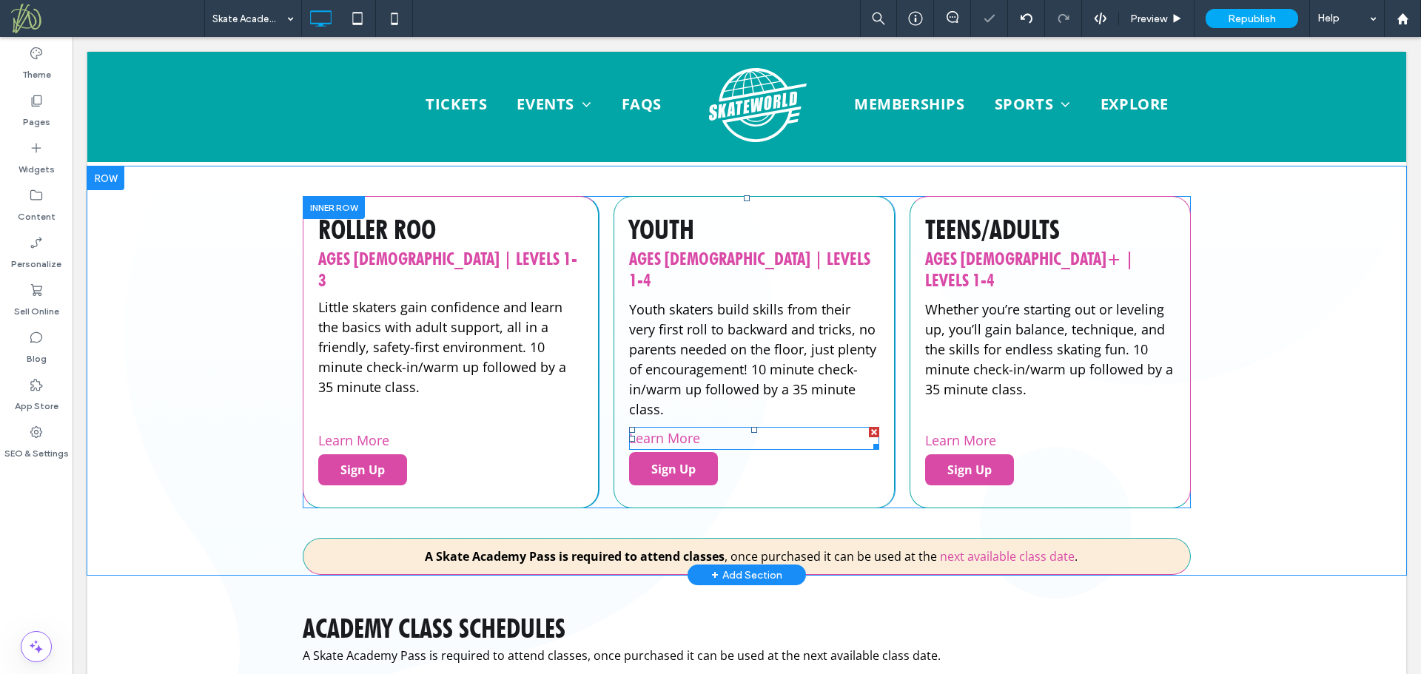
click at [742, 428] on p "Learn More" at bounding box center [754, 438] width 250 height 20
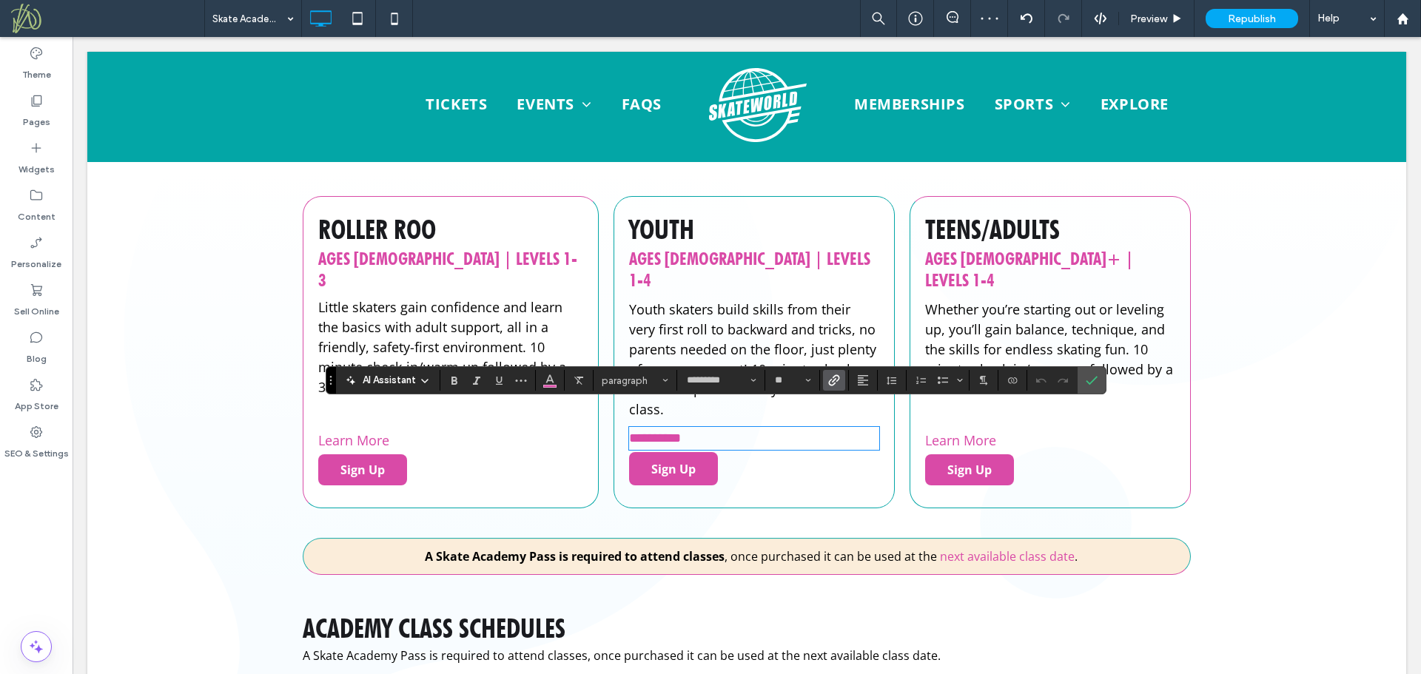
click at [838, 385] on icon "Link" at bounding box center [834, 380] width 12 height 12
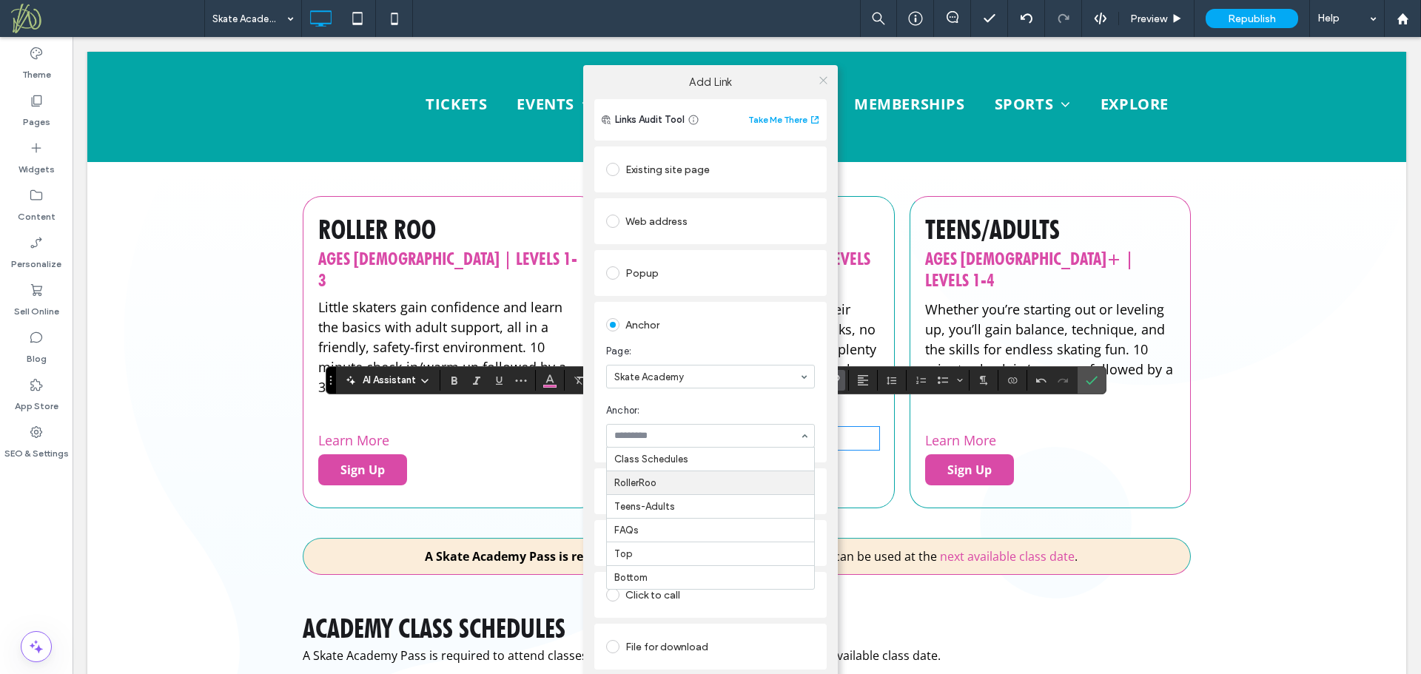
drag, startPoint x: 823, startPoint y: 76, endPoint x: 862, endPoint y: 111, distance: 52.4
click at [823, 77] on icon at bounding box center [823, 80] width 11 height 11
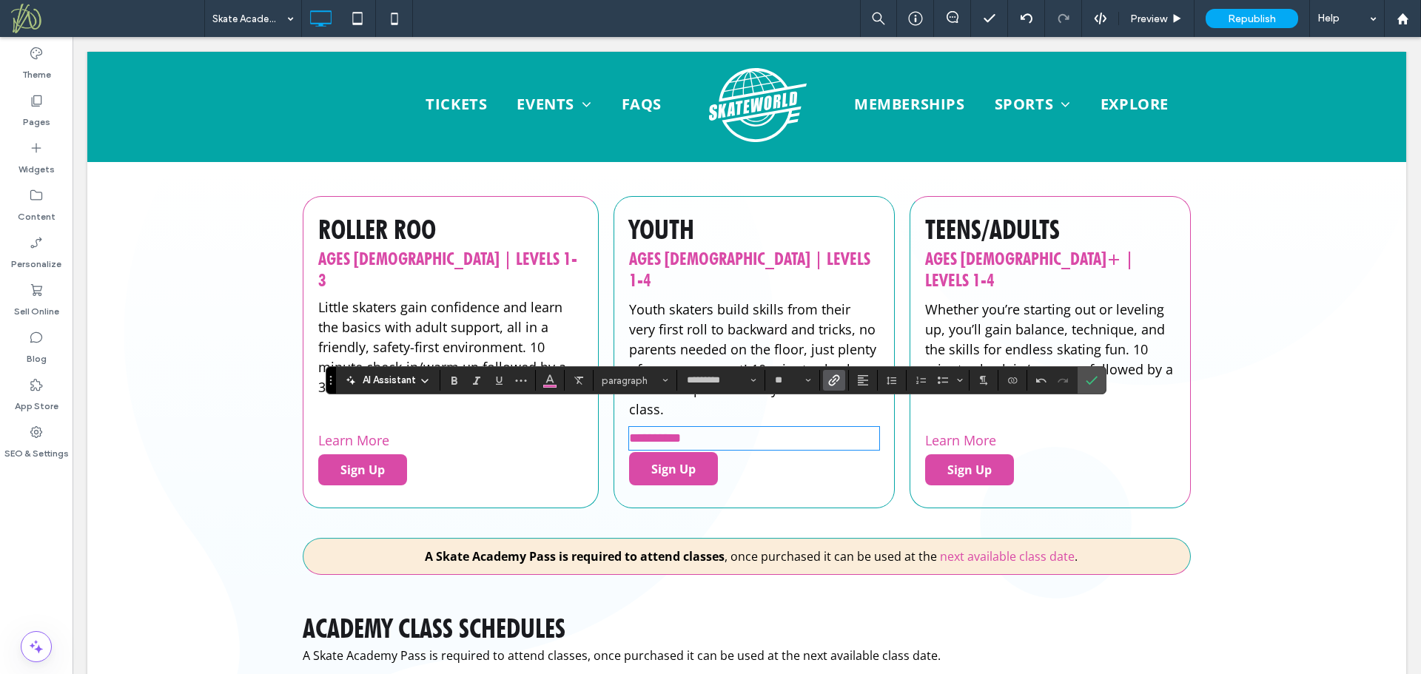
scroll to position [458, 0]
click at [1092, 382] on use "Confirm" at bounding box center [1092, 381] width 12 height 9
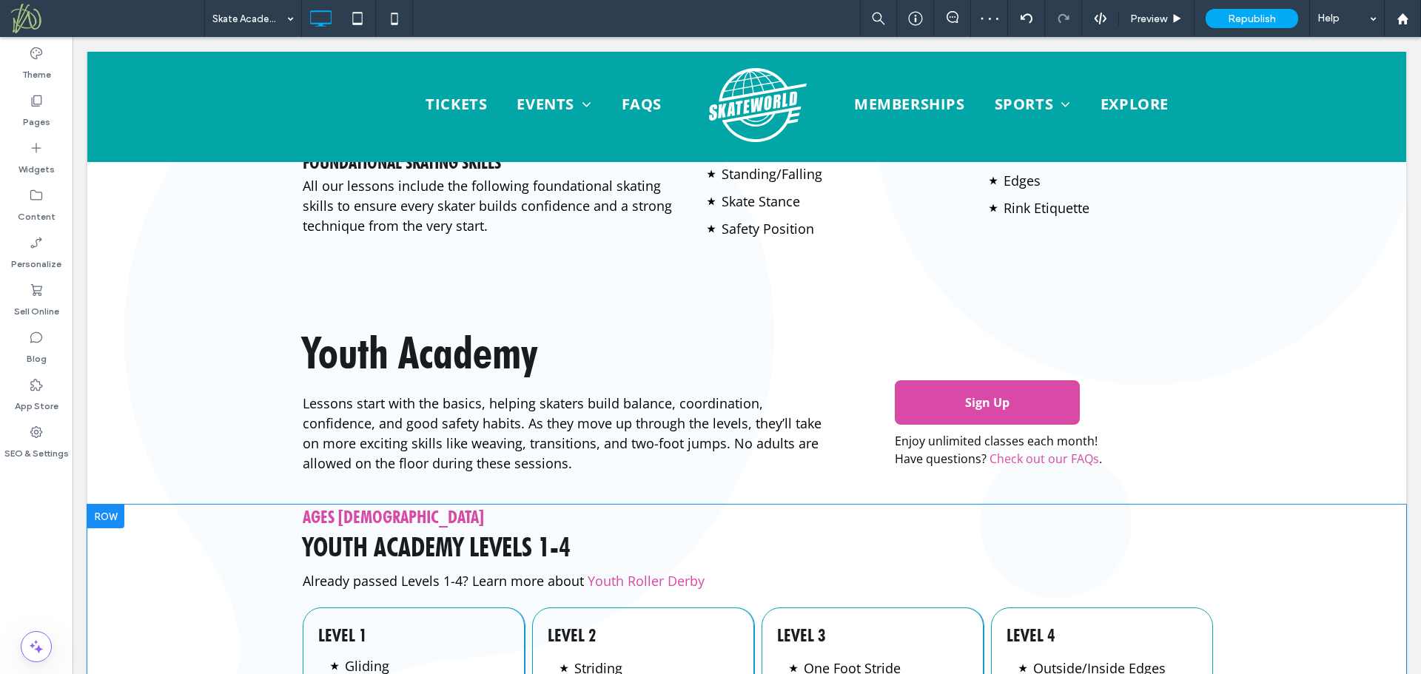
scroll to position [2233, 0]
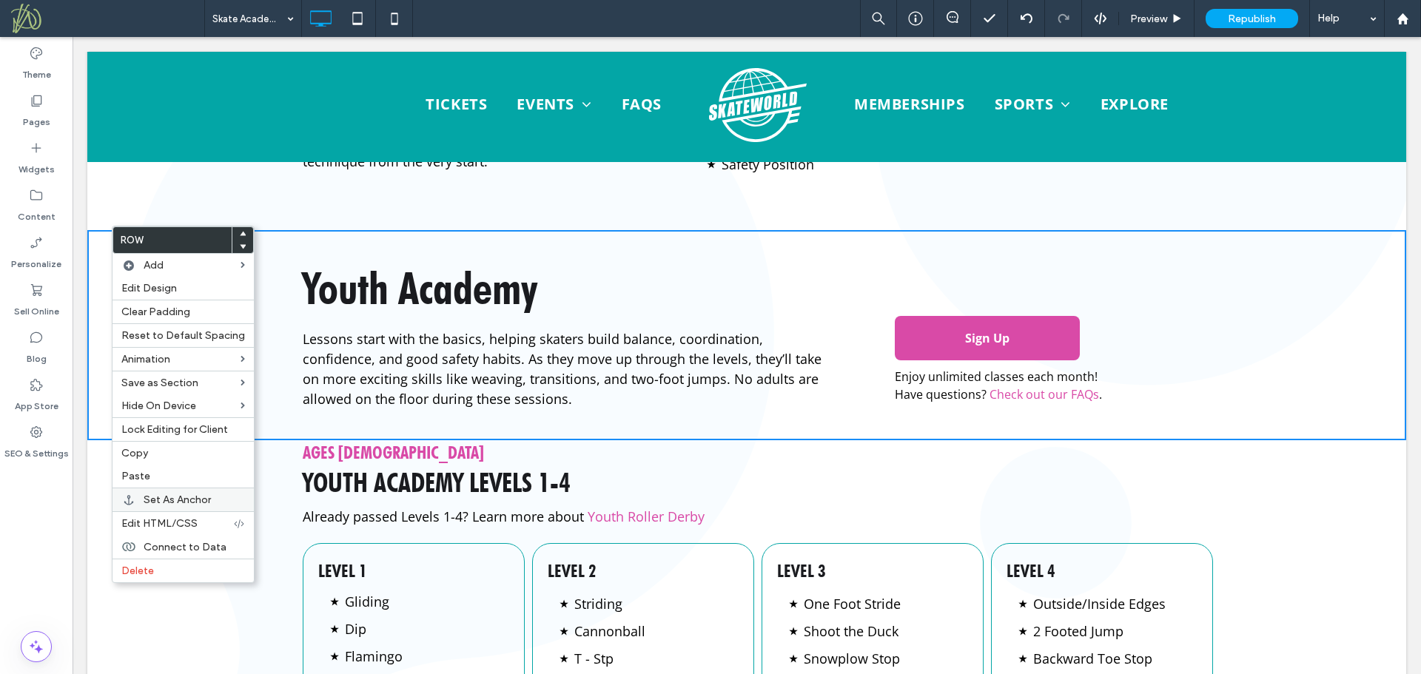
click at [164, 497] on span "Set As Anchor" at bounding box center [177, 500] width 67 height 13
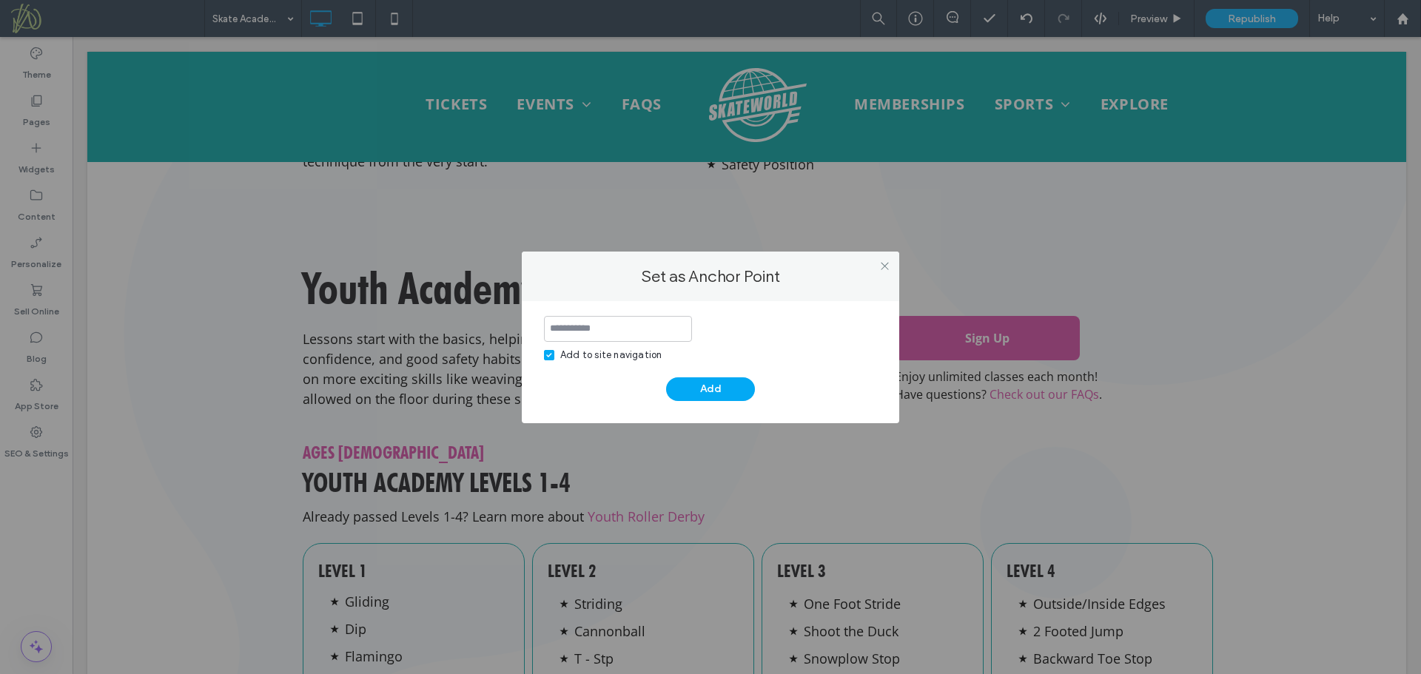
drag, startPoint x: 548, startPoint y: 357, endPoint x: 562, endPoint y: 337, distance: 23.8
click at [548, 356] on icon at bounding box center [549, 355] width 6 height 4
click at [567, 329] on input at bounding box center [618, 329] width 148 height 26
type input "*****"
click at [719, 394] on button "Add" at bounding box center [710, 389] width 89 height 24
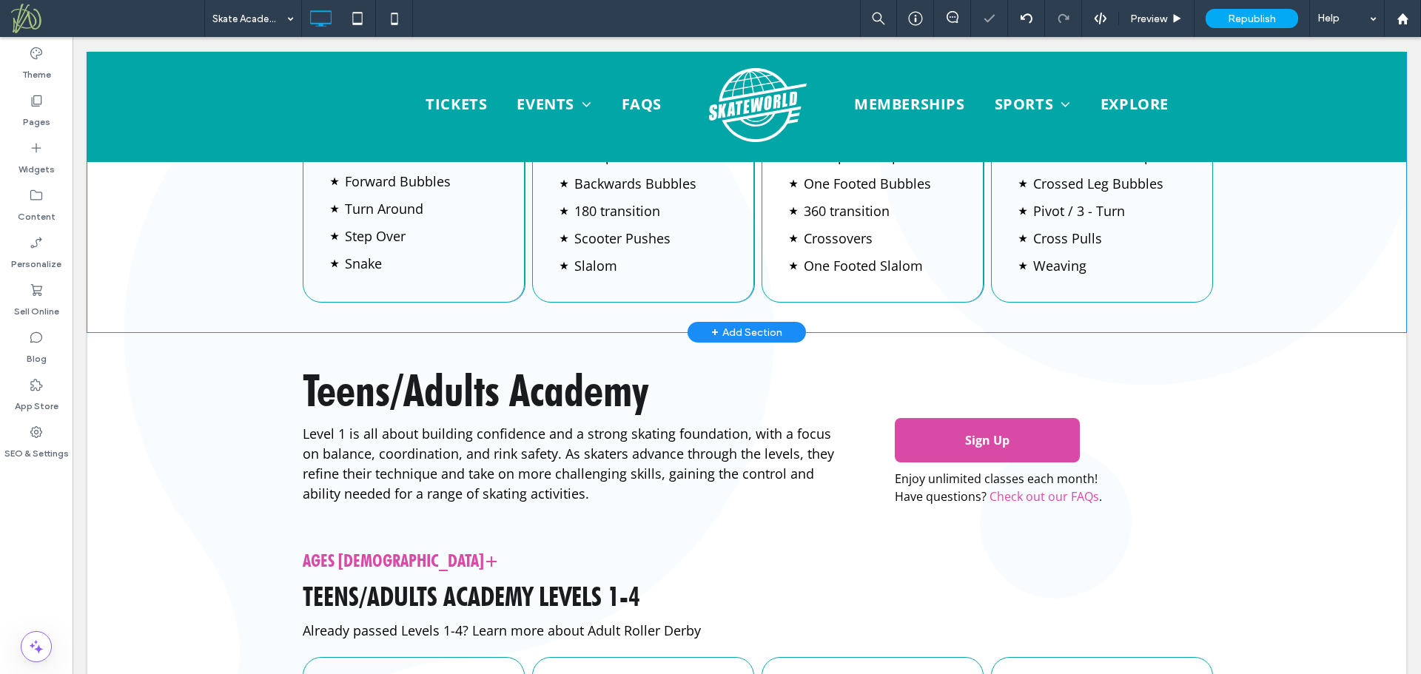
scroll to position [2825, 0]
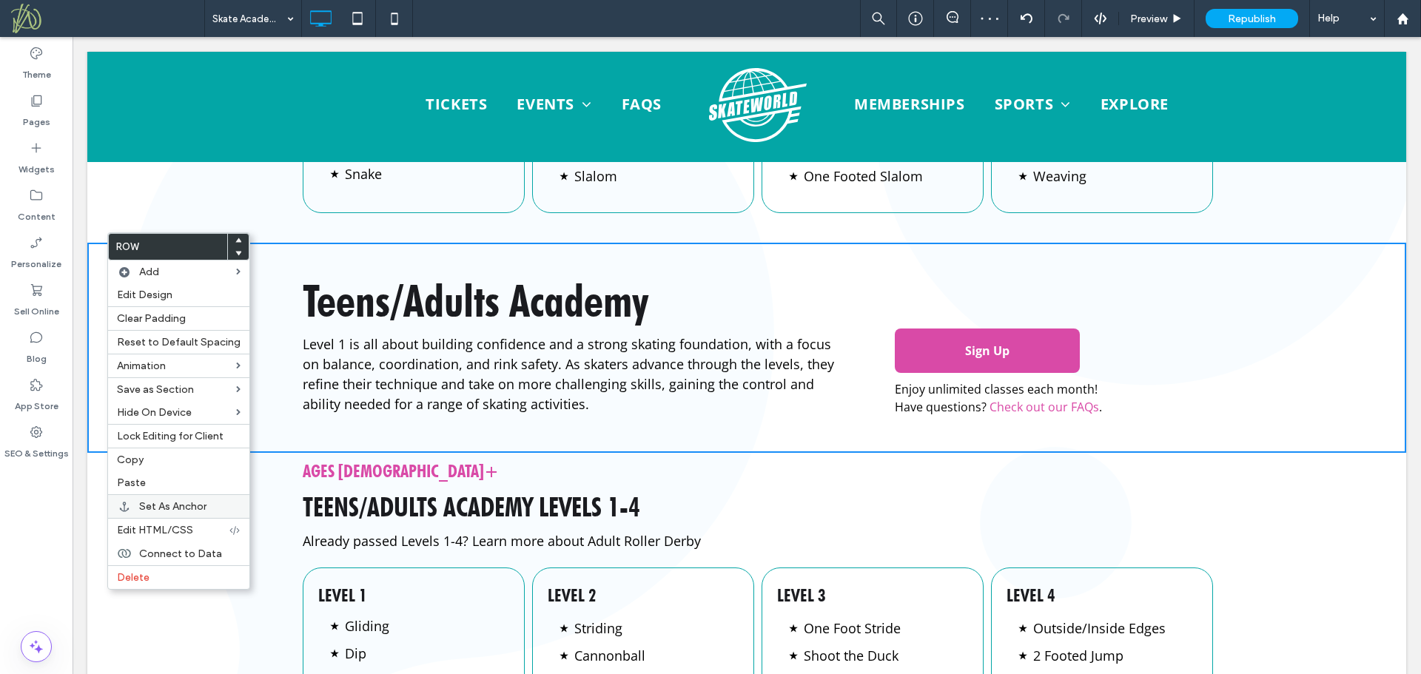
click at [174, 502] on span "Set As Anchor" at bounding box center [172, 506] width 67 height 13
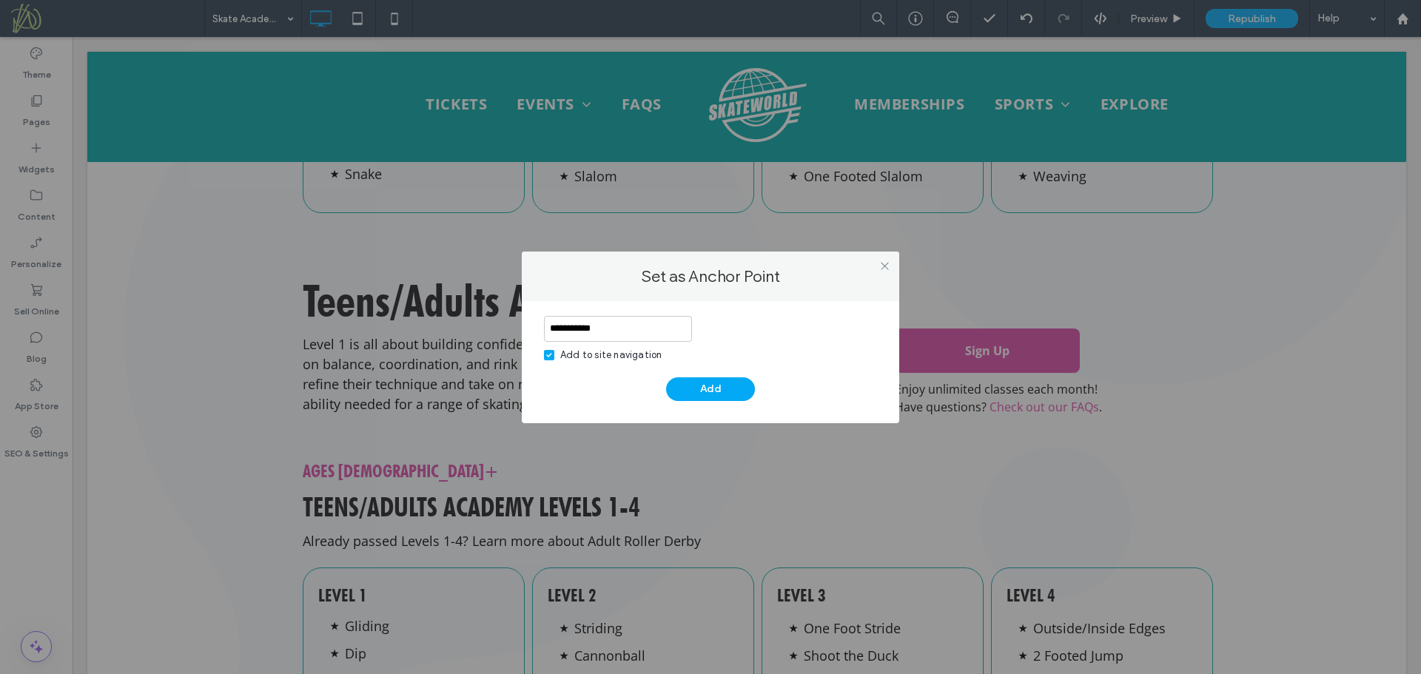
click at [576, 328] on input "**********" at bounding box center [618, 329] width 148 height 26
type input "**********"
click at [887, 264] on use at bounding box center [884, 266] width 7 height 7
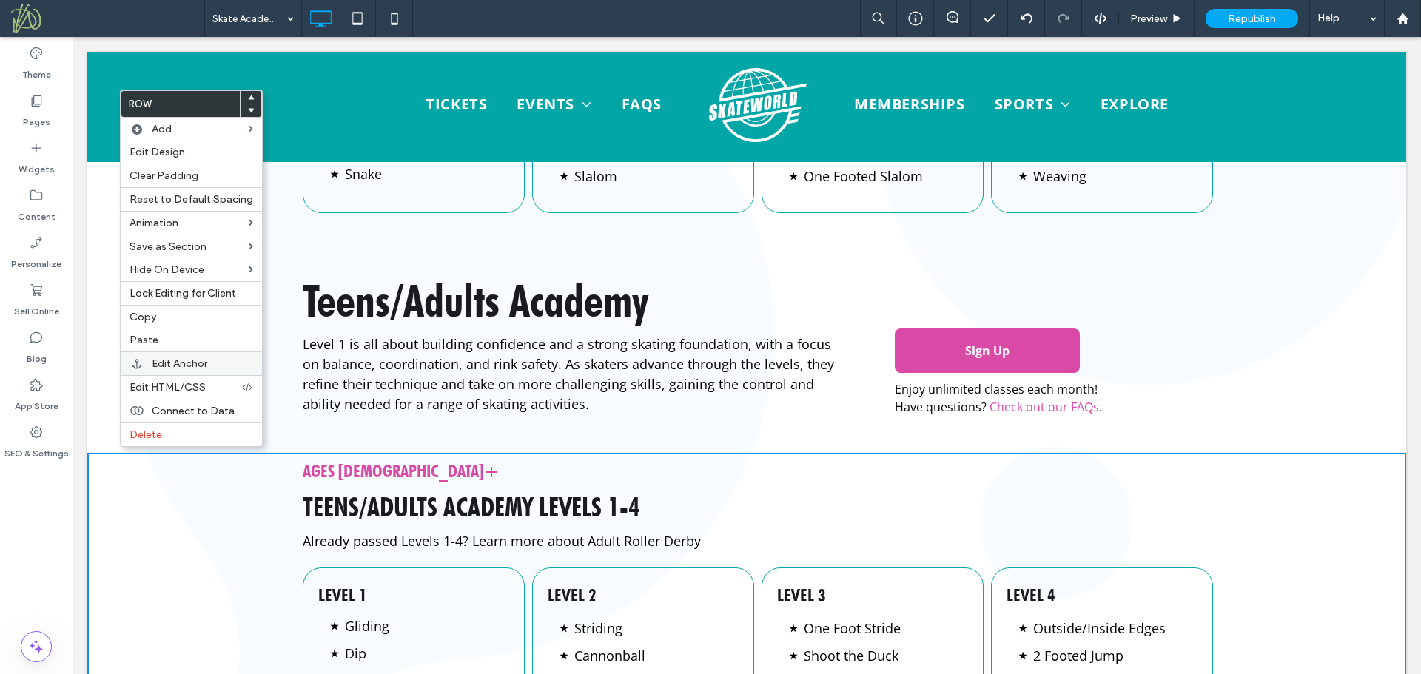
click at [212, 365] on label "Edit Anchor" at bounding box center [202, 363] width 101 height 13
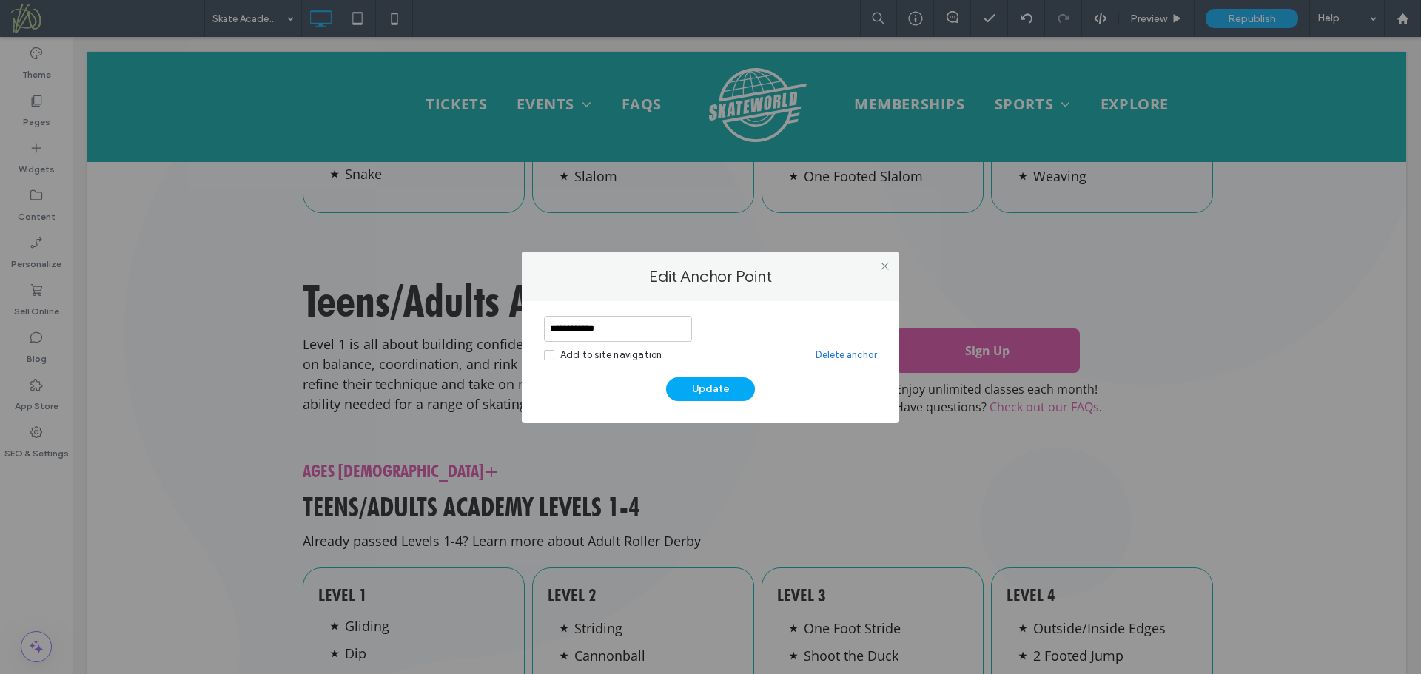
drag, startPoint x: 625, startPoint y: 331, endPoint x: 513, endPoint y: 326, distance: 111.9
click at [513, 326] on div "**********" at bounding box center [710, 337] width 1421 height 674
click at [850, 354] on link "Delete anchor" at bounding box center [846, 355] width 61 height 15
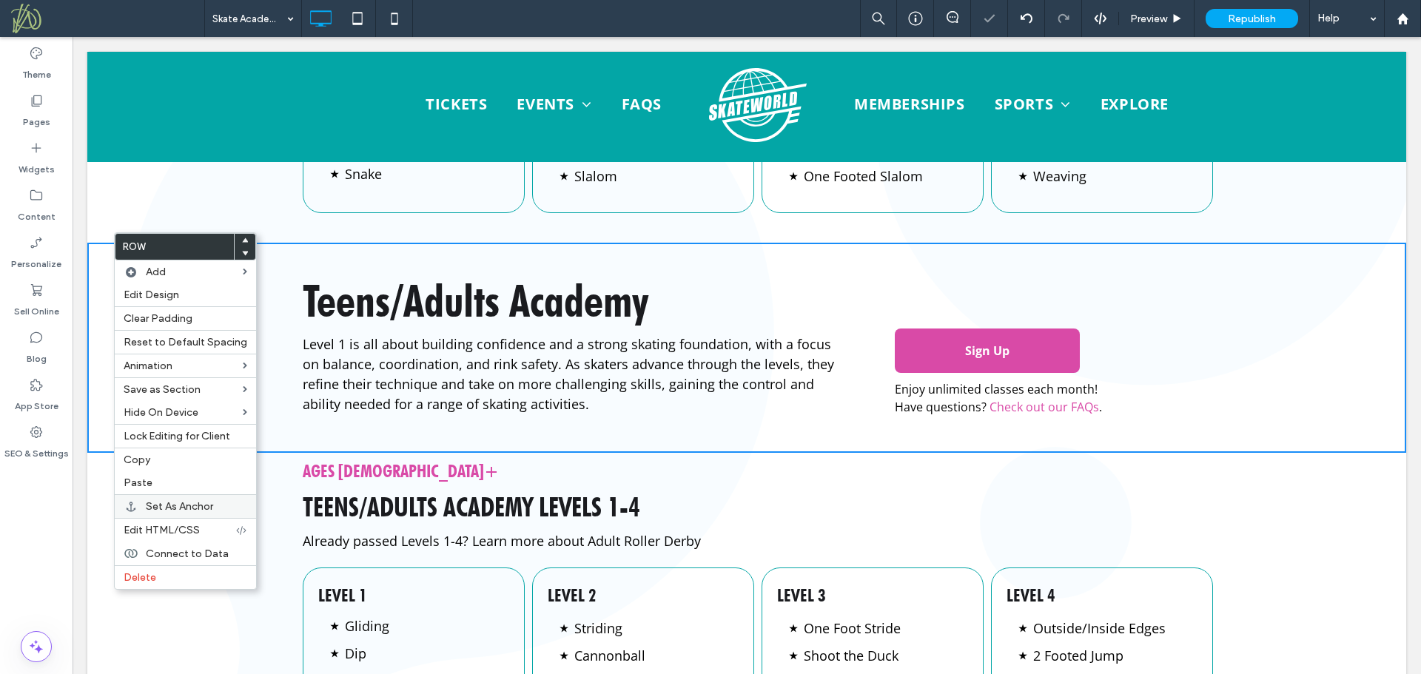
click at [173, 505] on span "Set As Anchor" at bounding box center [179, 506] width 67 height 13
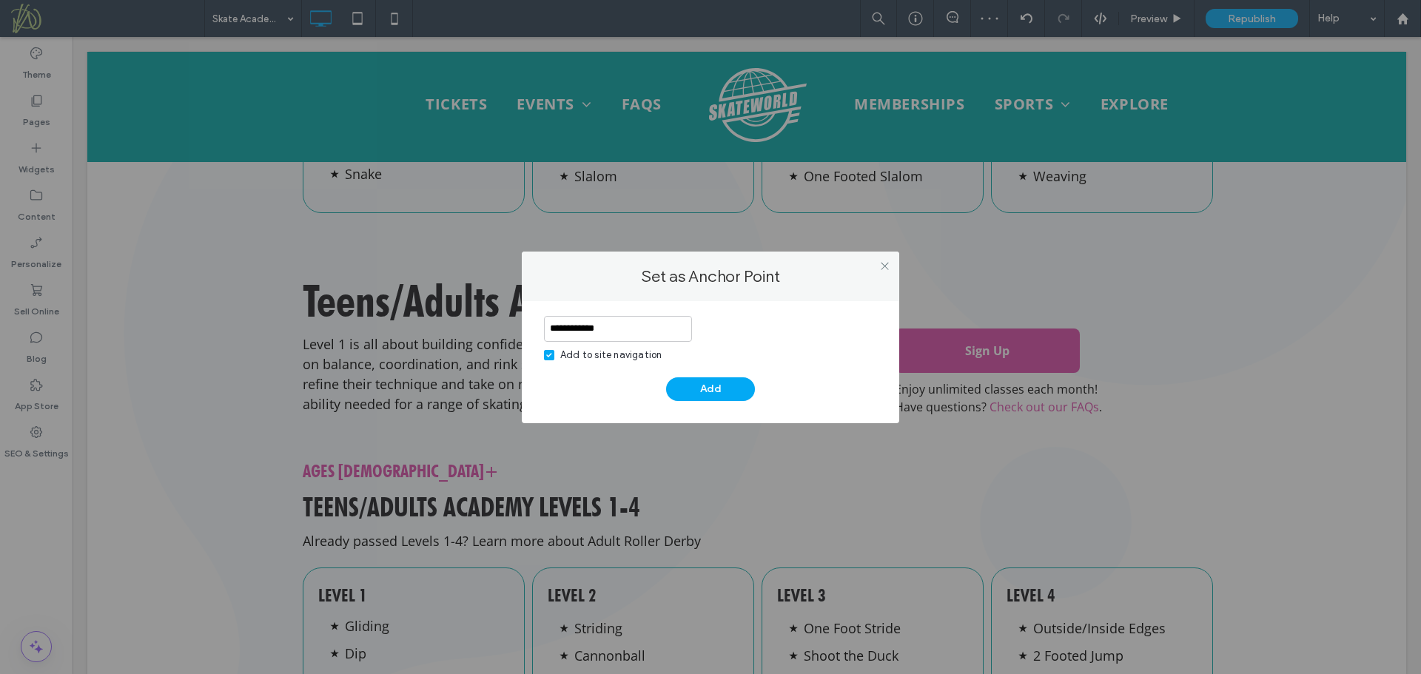
type input "**********"
click at [545, 352] on span at bounding box center [549, 355] width 10 height 10
click at [697, 385] on button "Add" at bounding box center [710, 389] width 89 height 24
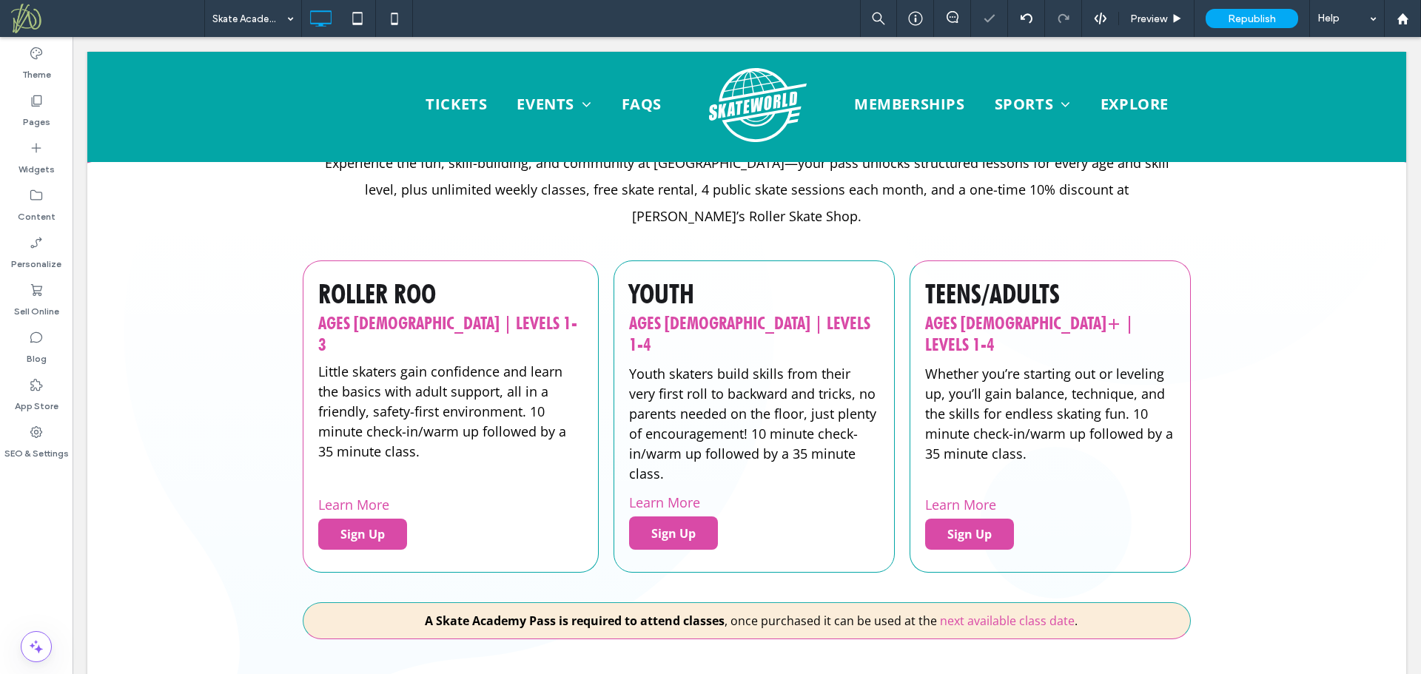
scroll to position [497, 0]
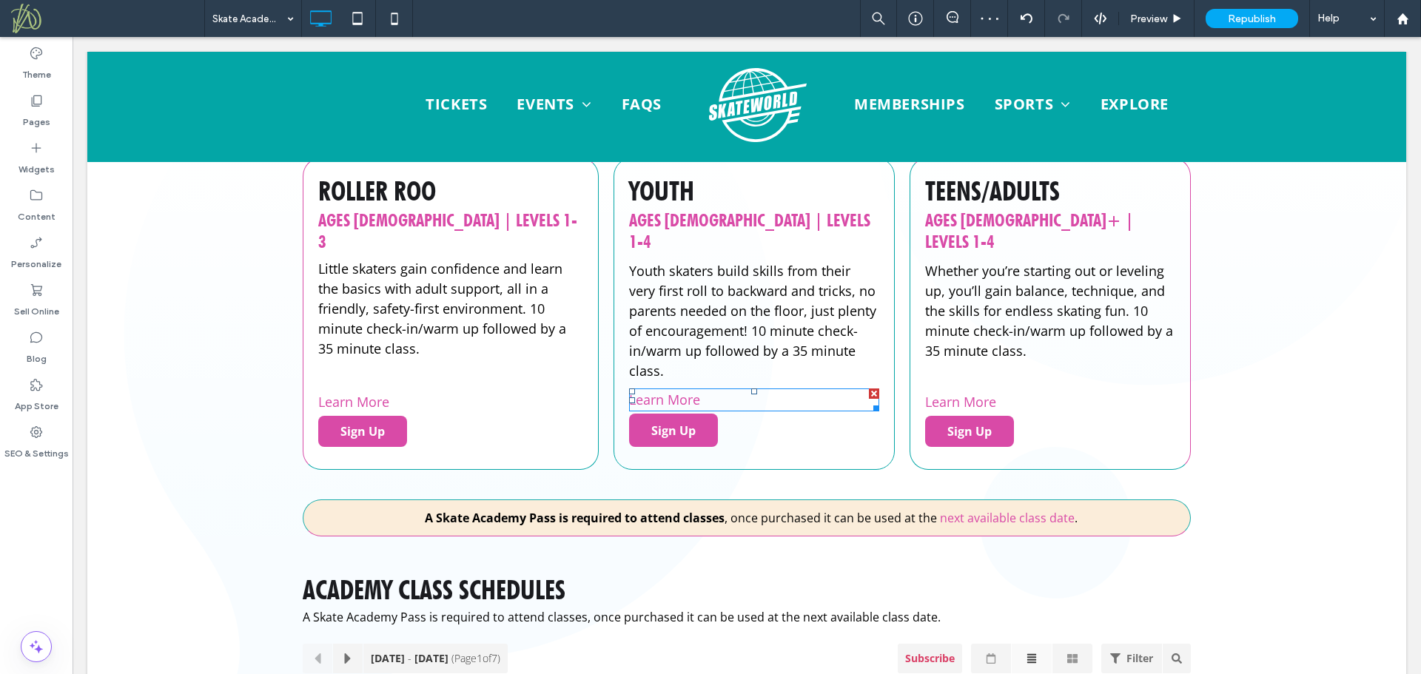
click at [712, 390] on p "Learn More" at bounding box center [754, 400] width 250 height 20
type input "*********"
type input "**"
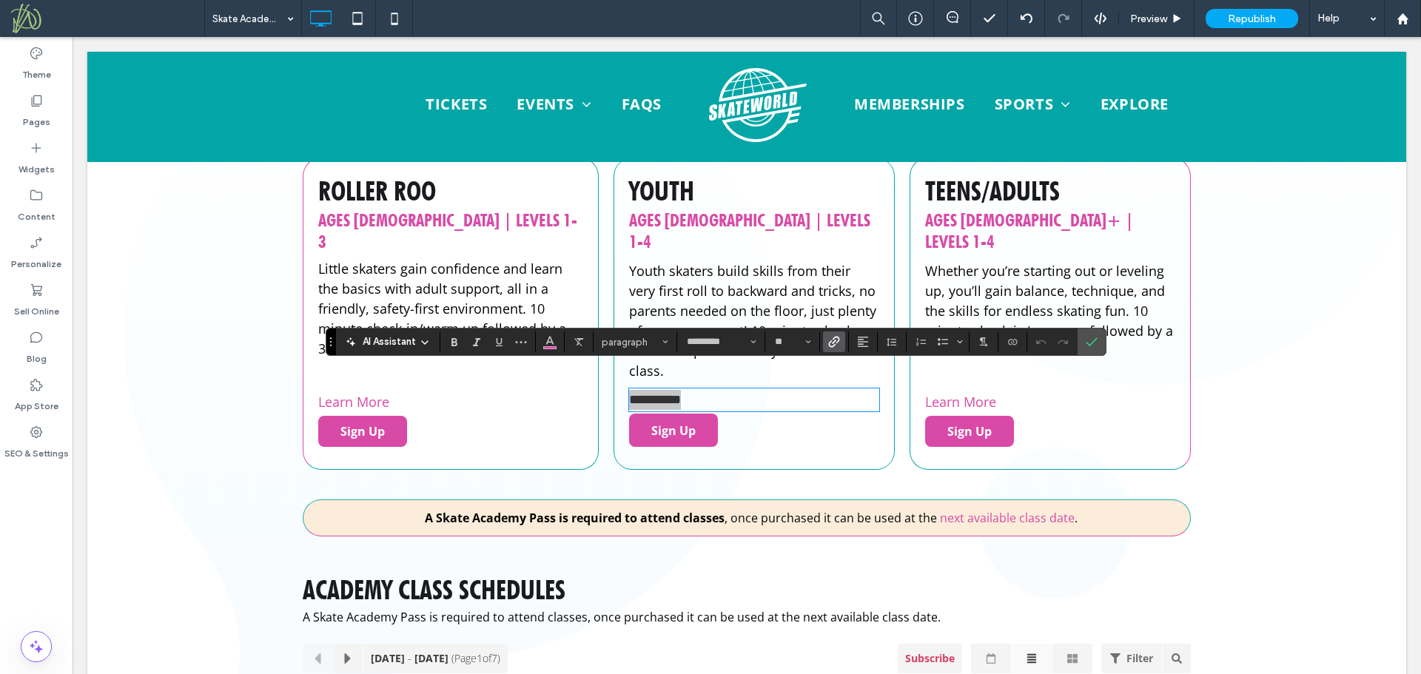
click at [838, 348] on span "Link" at bounding box center [834, 341] width 12 height 19
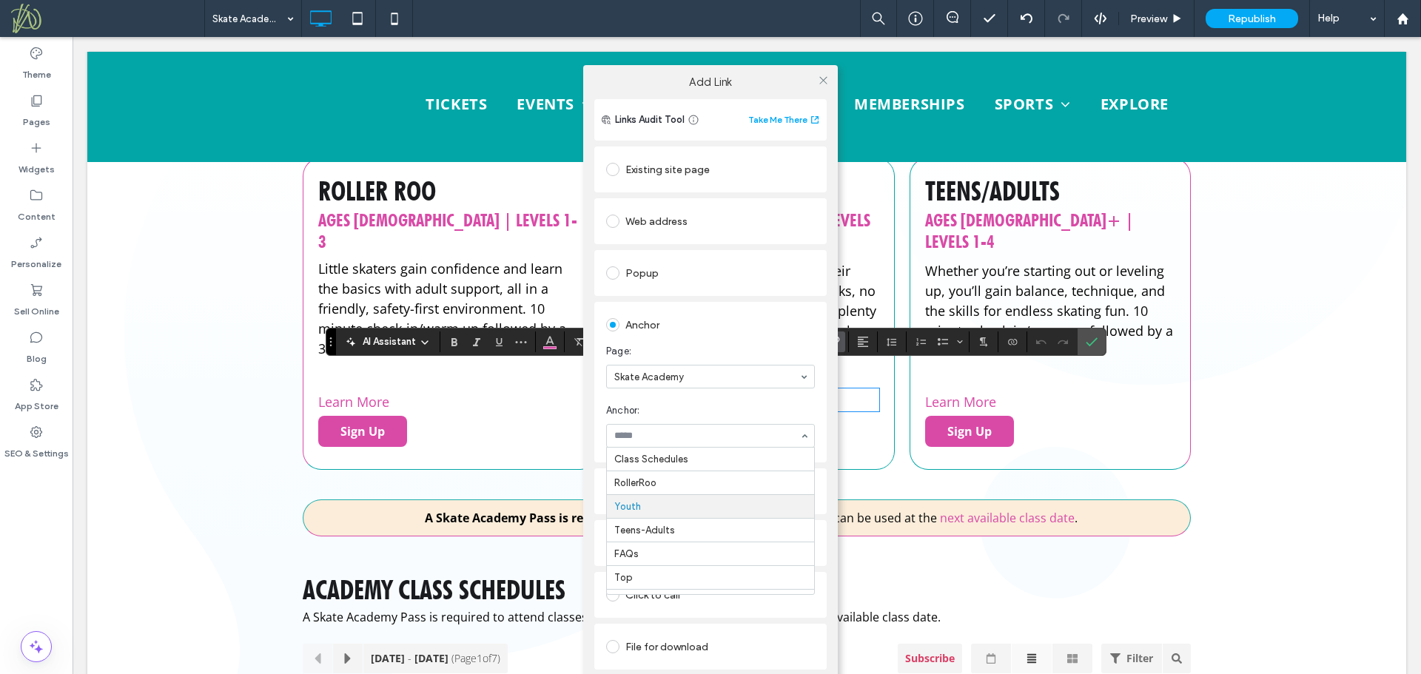
scroll to position [19, 0]
click at [822, 81] on icon at bounding box center [823, 80] width 11 height 11
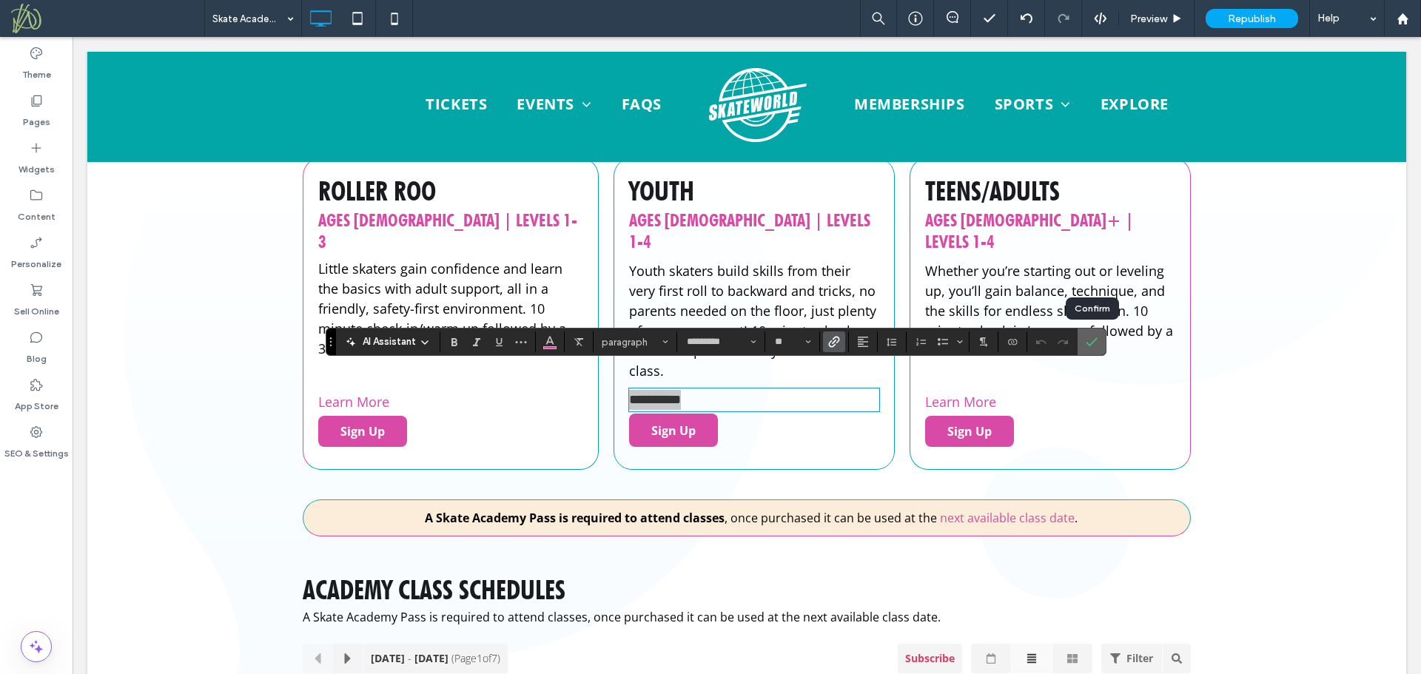
click at [1092, 343] on use "Confirm" at bounding box center [1092, 341] width 12 height 9
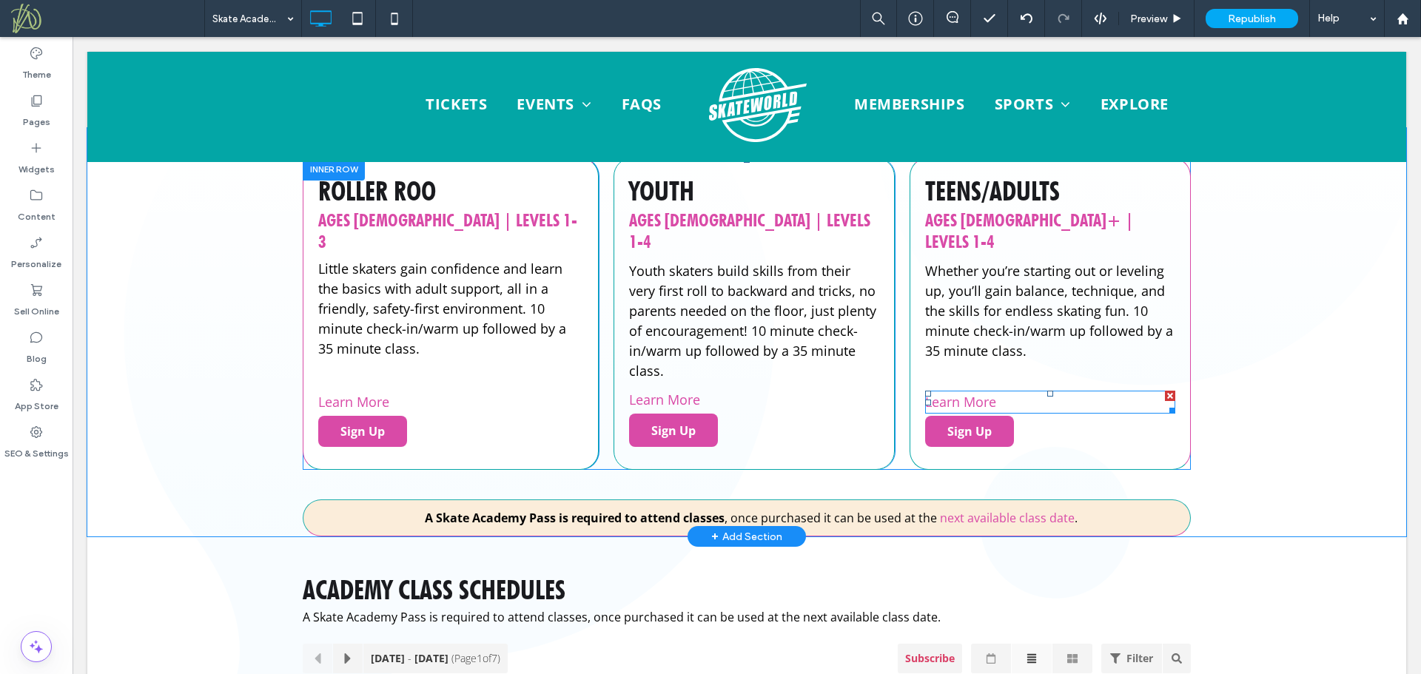
click at [1012, 392] on p "Learn More" at bounding box center [1050, 402] width 250 height 20
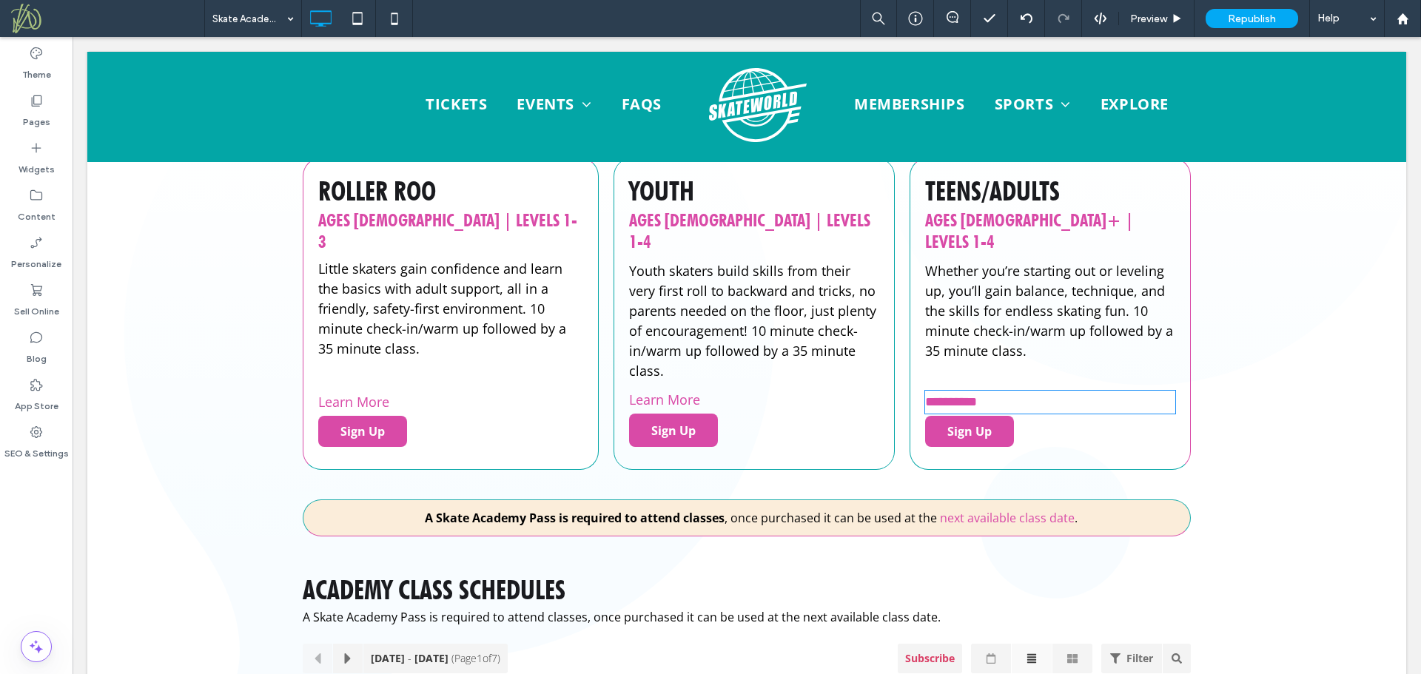
type input "*********"
type input "**"
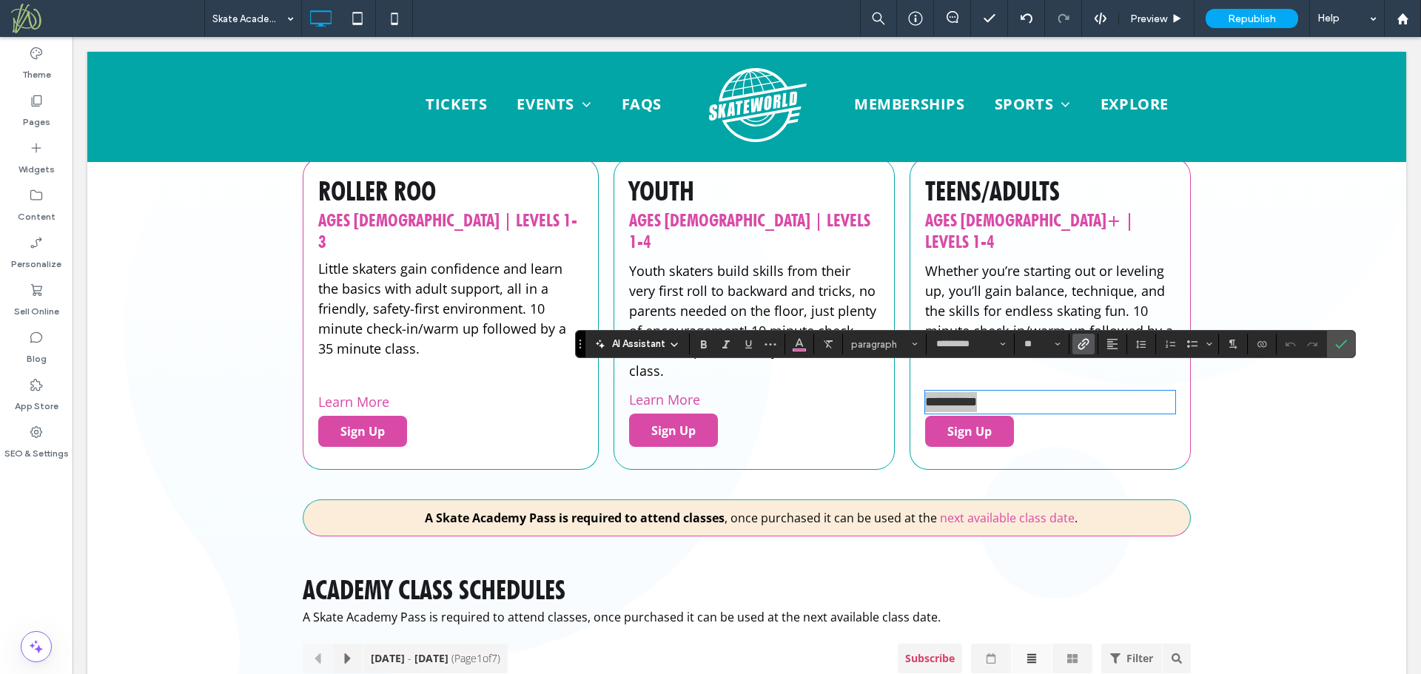
click at [1080, 339] on icon "Link" at bounding box center [1083, 344] width 12 height 12
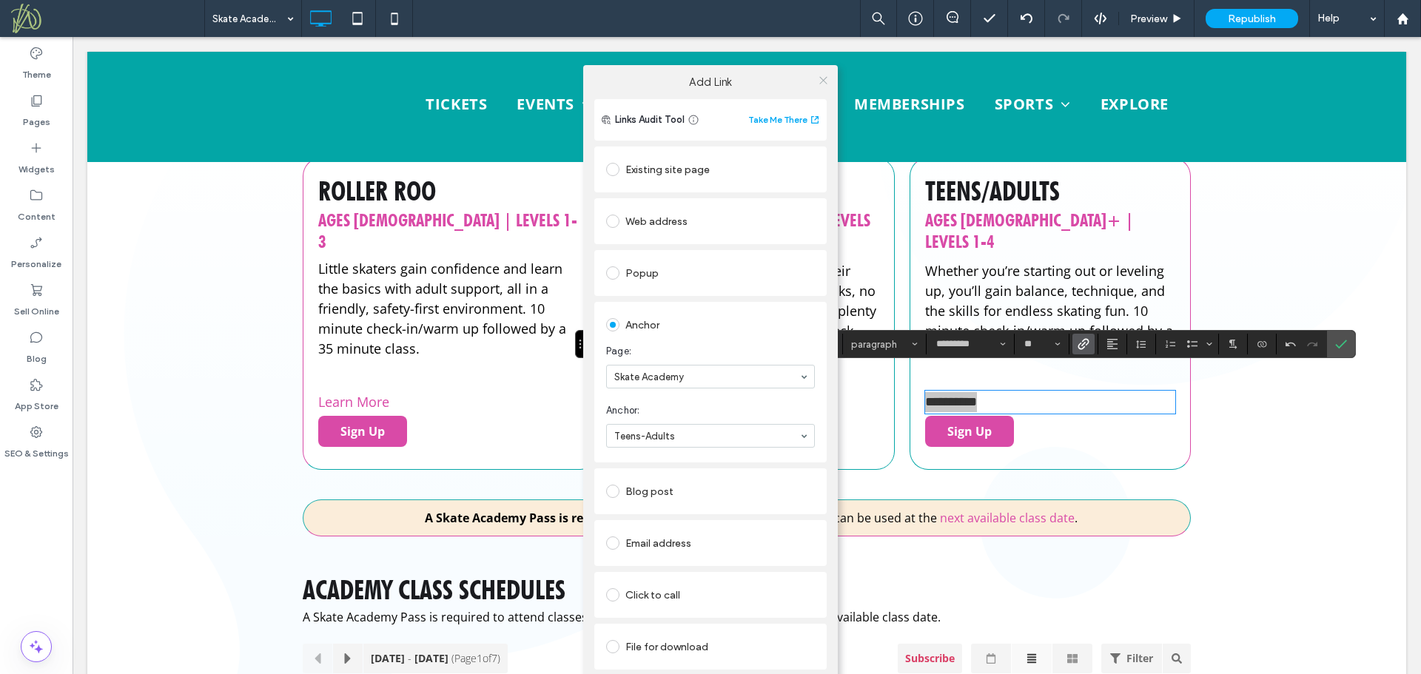
click at [822, 82] on icon at bounding box center [823, 80] width 11 height 11
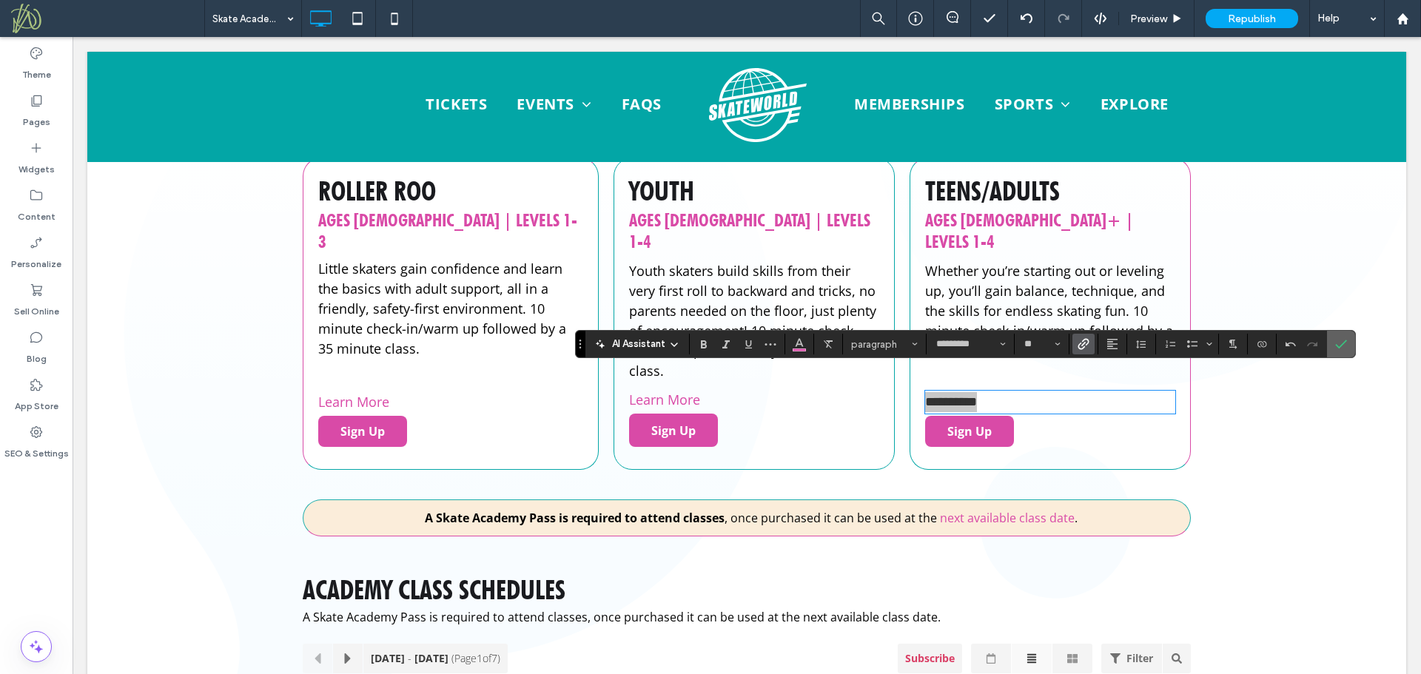
click at [1337, 343] on icon "Confirm" at bounding box center [1341, 344] width 12 height 12
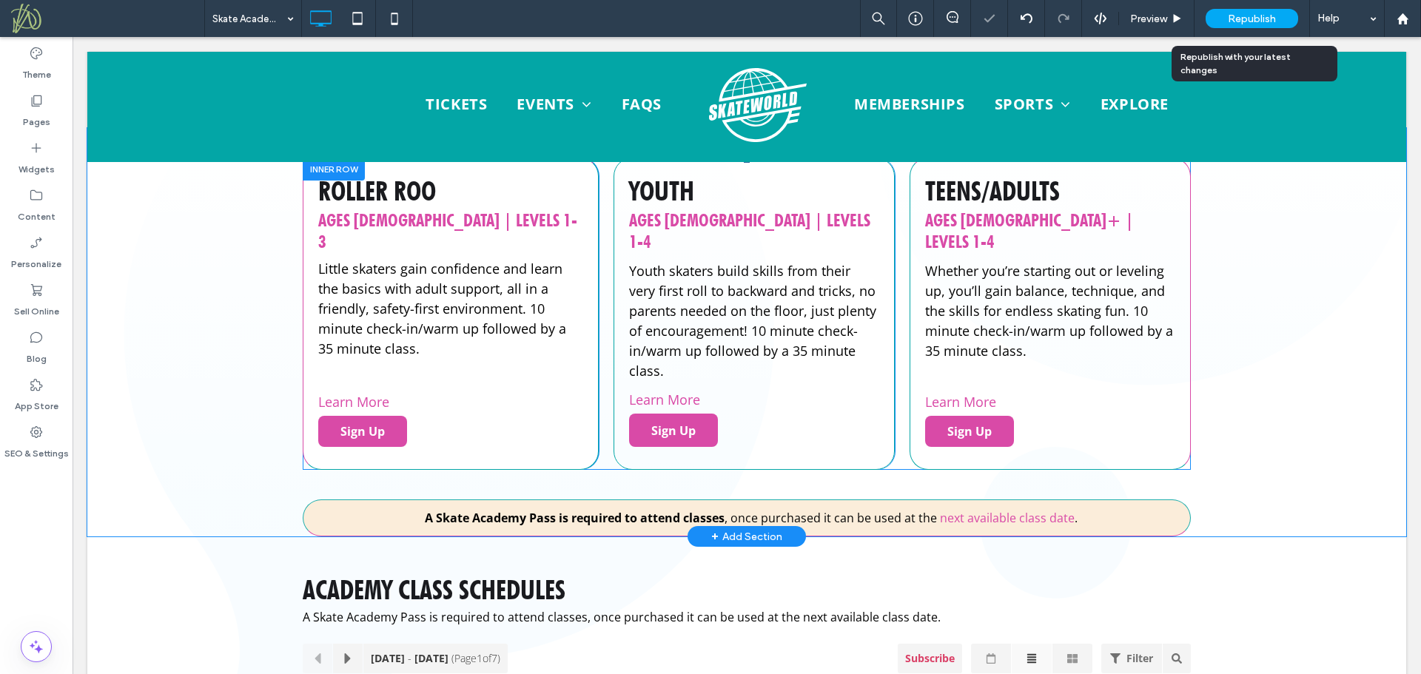
click at [1263, 11] on div "Republish" at bounding box center [1252, 18] width 93 height 19
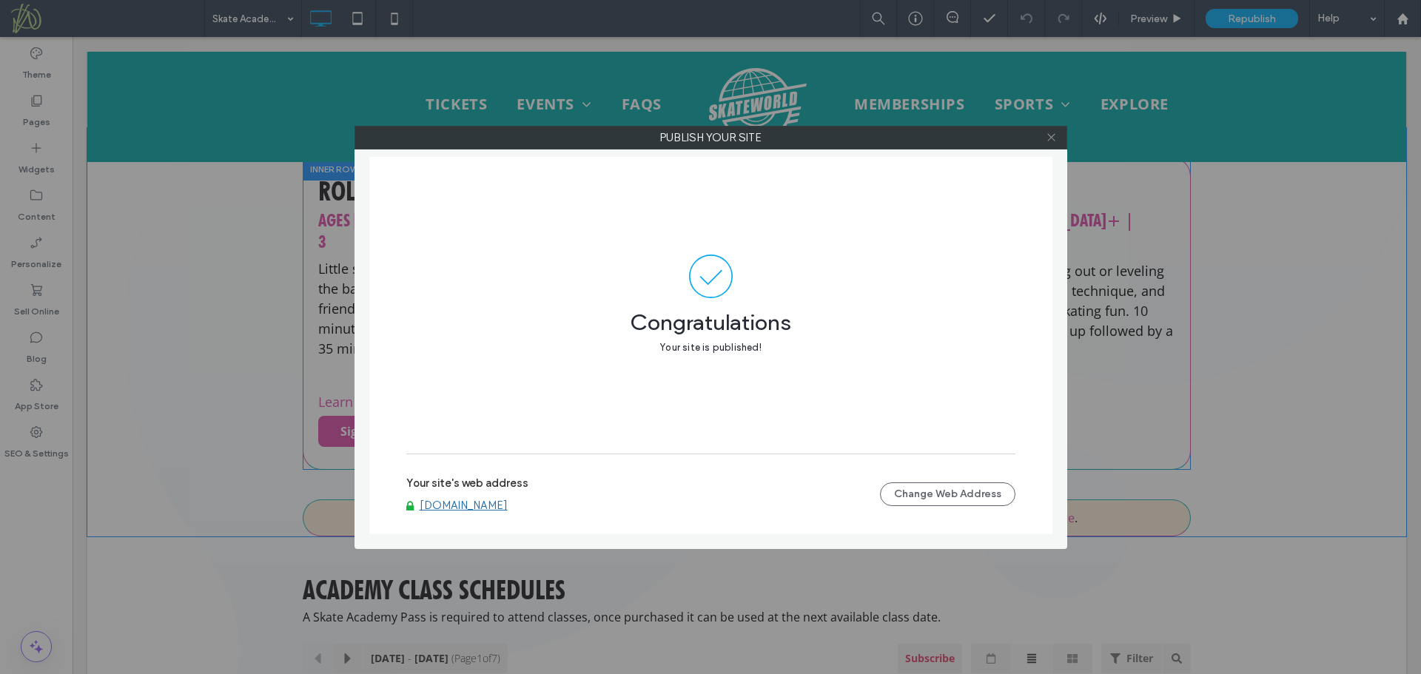
click at [1049, 138] on icon at bounding box center [1051, 137] width 11 height 11
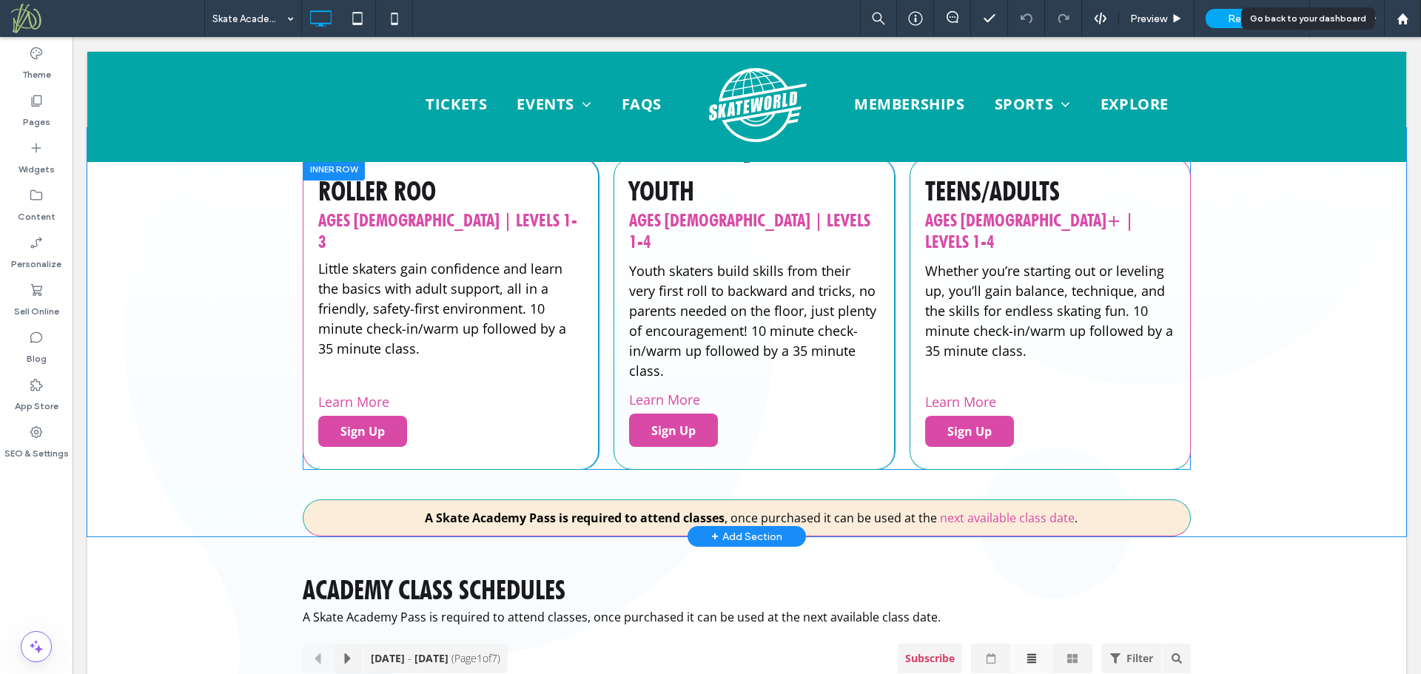
drag, startPoint x: 1403, startPoint y: 12, endPoint x: 1229, endPoint y: 20, distance: 174.1
click at [1403, 13] on icon at bounding box center [1402, 19] width 13 height 13
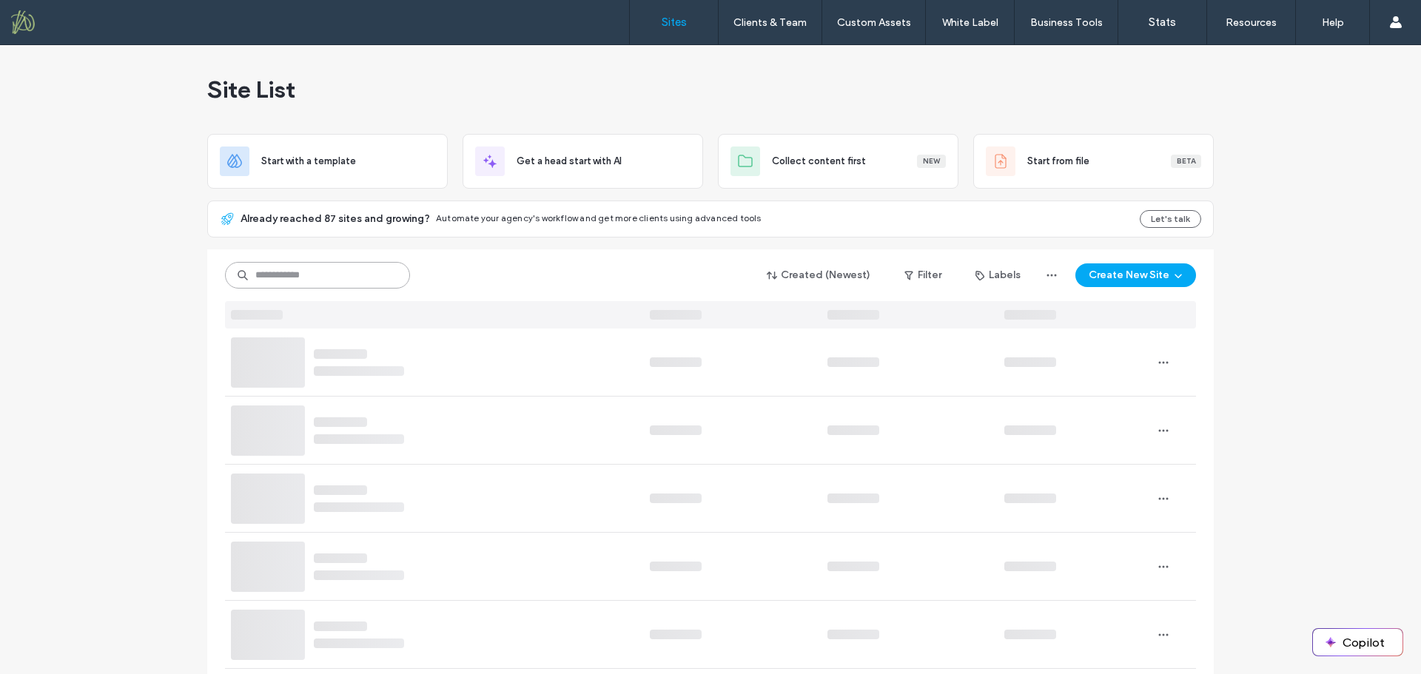
click at [342, 277] on input at bounding box center [317, 275] width 185 height 27
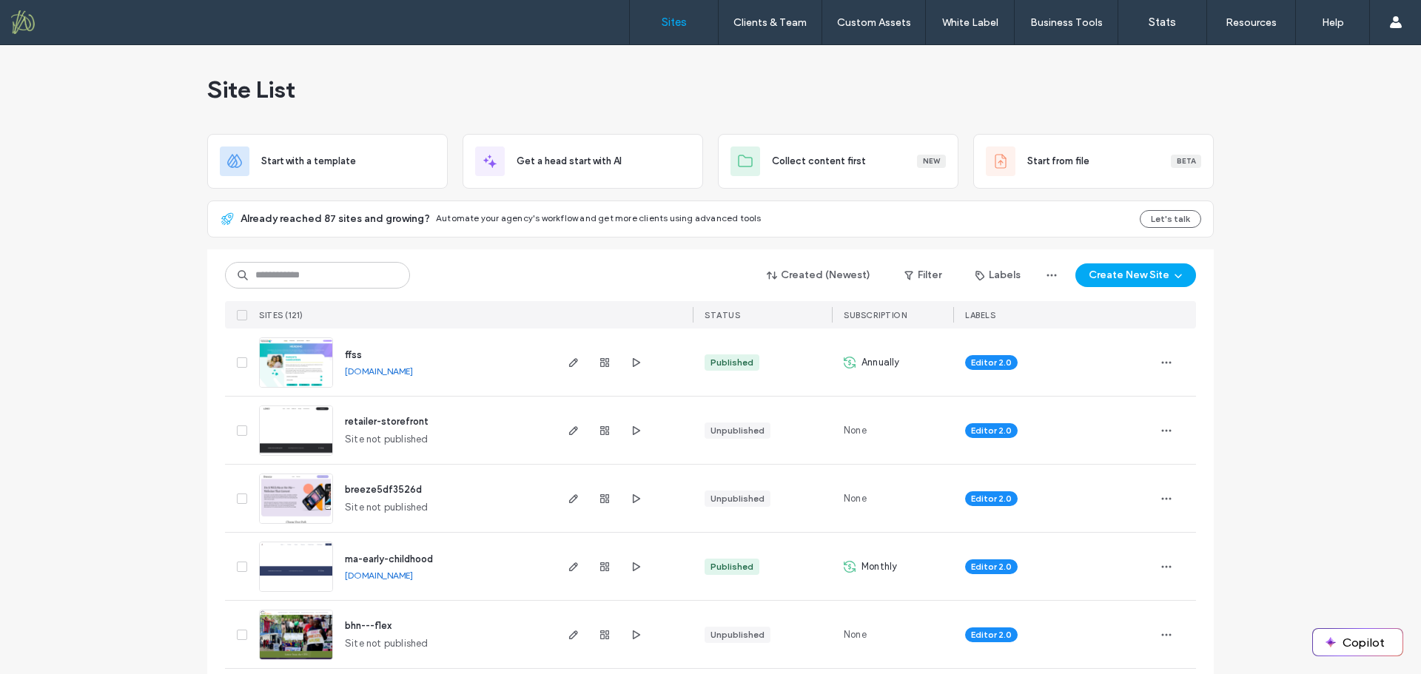
drag, startPoint x: 414, startPoint y: 562, endPoint x: 394, endPoint y: 544, distance: 26.7
click at [414, 562] on span "ma-early-childhood" at bounding box center [389, 559] width 88 height 11
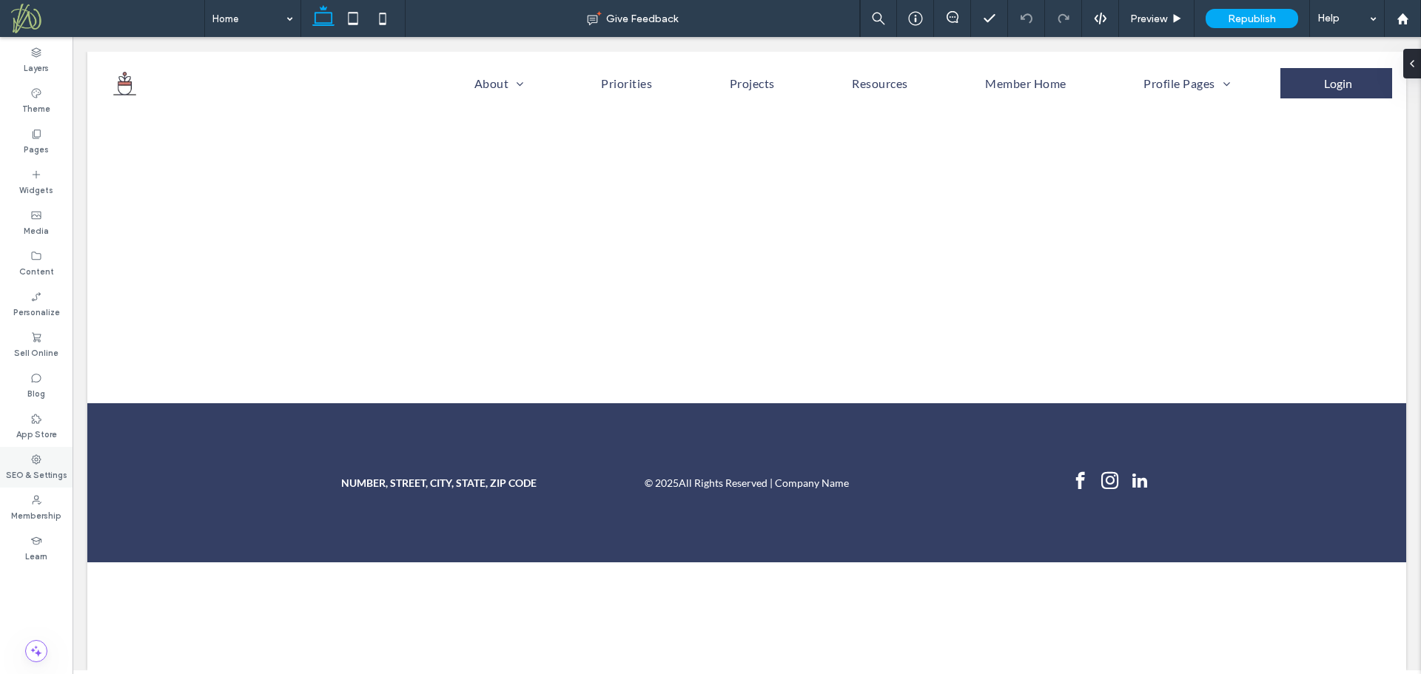
click at [41, 477] on label "SEO & Settings" at bounding box center [36, 473] width 61 height 16
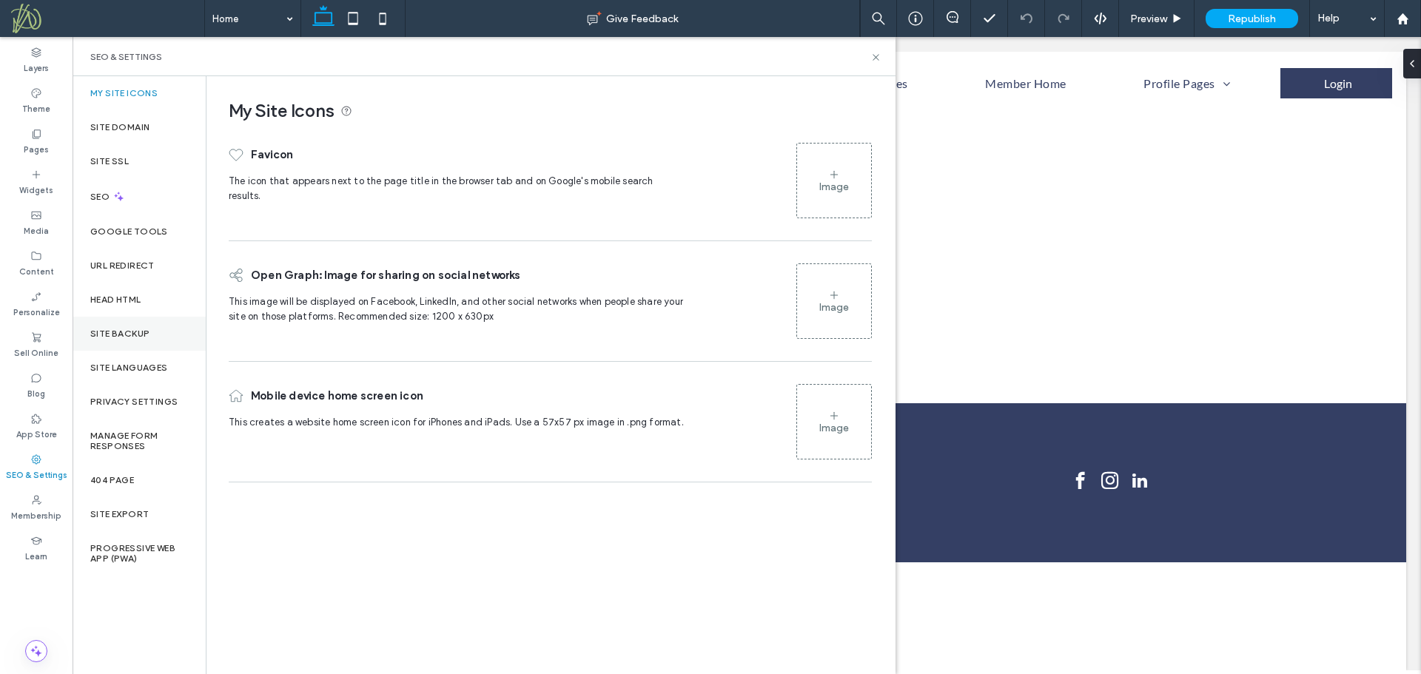
click at [128, 331] on label "Site Backup" at bounding box center [119, 334] width 59 height 10
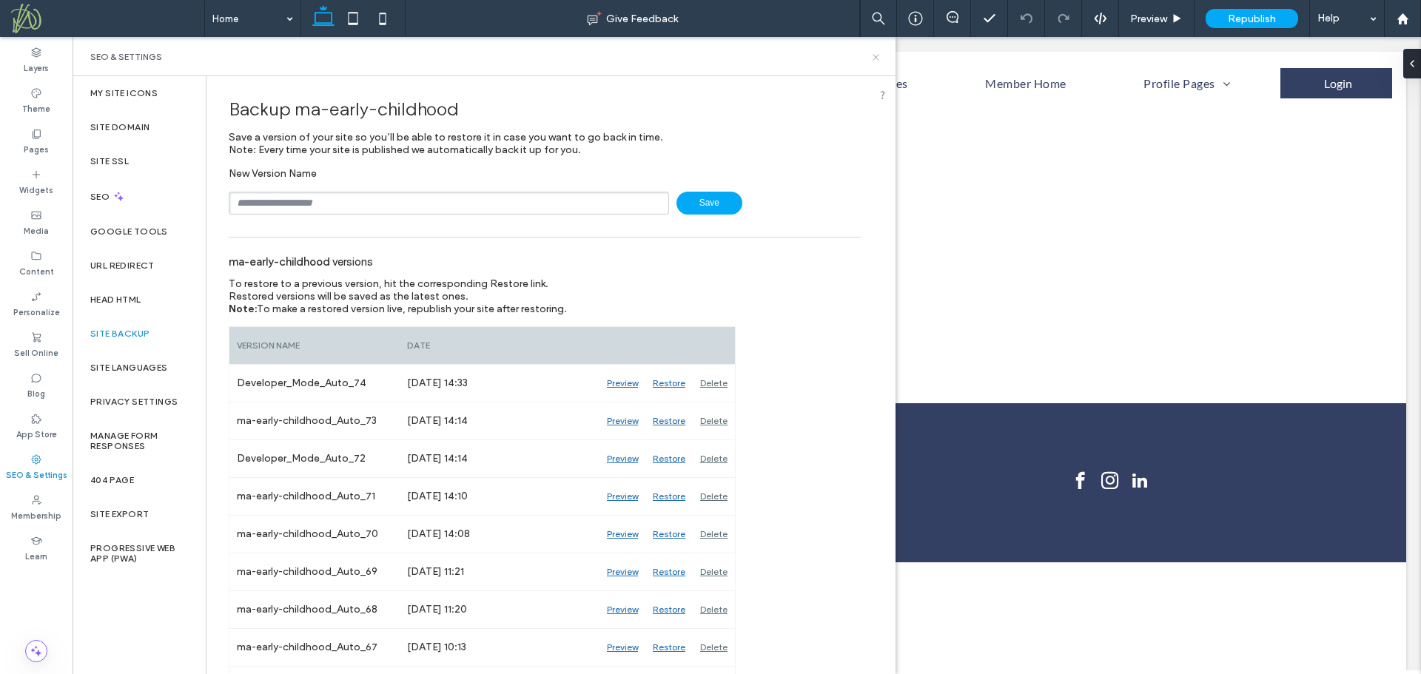
click at [875, 58] on use at bounding box center [876, 57] width 6 height 6
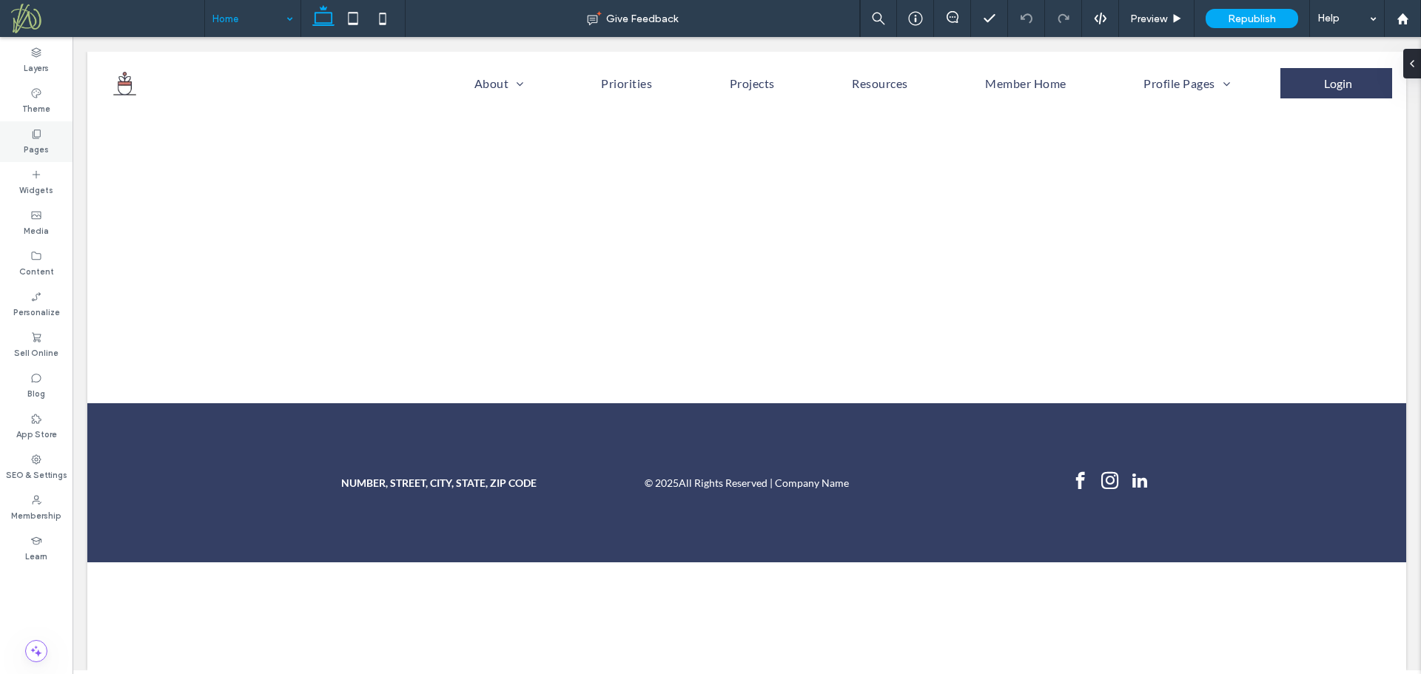
click at [39, 147] on label "Pages" at bounding box center [36, 148] width 25 height 16
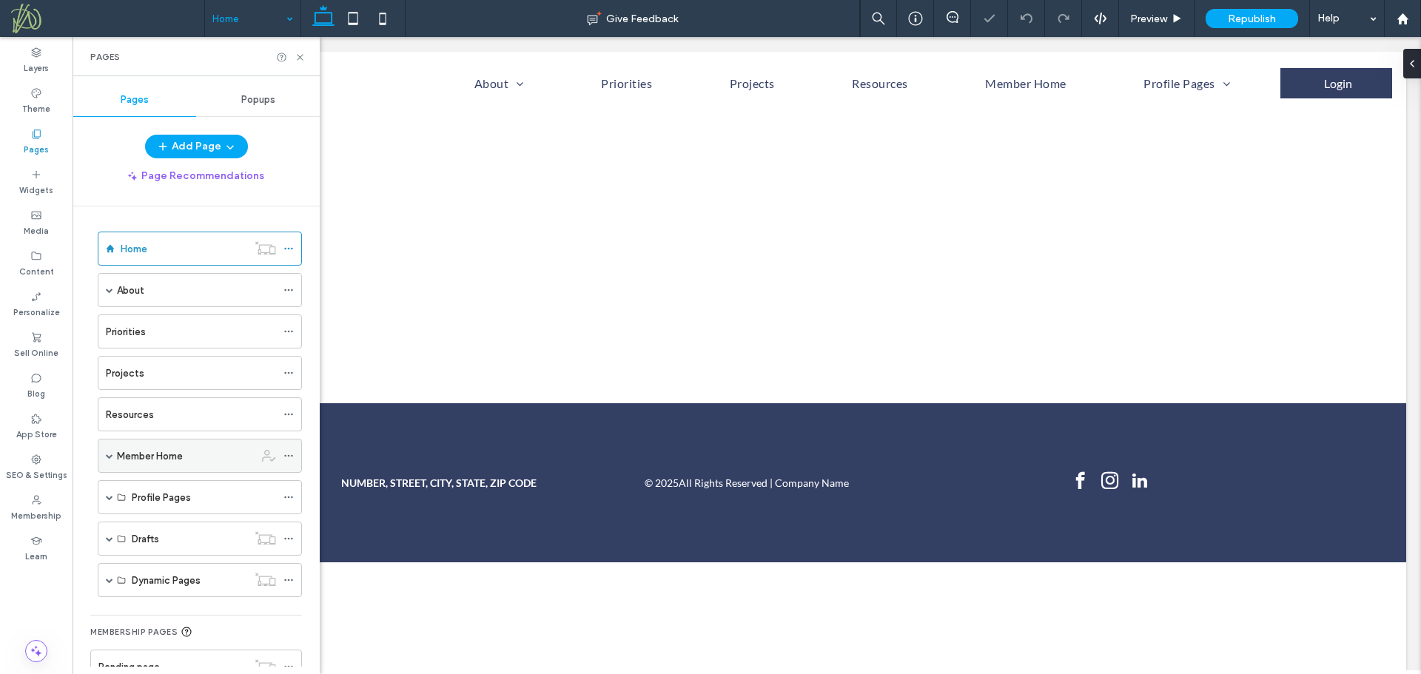
click at [109, 457] on span at bounding box center [109, 455] width 7 height 7
click at [166, 455] on label "Member Home" at bounding box center [150, 456] width 66 height 26
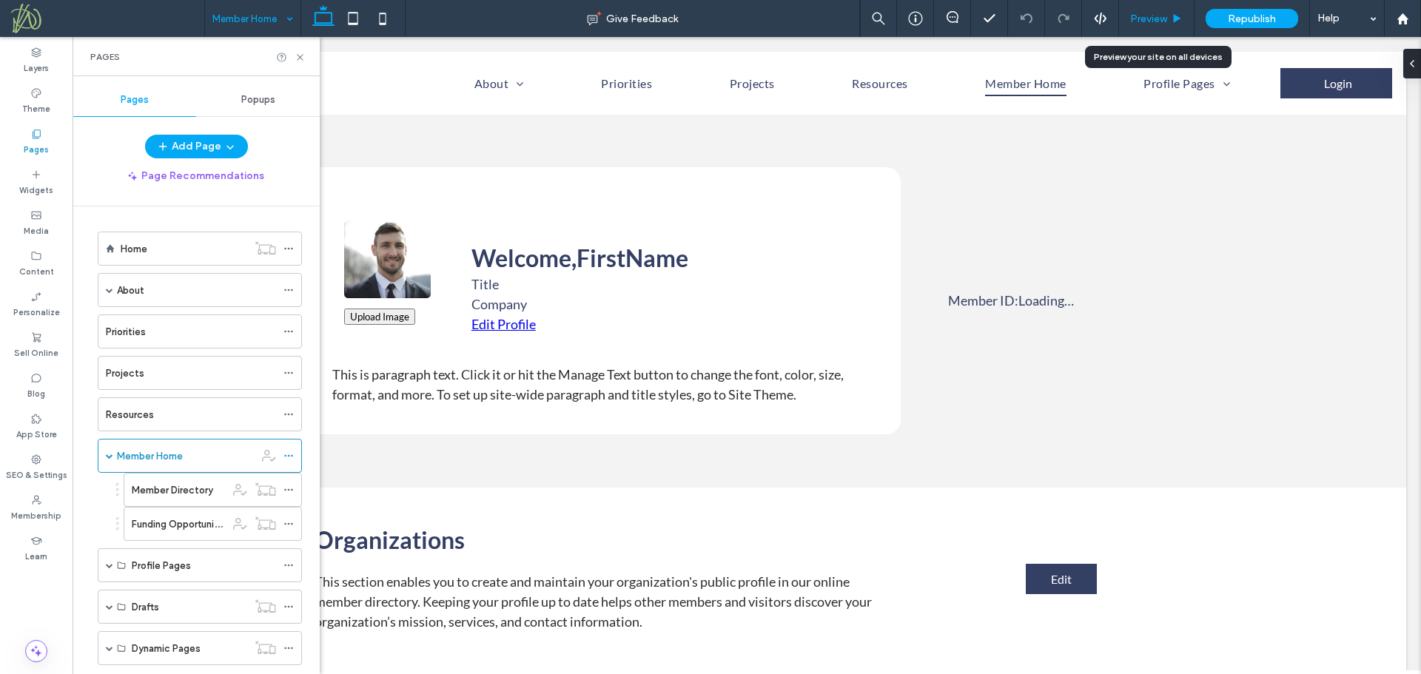
click at [1163, 21] on span "Preview" at bounding box center [1148, 19] width 37 height 13
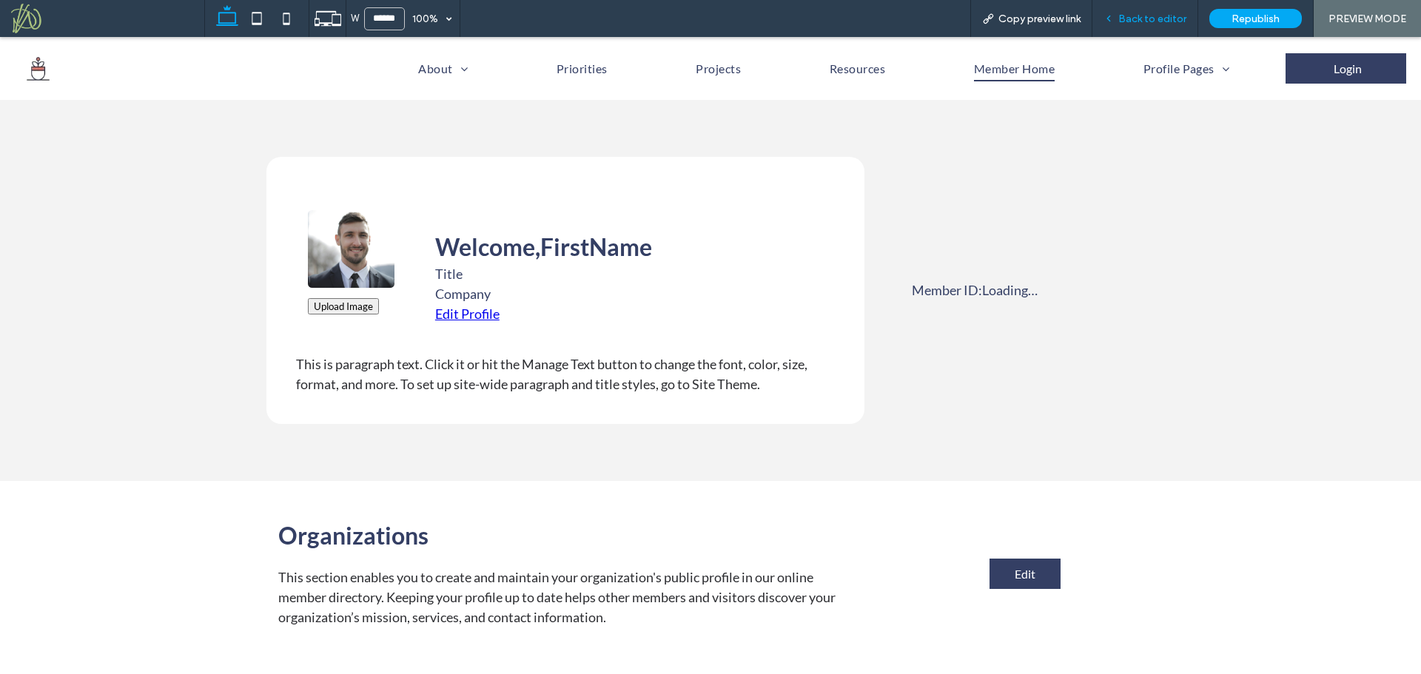
click at [1168, 18] on span "Back to editor" at bounding box center [1152, 19] width 68 height 13
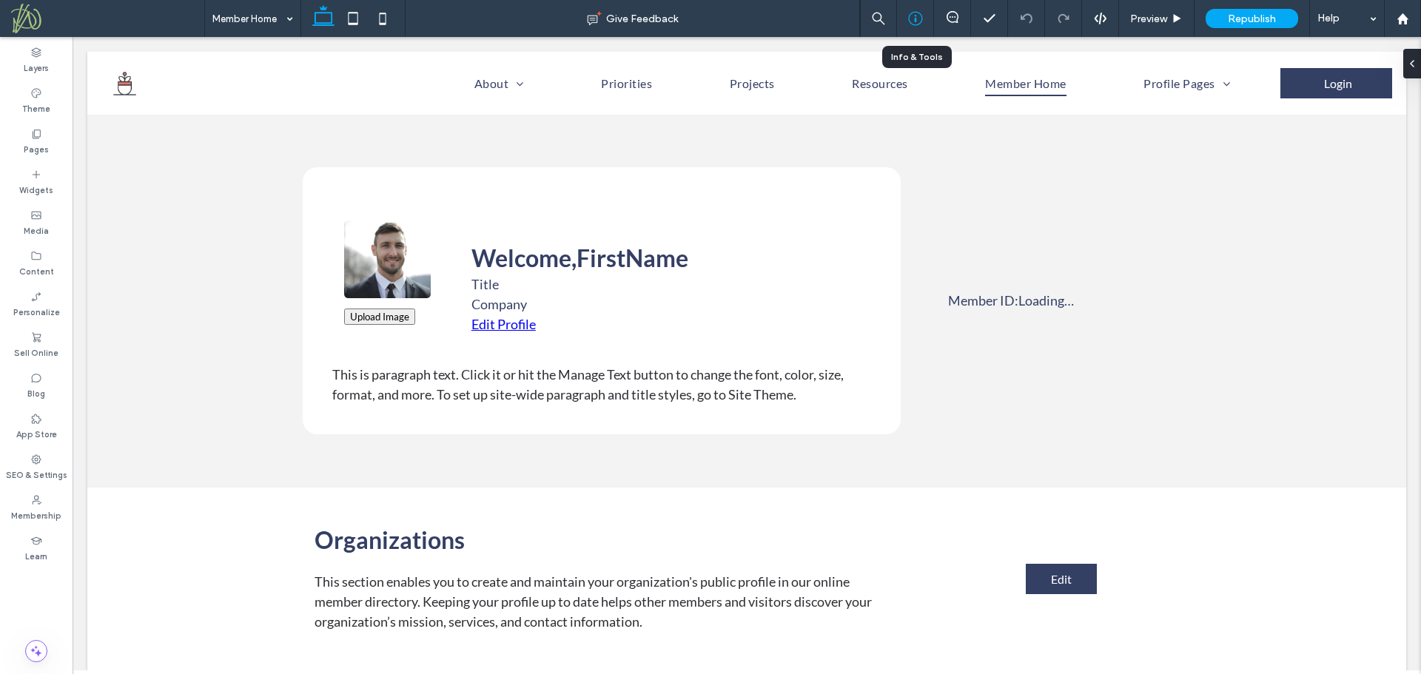
click at [914, 18] on icon at bounding box center [915, 18] width 15 height 15
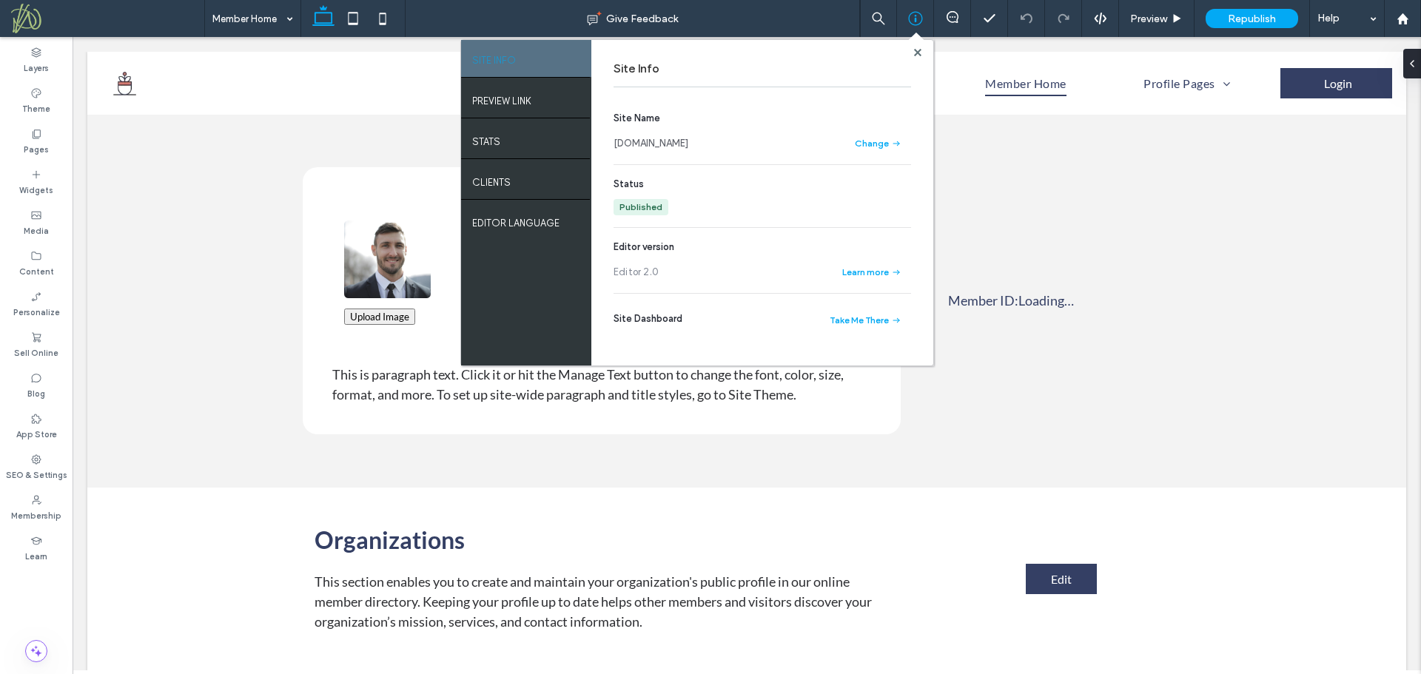
click at [688, 147] on link "[DOMAIN_NAME]" at bounding box center [650, 143] width 75 height 15
